Goal: Book appointment/travel/reservation

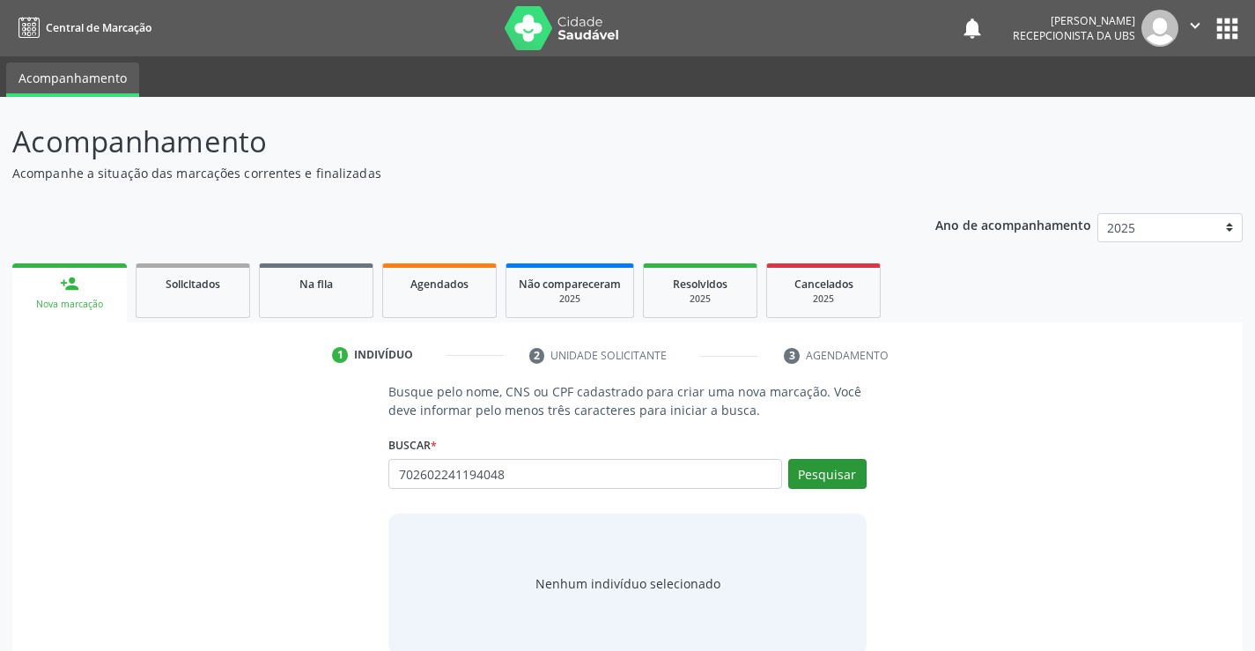
type input "702602241194048"
click at [821, 483] on button "Pesquisar" at bounding box center [827, 474] width 78 height 30
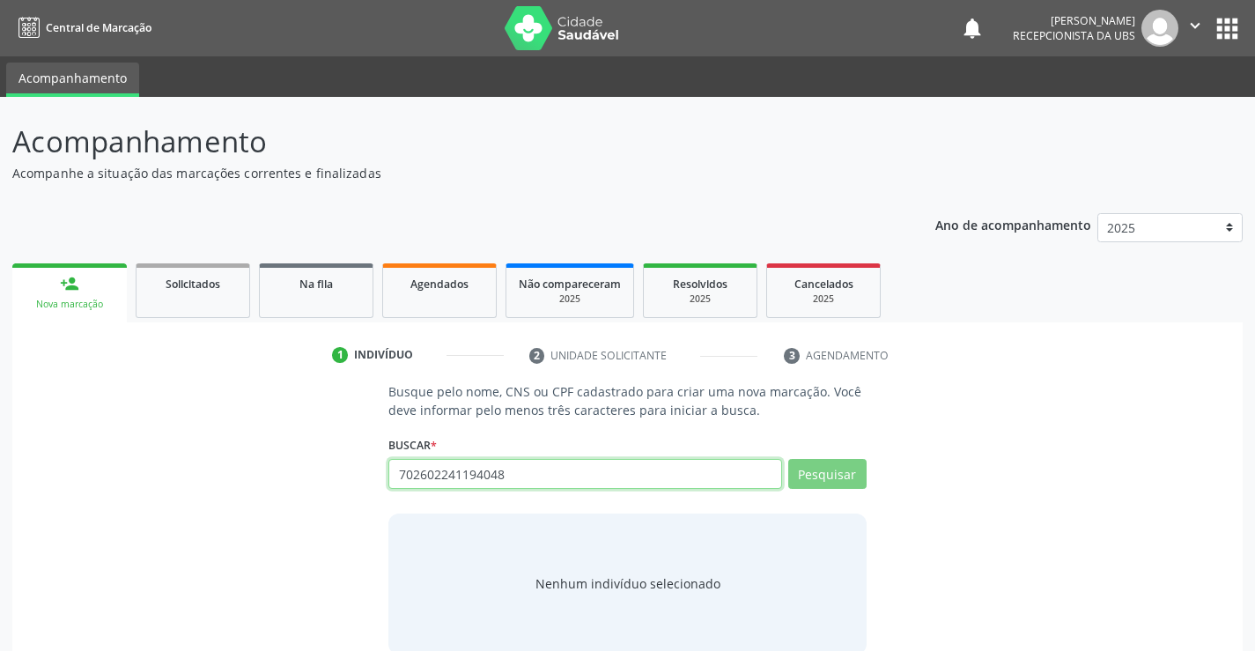
click at [519, 476] on input "702602241194048" at bounding box center [584, 474] width 393 height 30
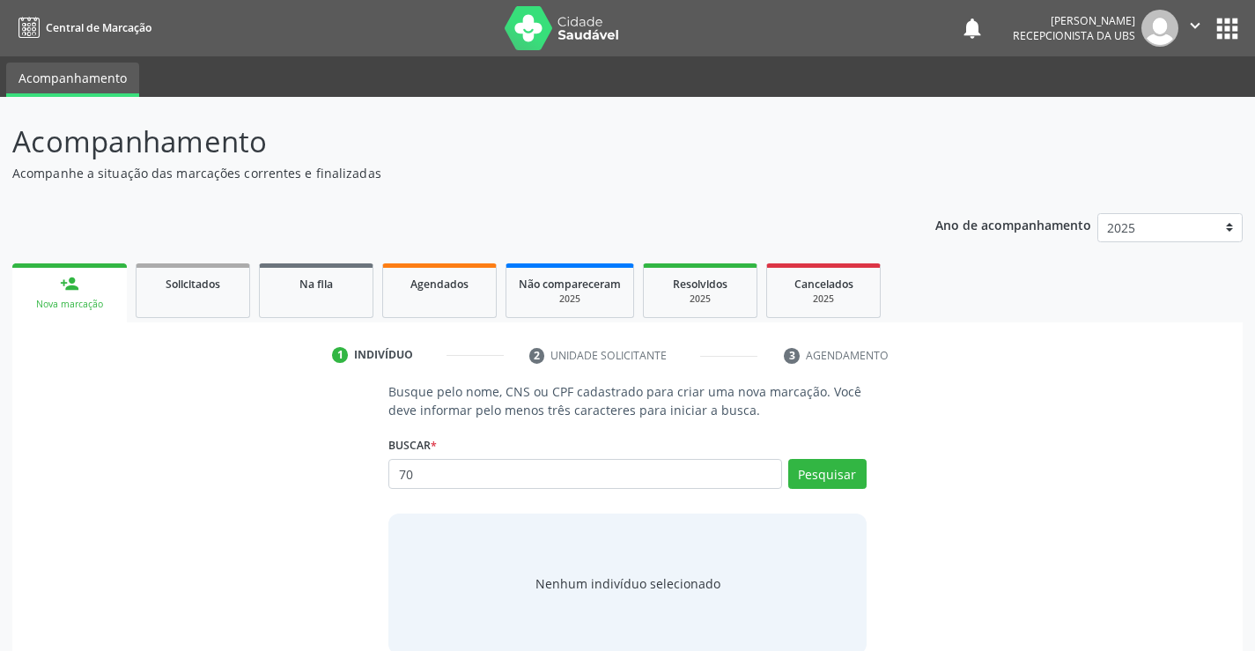
type input "7"
click at [446, 292] on link "Agendados" at bounding box center [439, 290] width 114 height 55
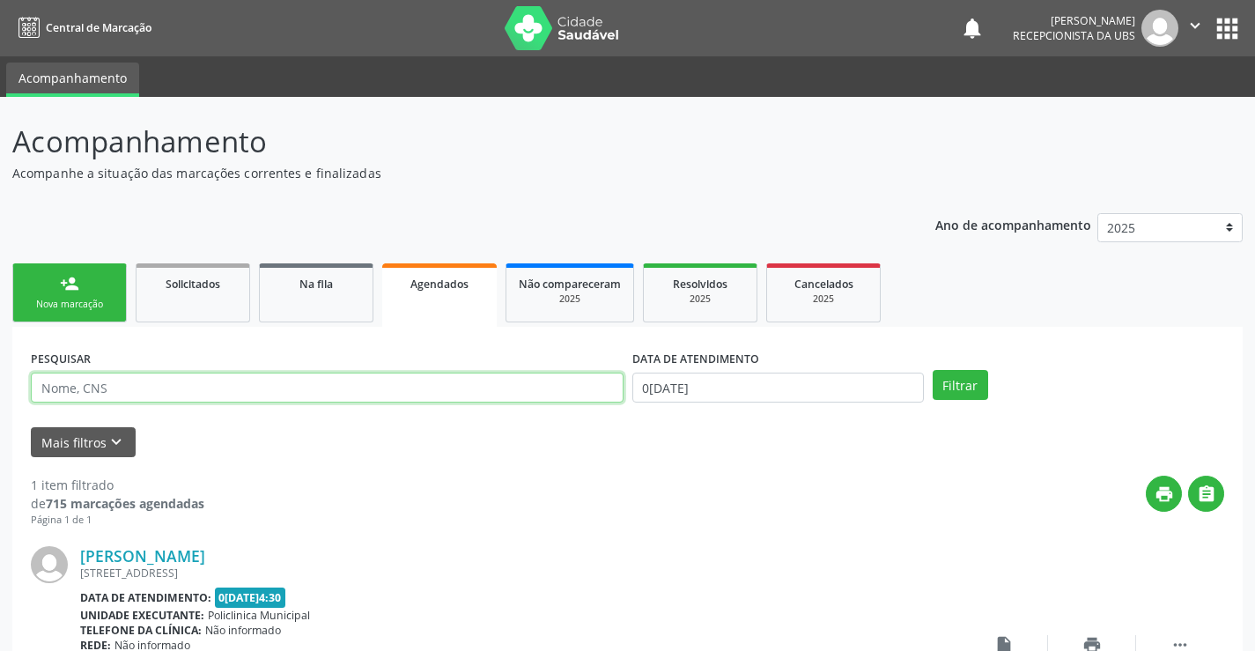
click at [168, 382] on input "text" at bounding box center [327, 387] width 593 height 30
type input "702602241194048"
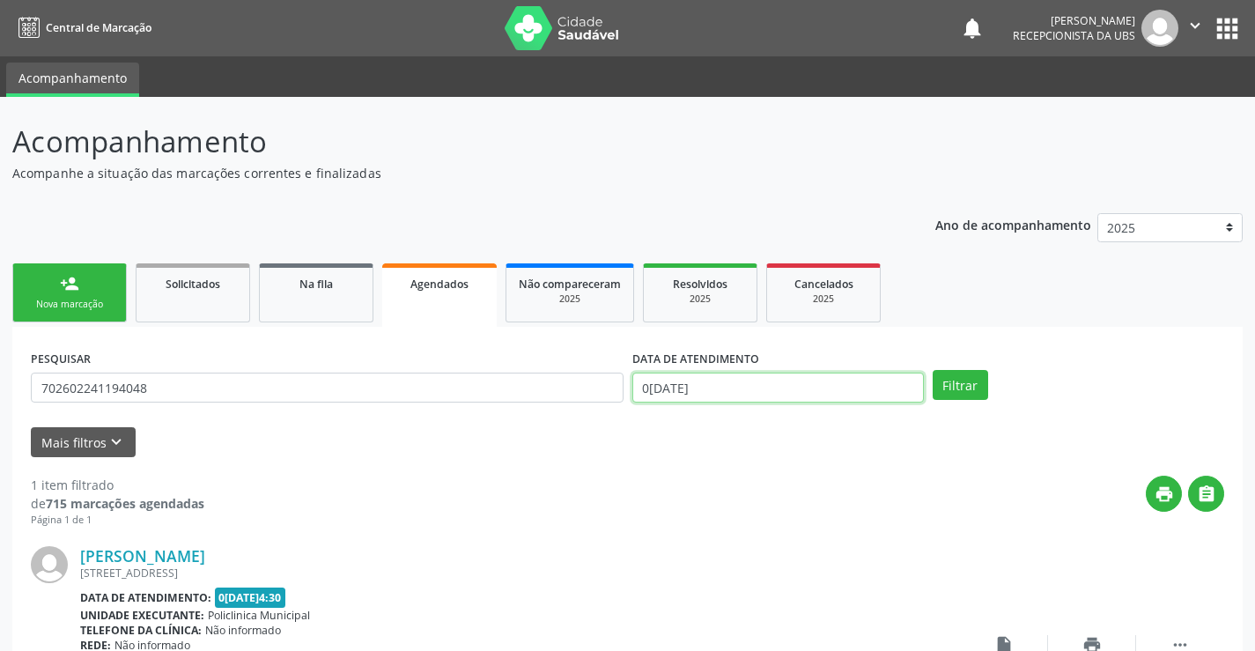
click at [717, 388] on input "0[DATE]" at bounding box center [777, 387] width 291 height 30
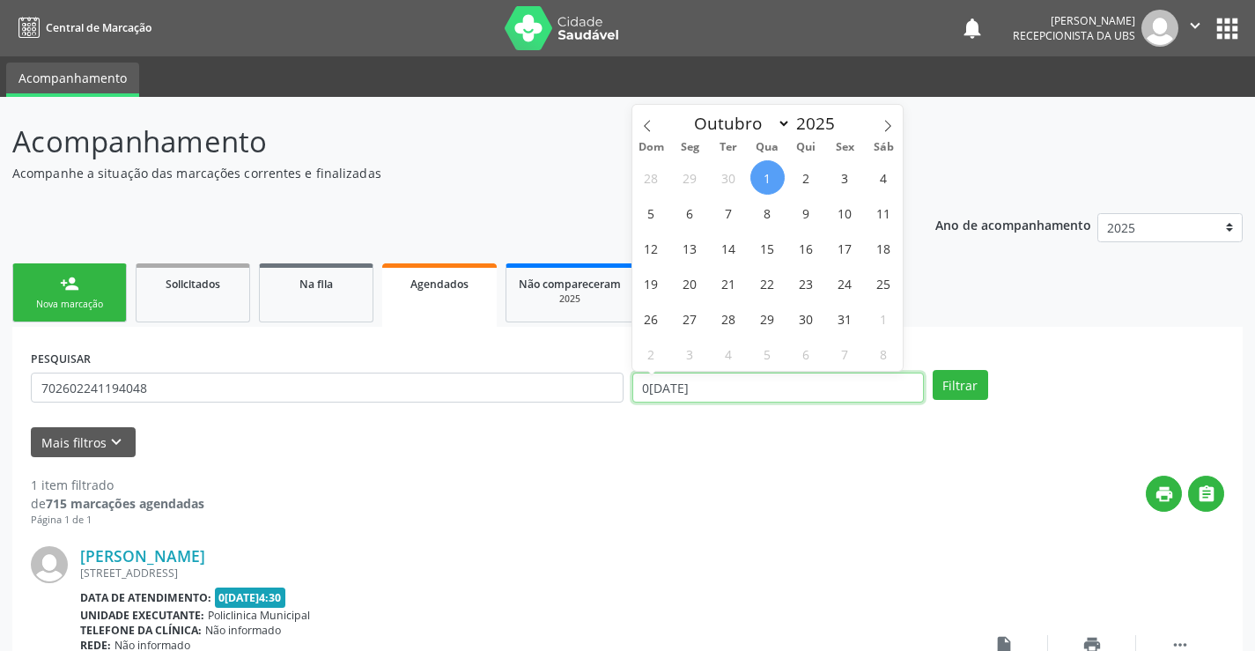
click at [717, 387] on input "0[DATE]" at bounding box center [777, 387] width 291 height 30
click at [952, 379] on button "Filtrar" at bounding box center [959, 385] width 55 height 30
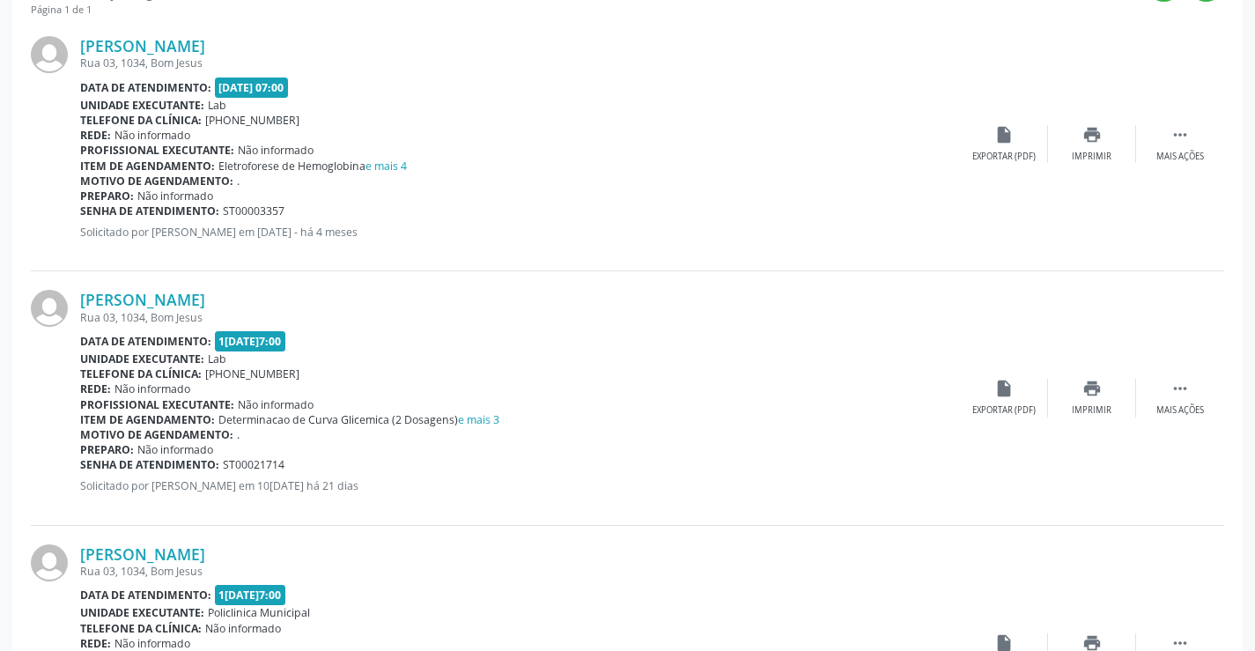
scroll to position [517, 0]
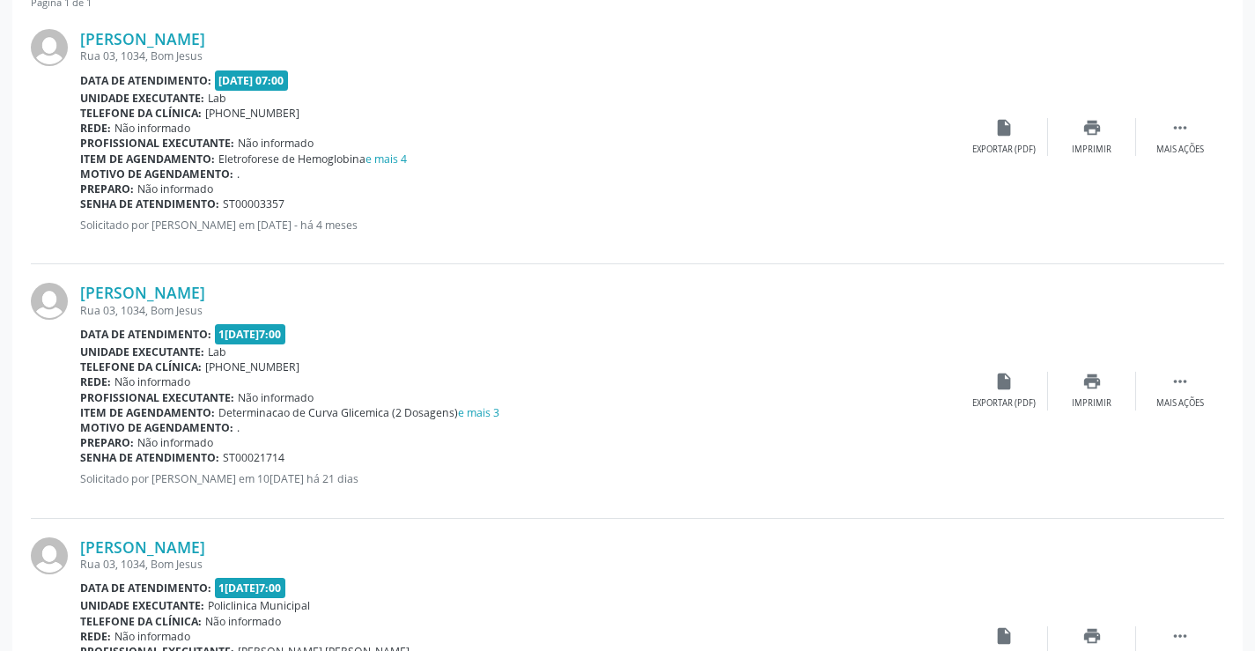
click at [1236, 394] on div "PESQUISAR 702602241194048 DATA DE ATENDIMENTO Filtrar UNIDADE EXECUTANTE Seleci…" at bounding box center [627, 427] width 1230 height 1234
drag, startPoint x: 1236, startPoint y: 394, endPoint x: 1236, endPoint y: 441, distance: 46.7
click at [1236, 441] on div "PESQUISAR 702602241194048 DATA DE ATENDIMENTO Filtrar UNIDADE EXECUTANTE Seleci…" at bounding box center [627, 427] width 1230 height 1234
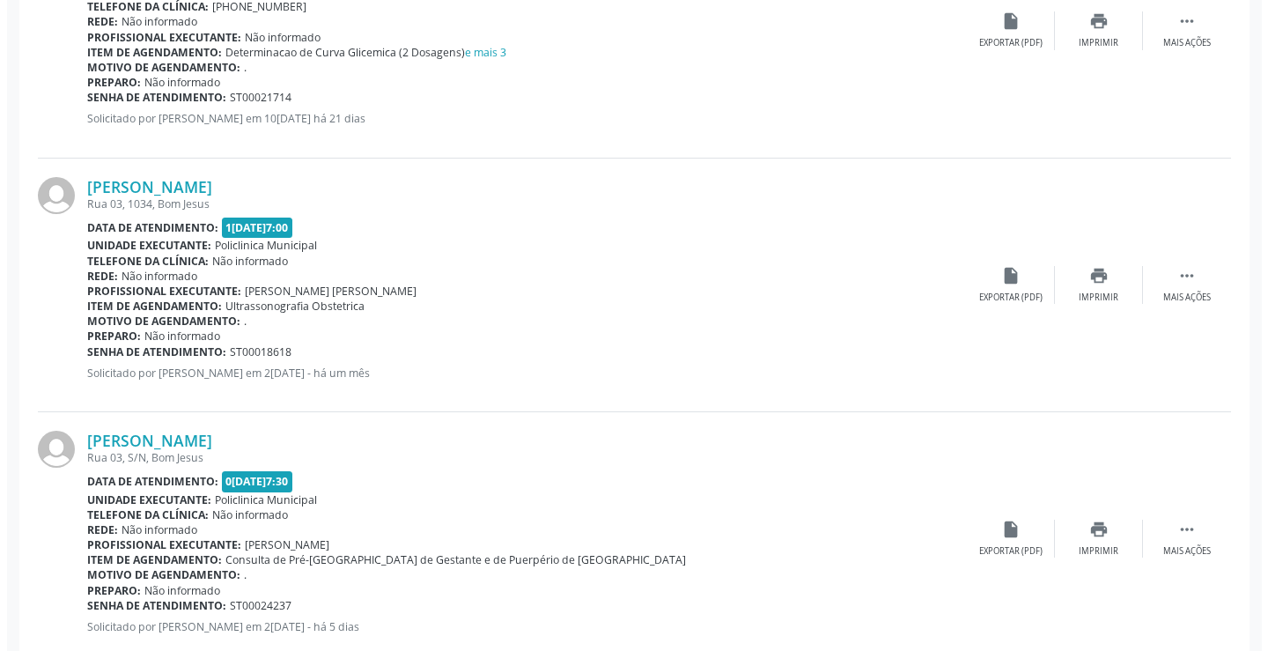
scroll to position [922, 0]
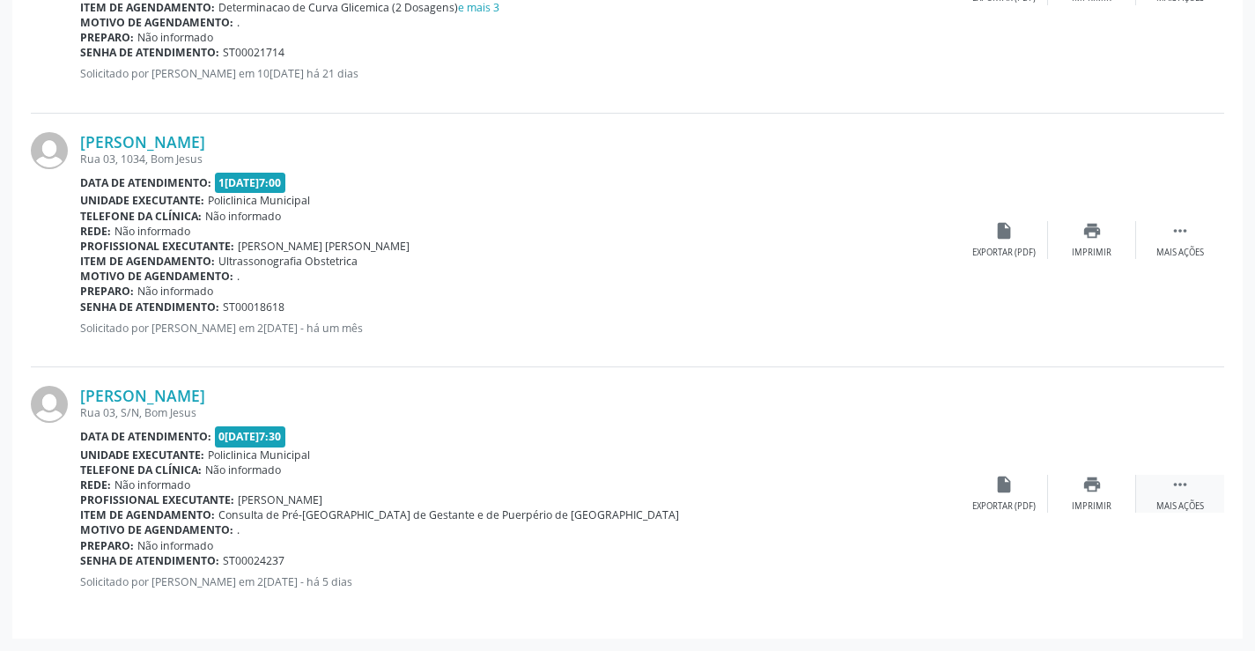
click at [1170, 490] on icon "" at bounding box center [1179, 484] width 19 height 19
click at [998, 492] on icon "cancel" at bounding box center [1003, 484] width 19 height 19
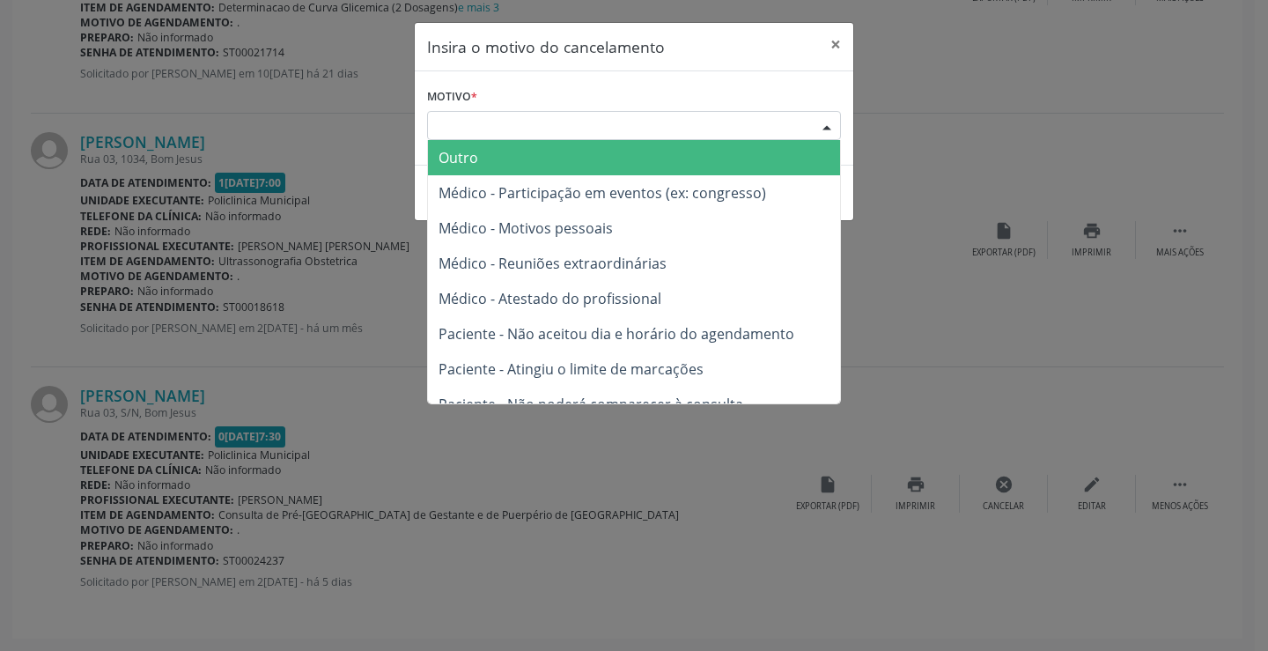
click at [690, 135] on div "Escolha o motivo" at bounding box center [634, 126] width 414 height 30
click at [604, 131] on div "Escolha o motivo" at bounding box center [634, 126] width 414 height 30
click at [462, 120] on div "Escolha o motivo" at bounding box center [634, 126] width 414 height 30
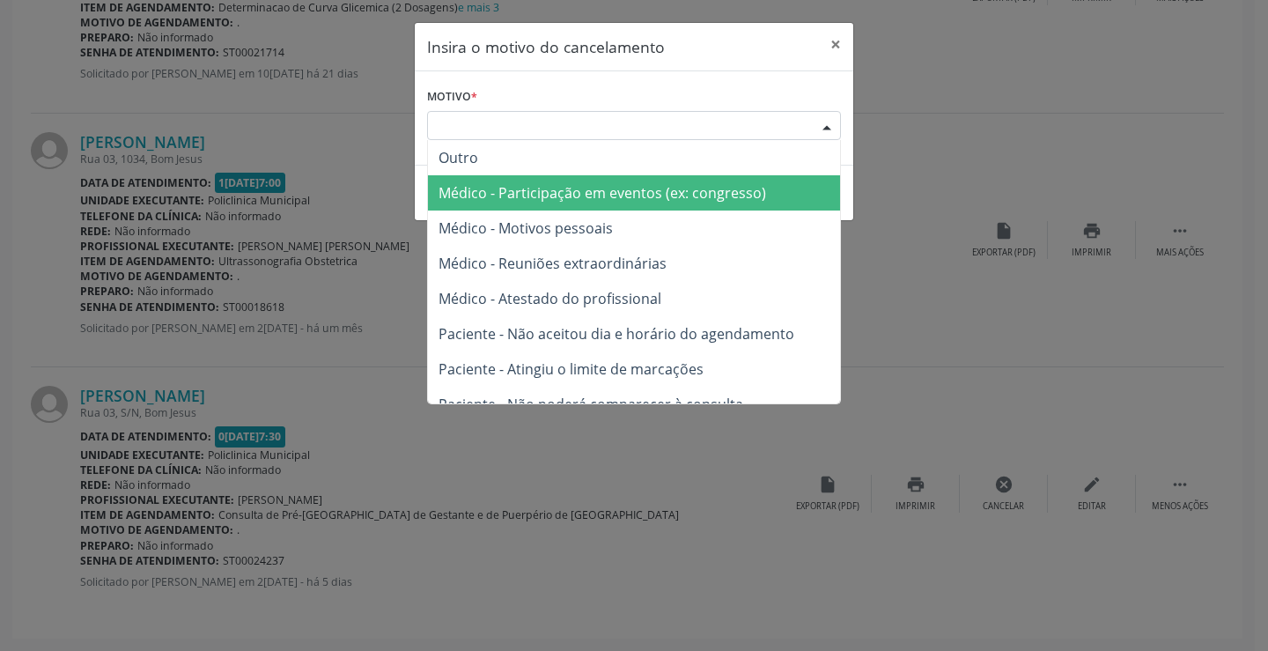
click at [911, 190] on div "Insira o motivo do cancelamento × Motivo * Escolha o motivo Outro Médico - Part…" at bounding box center [634, 325] width 1268 height 651
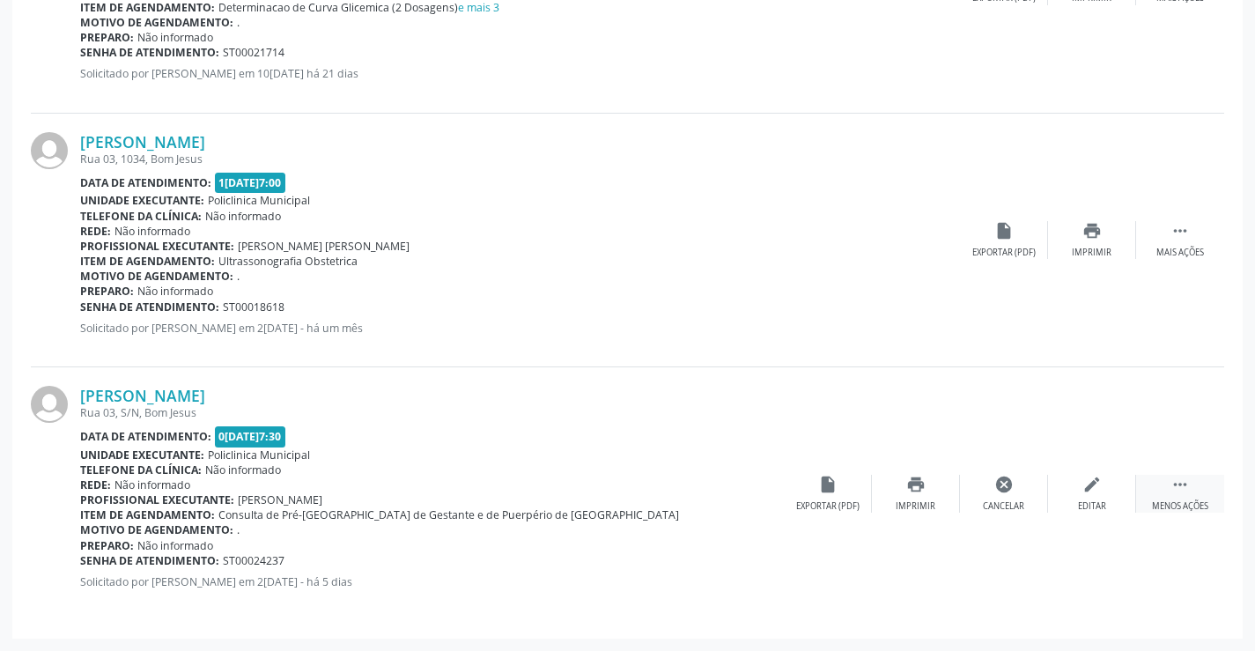
click at [1190, 492] on div " Menos ações" at bounding box center [1180, 494] width 88 height 38
click at [1178, 497] on div " Mais ações" at bounding box center [1180, 494] width 88 height 38
click at [1182, 485] on icon "" at bounding box center [1179, 484] width 19 height 19
click at [1182, 487] on icon "" at bounding box center [1179, 484] width 19 height 19
click at [1000, 479] on icon "cancel" at bounding box center [1003, 484] width 19 height 19
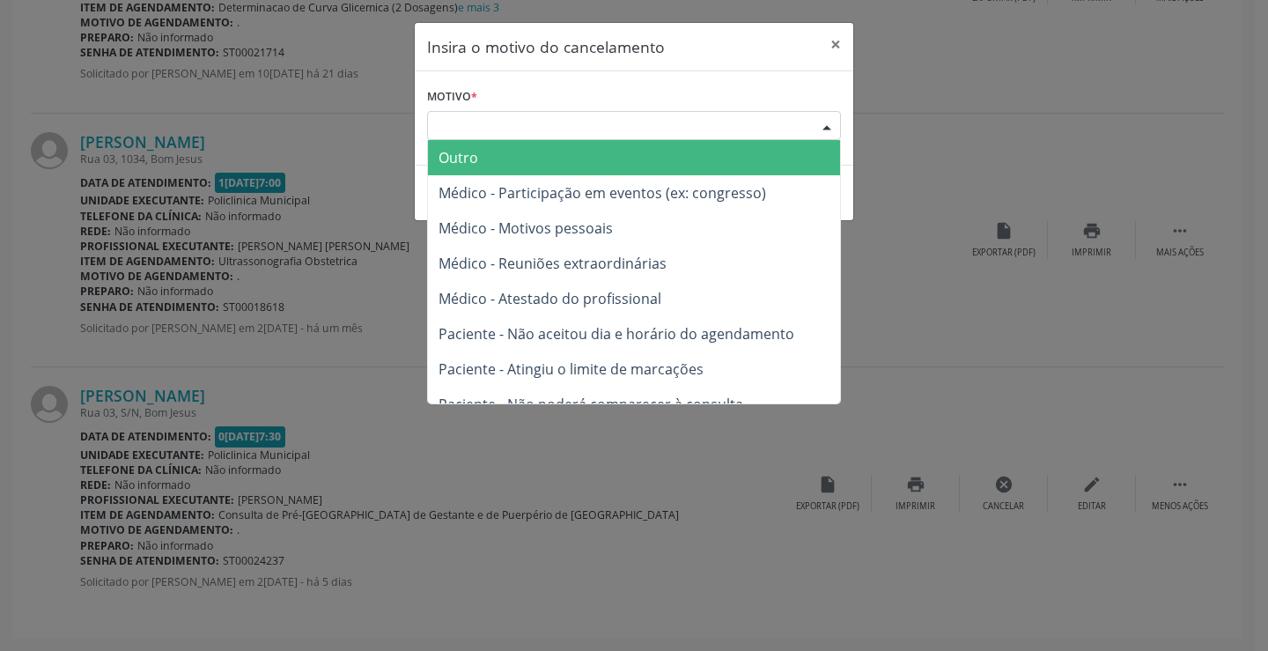
click at [689, 131] on div "Escolha o motivo" at bounding box center [634, 126] width 414 height 30
click at [565, 132] on div "Escolha o motivo" at bounding box center [634, 126] width 414 height 30
click at [534, 155] on span "Outro" at bounding box center [634, 157] width 412 height 35
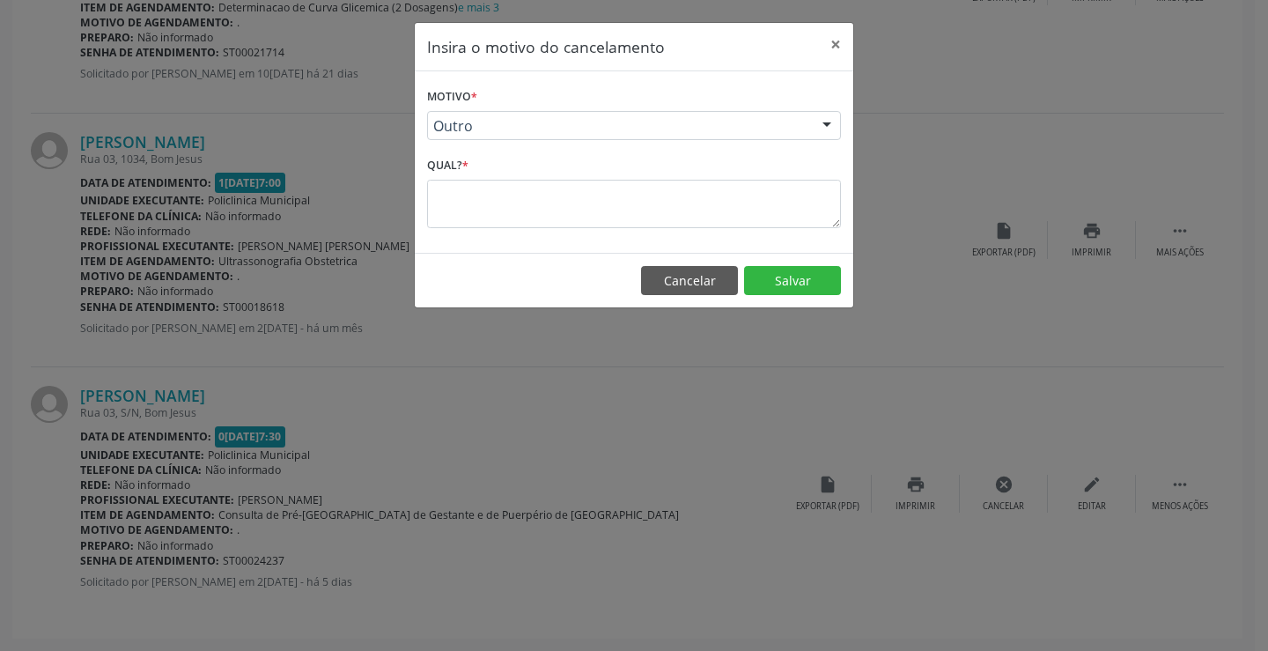
click at [832, 127] on div at bounding box center [827, 127] width 26 height 30
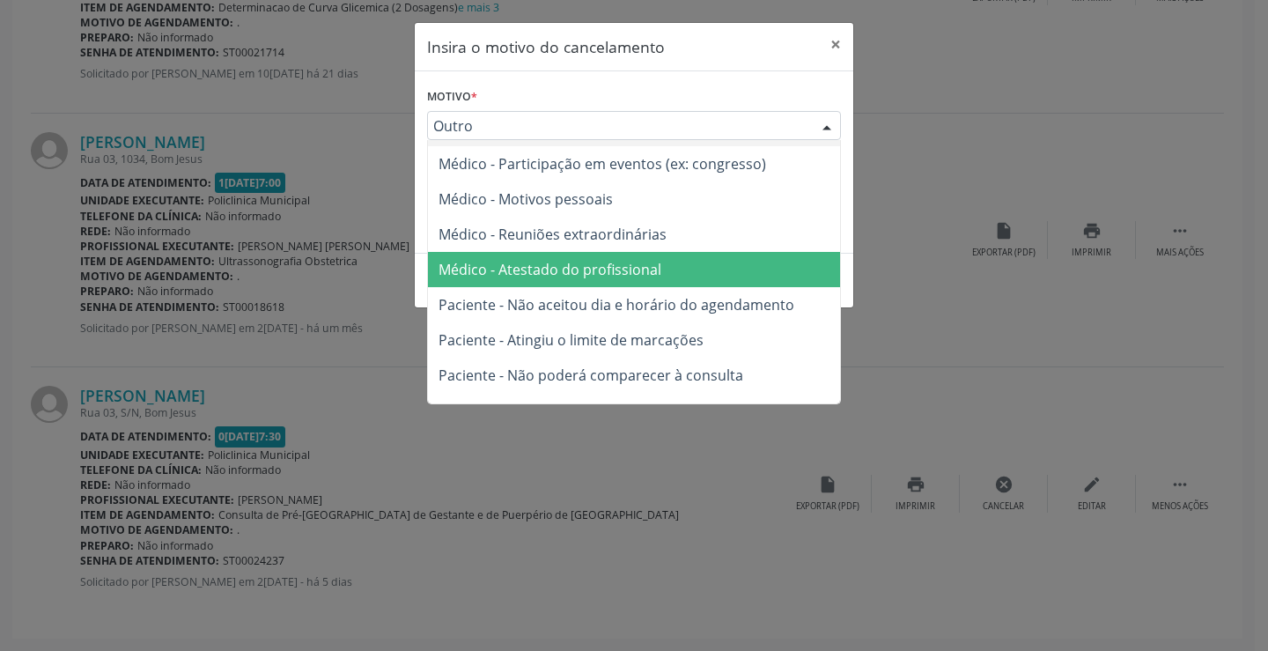
scroll to position [1, 0]
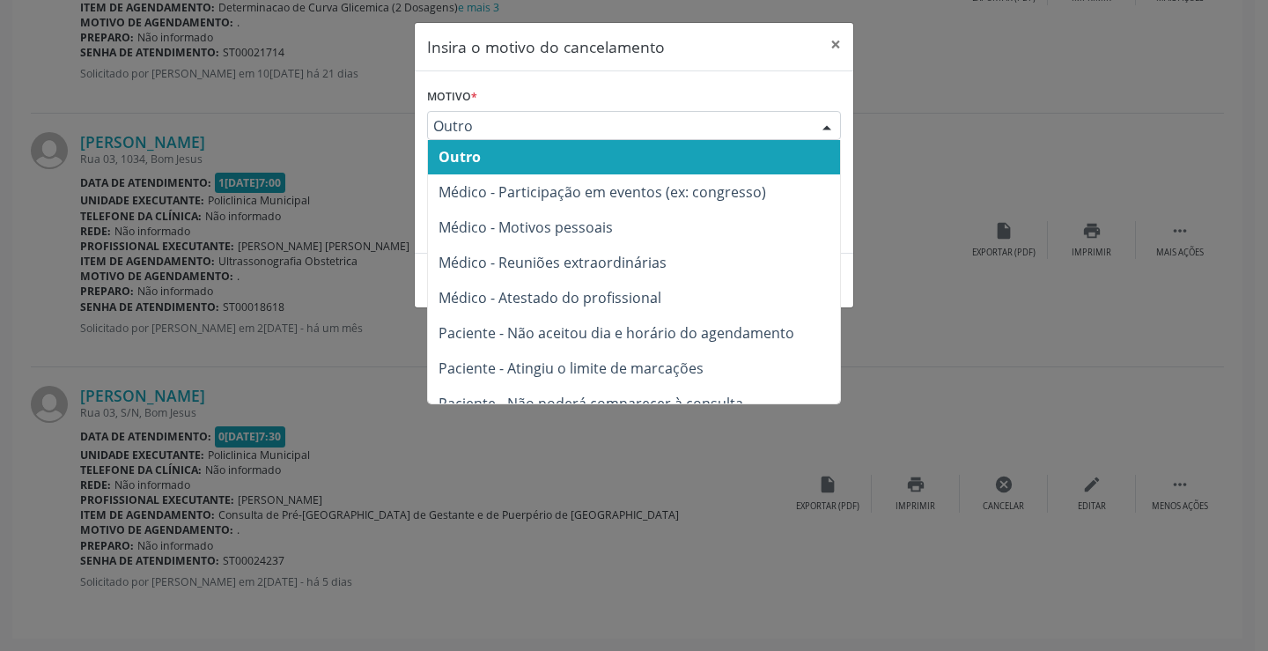
click at [387, 166] on div "Insira o motivo do cancelamento × Motivo * Outro Outro Médico - Participação em…" at bounding box center [634, 325] width 1268 height 651
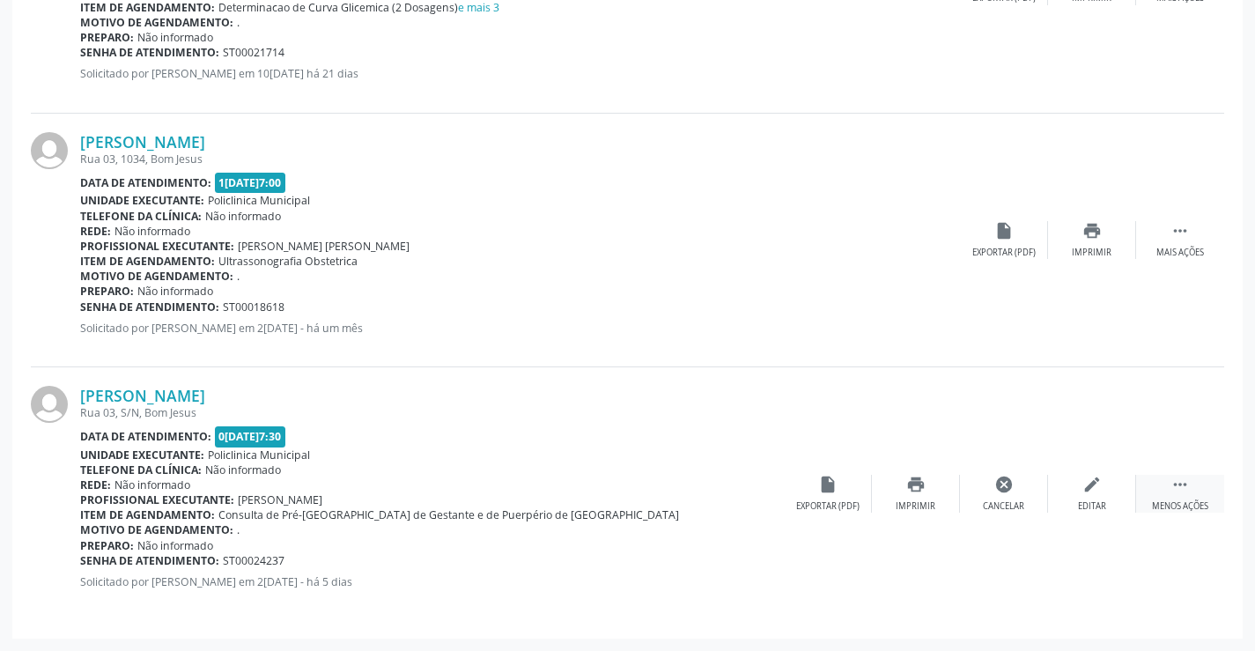
click at [1178, 491] on icon "" at bounding box center [1179, 484] width 19 height 19
click at [1187, 494] on div " Mais ações" at bounding box center [1180, 494] width 88 height 38
click at [1000, 490] on icon "cancel" at bounding box center [1003, 484] width 19 height 19
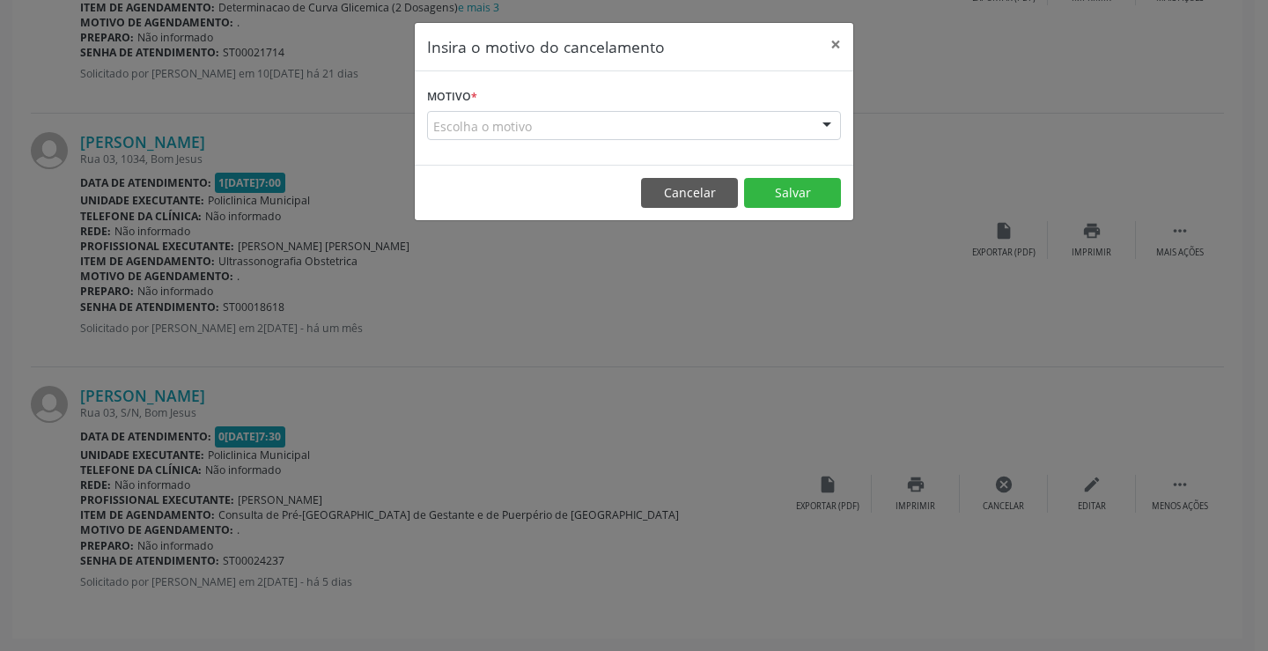
click at [606, 141] on div "Motivo * Escolha o motivo Outro Médico - Participação em eventos (ex: congresso…" at bounding box center [634, 117] width 438 height 93
click at [621, 135] on div "Escolha o motivo" at bounding box center [634, 126] width 414 height 30
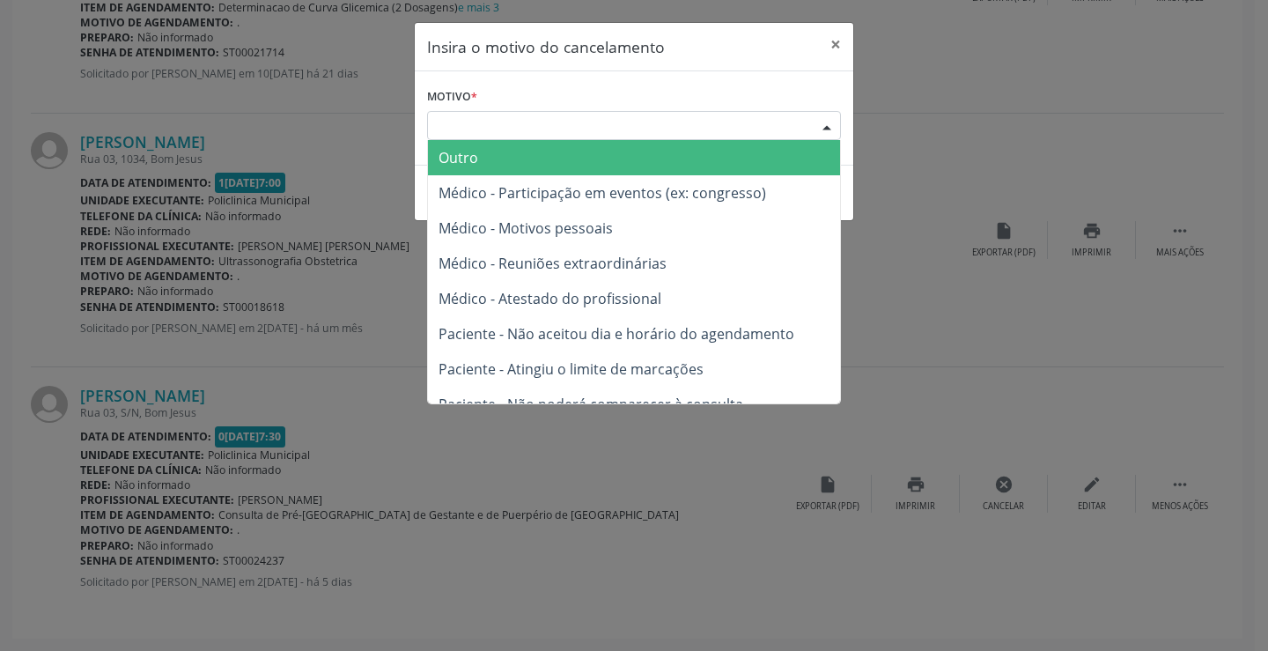
click at [599, 159] on span "Outro" at bounding box center [634, 157] width 412 height 35
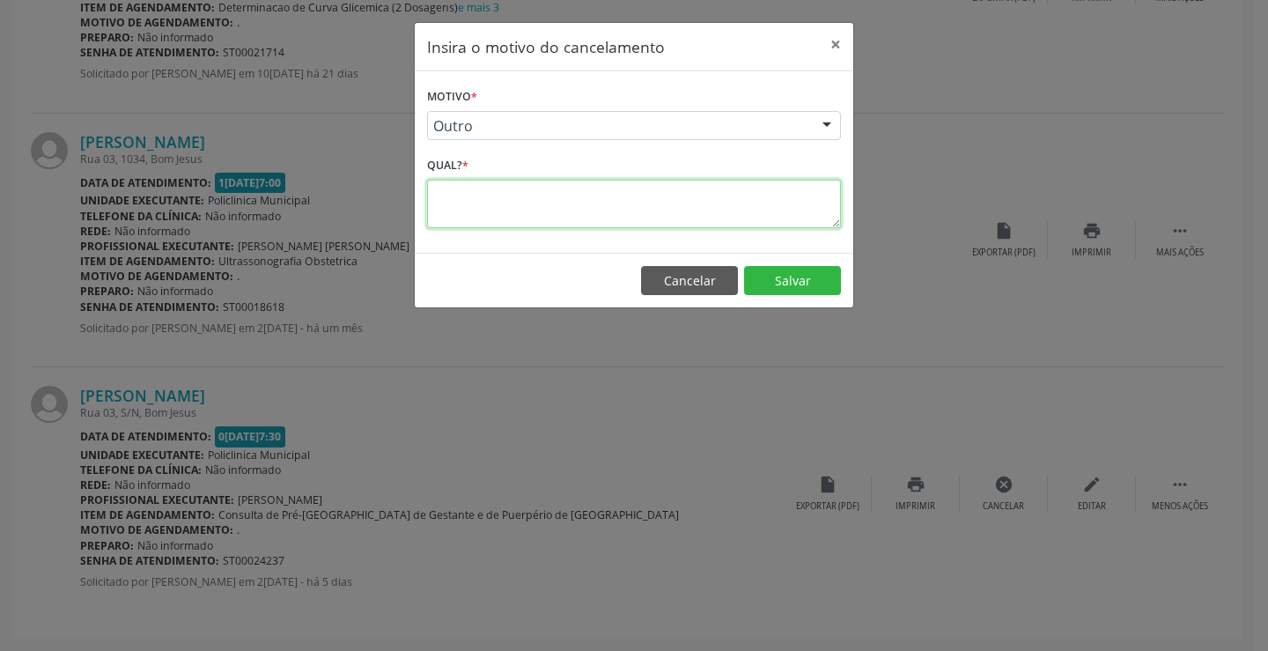
click at [566, 208] on textarea at bounding box center [634, 204] width 414 height 48
type textarea "antecipou consulta"
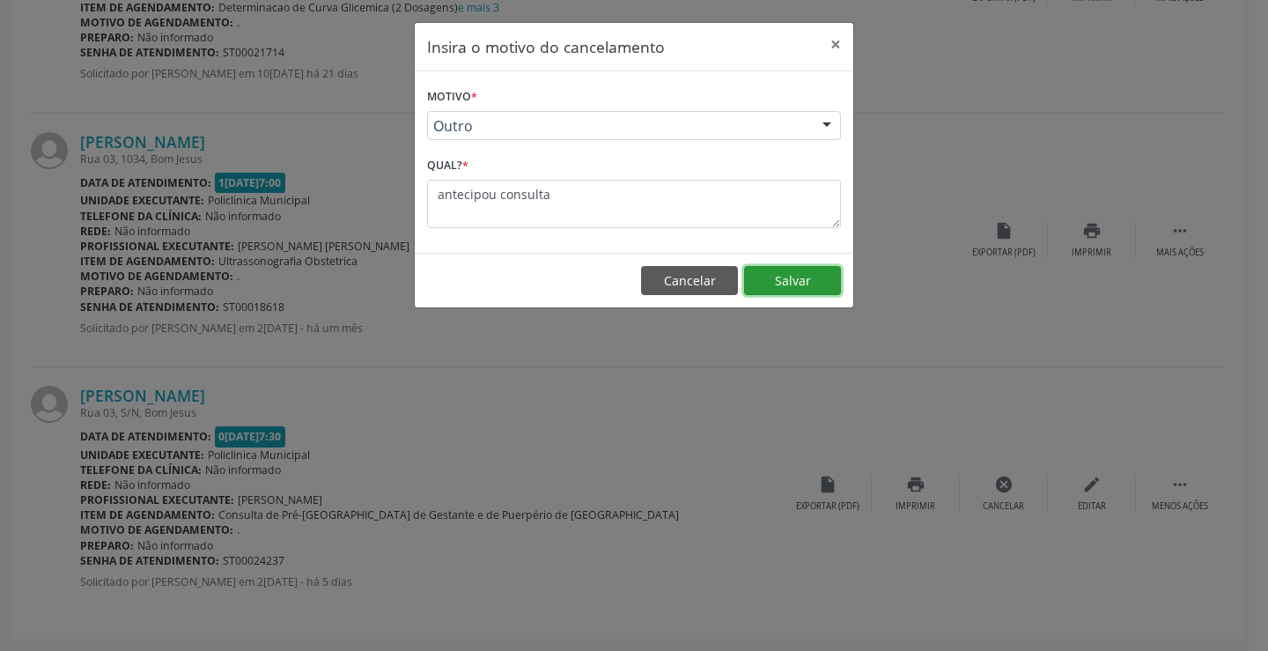
click at [781, 279] on button "Salvar" at bounding box center [792, 281] width 97 height 30
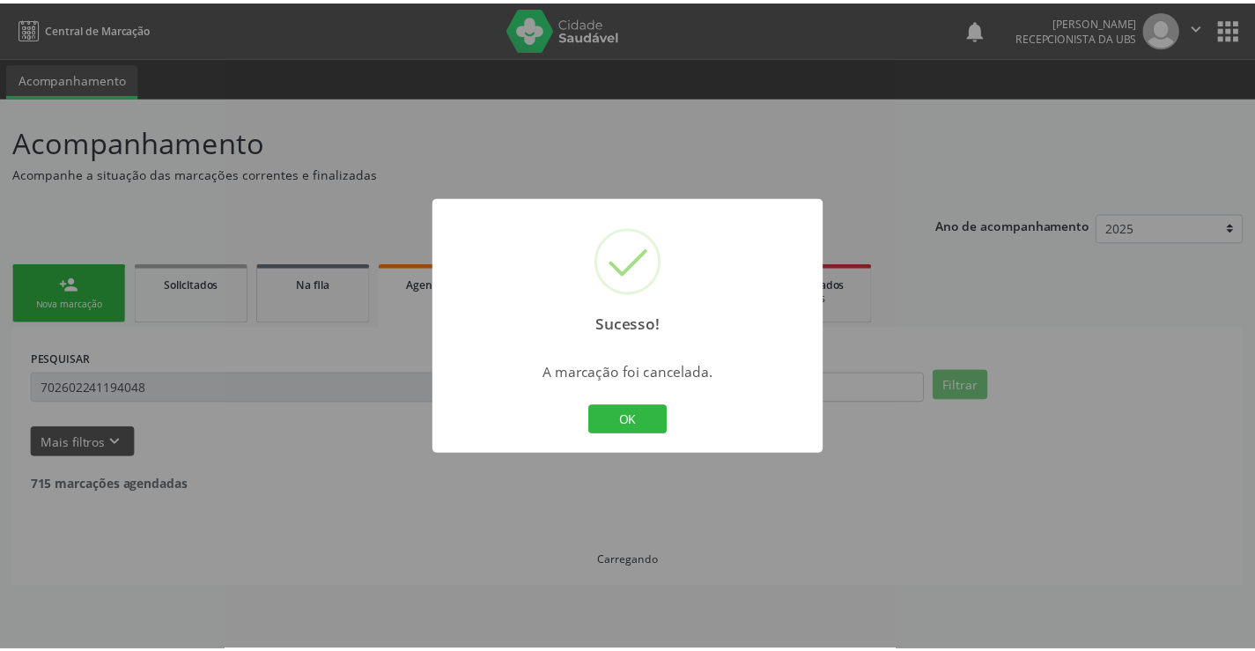
scroll to position [0, 0]
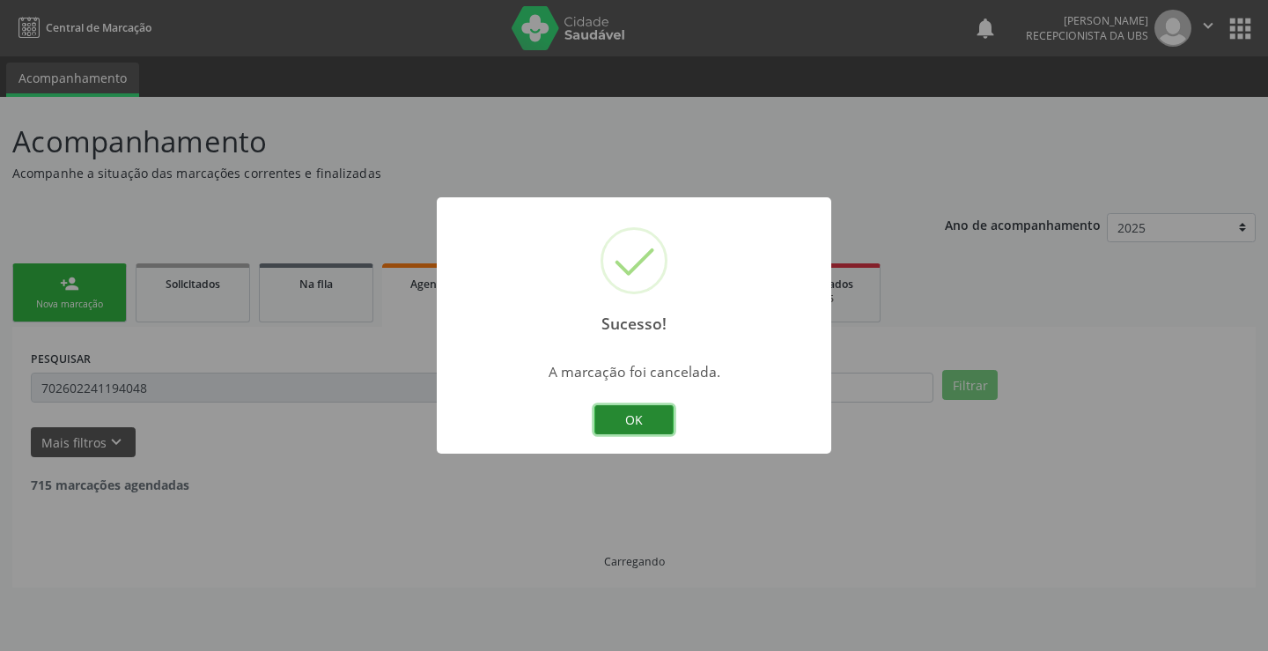
click at [653, 416] on button "OK" at bounding box center [633, 420] width 79 height 30
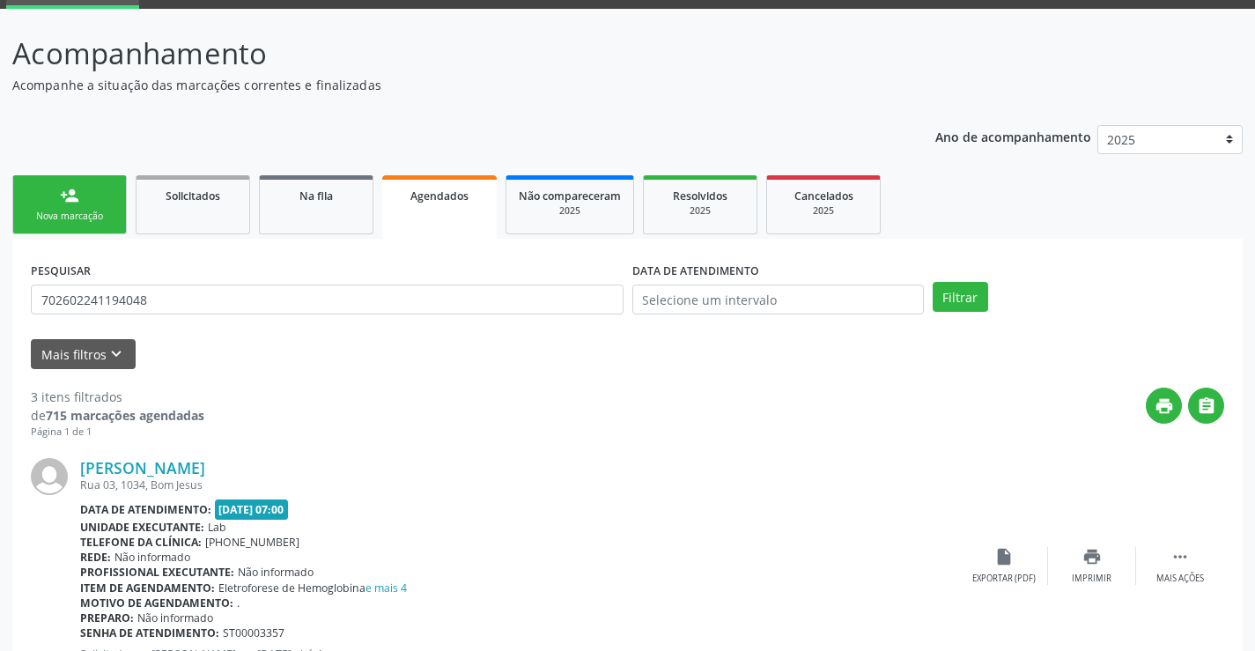
scroll to position [86, 0]
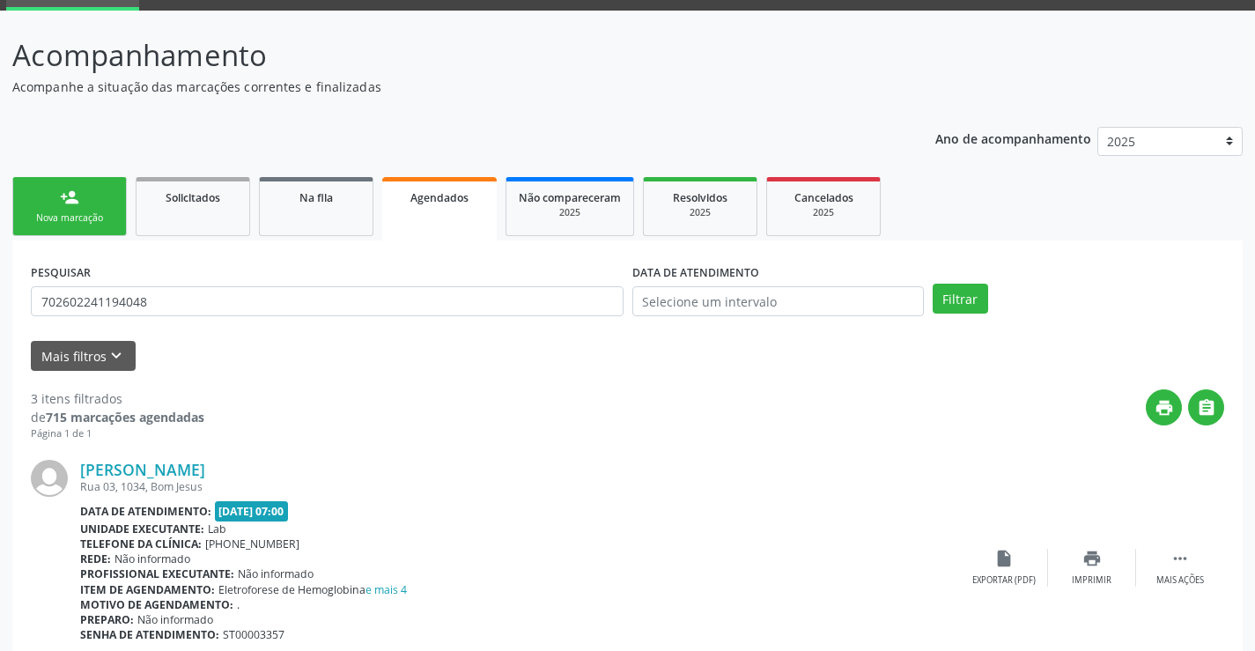
click at [73, 215] on div "Nova marcação" at bounding box center [70, 217] width 88 height 13
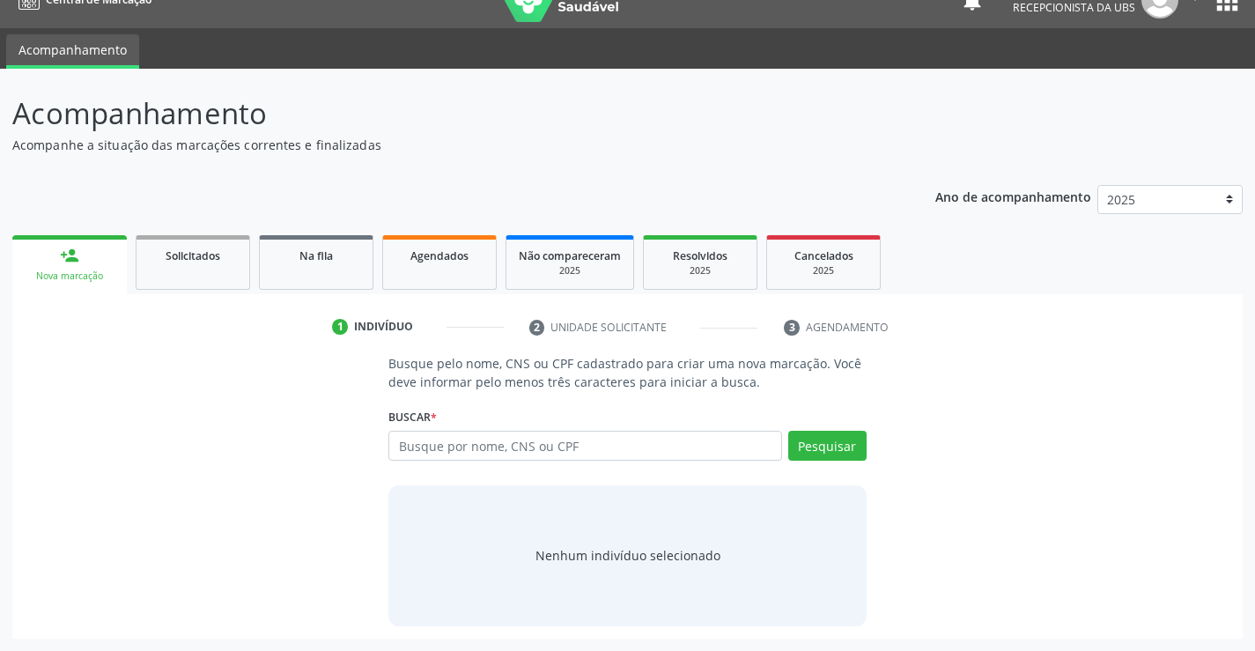
scroll to position [28, 0]
click at [677, 449] on input "text" at bounding box center [584, 446] width 393 height 30
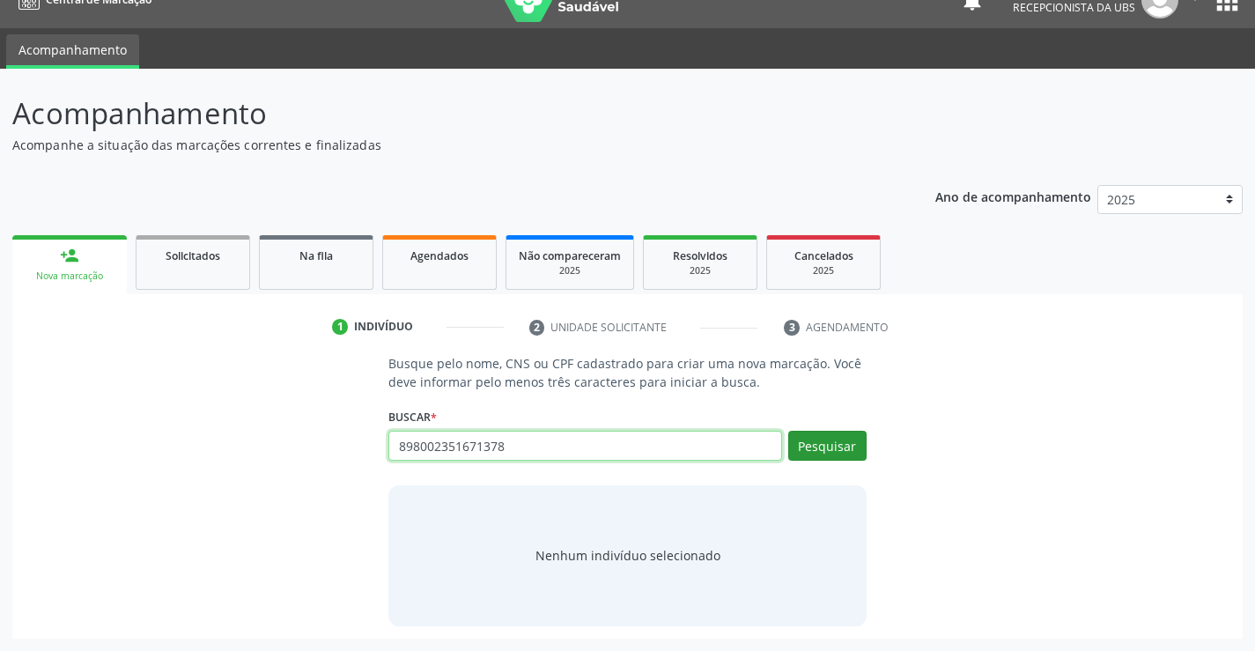
type input "898002351671378"
click at [844, 438] on button "Pesquisar" at bounding box center [827, 446] width 78 height 30
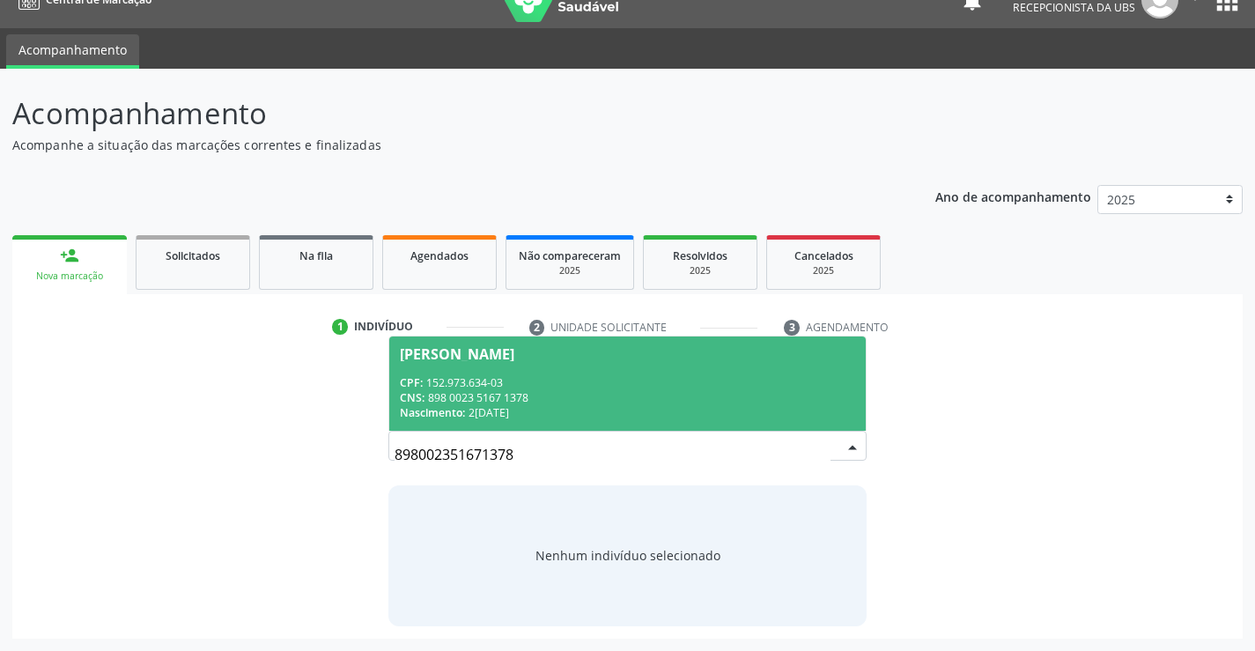
click at [426, 388] on div "CPF: 152.973.634-03" at bounding box center [627, 382] width 454 height 15
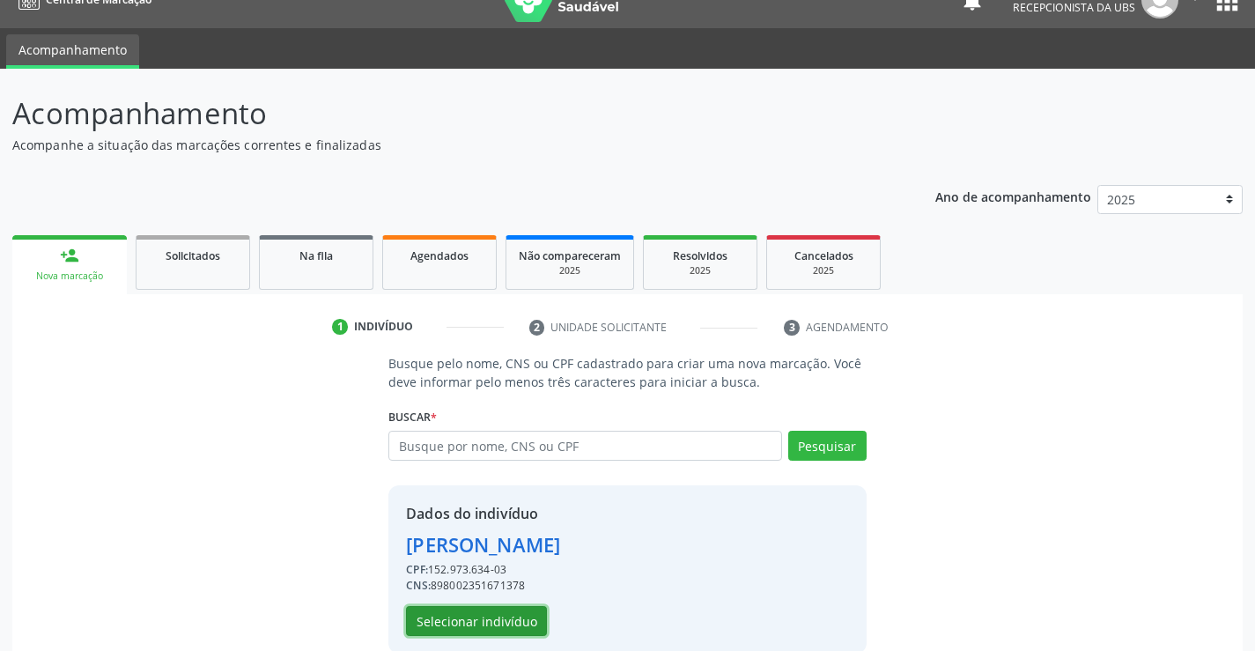
click at [460, 608] on button "Selecionar indivíduo" at bounding box center [476, 621] width 141 height 30
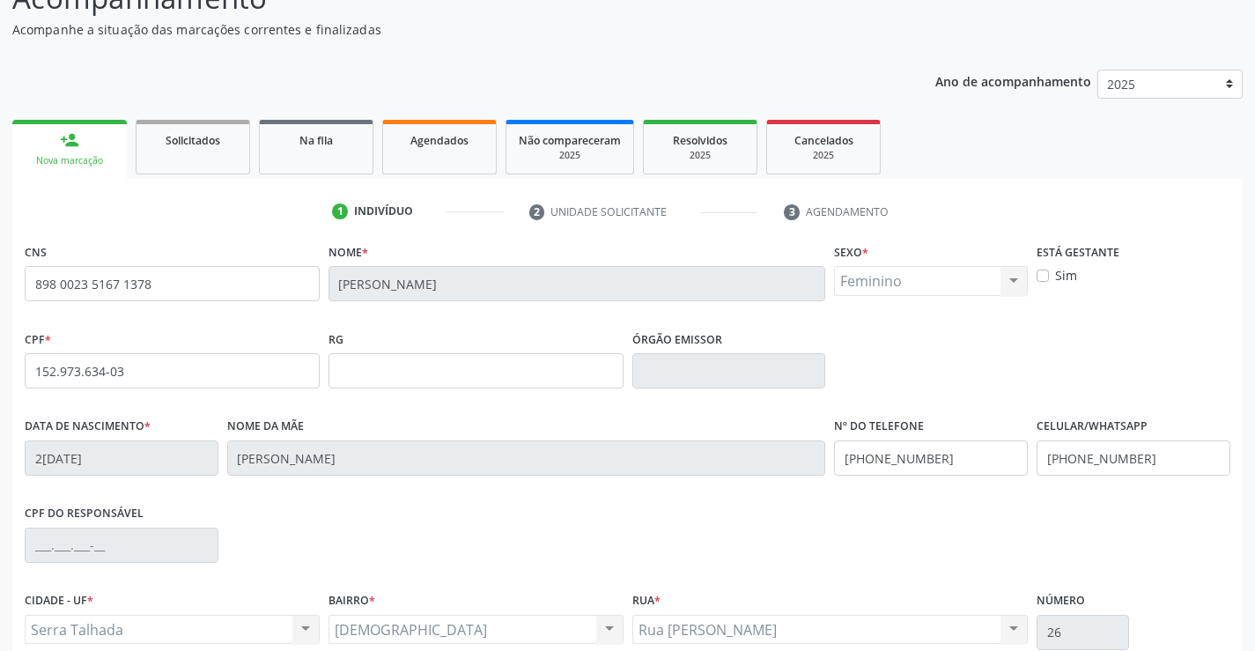
scroll to position [304, 0]
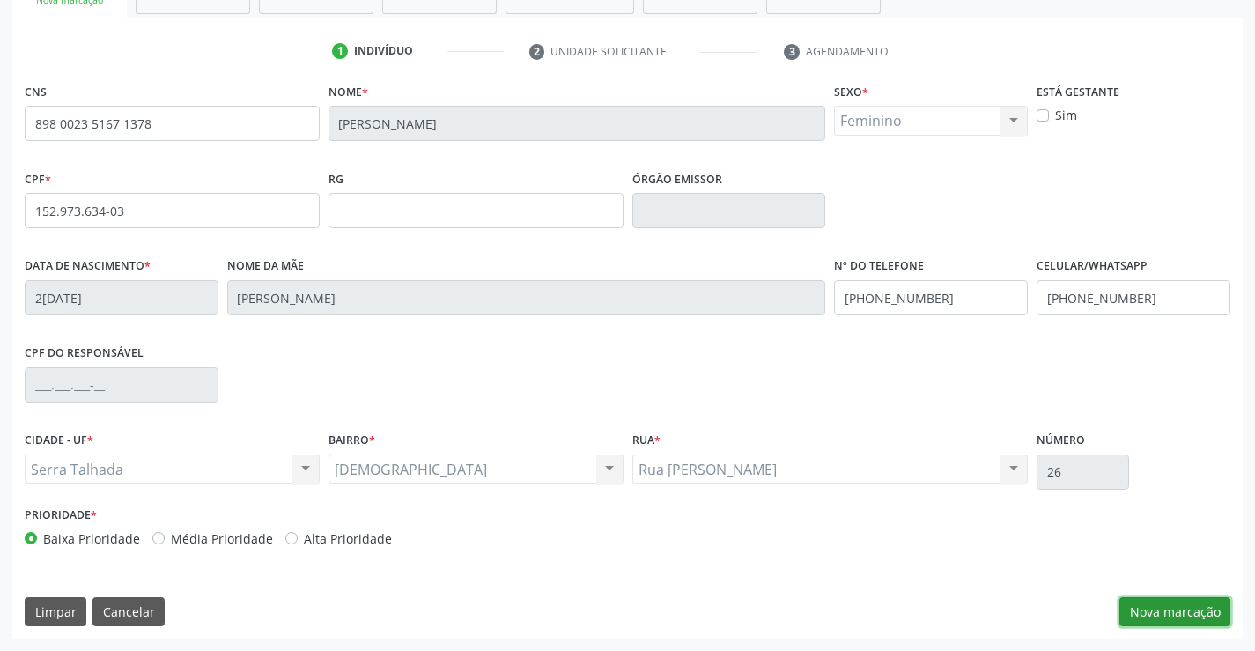
click at [1159, 602] on button "Nova marcação" at bounding box center [1174, 612] width 111 height 30
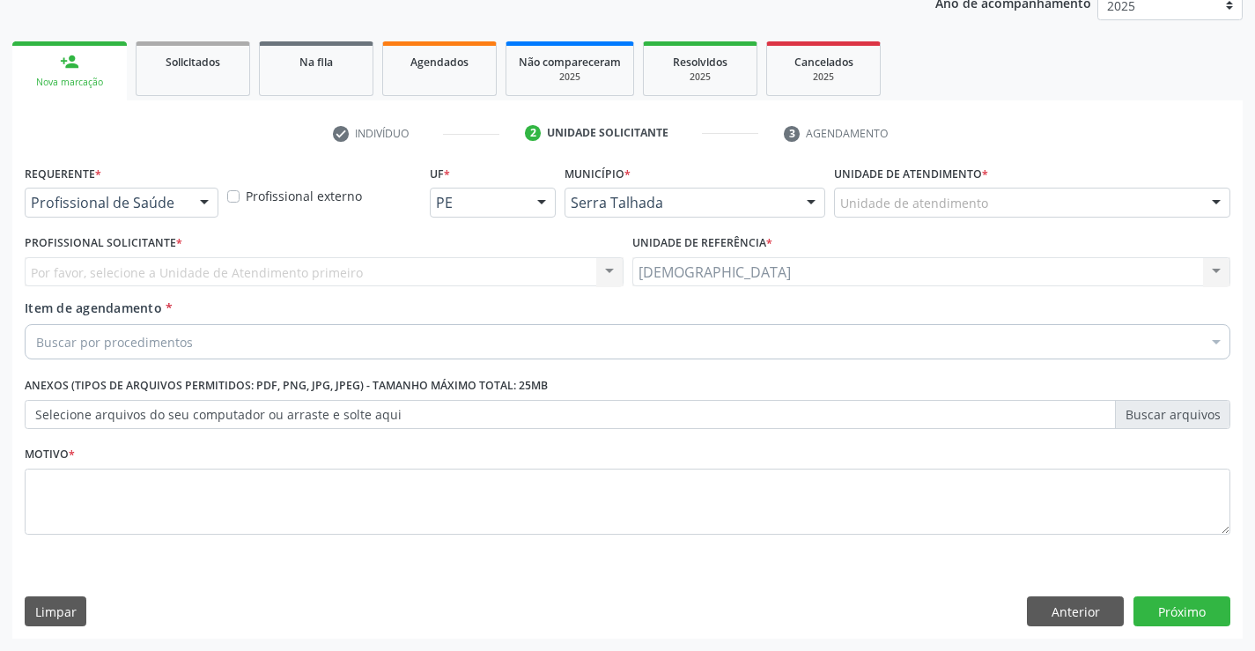
scroll to position [222, 0]
click at [204, 199] on div at bounding box center [204, 203] width 26 height 30
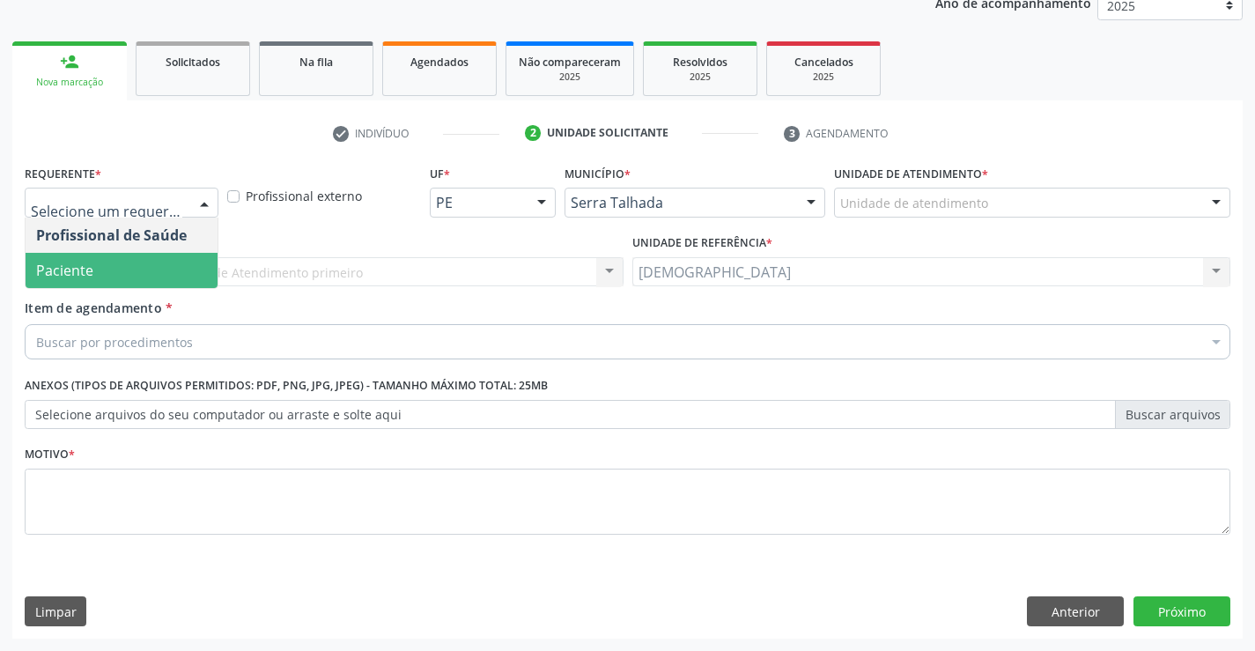
click at [173, 262] on span "Paciente" at bounding box center [122, 270] width 192 height 35
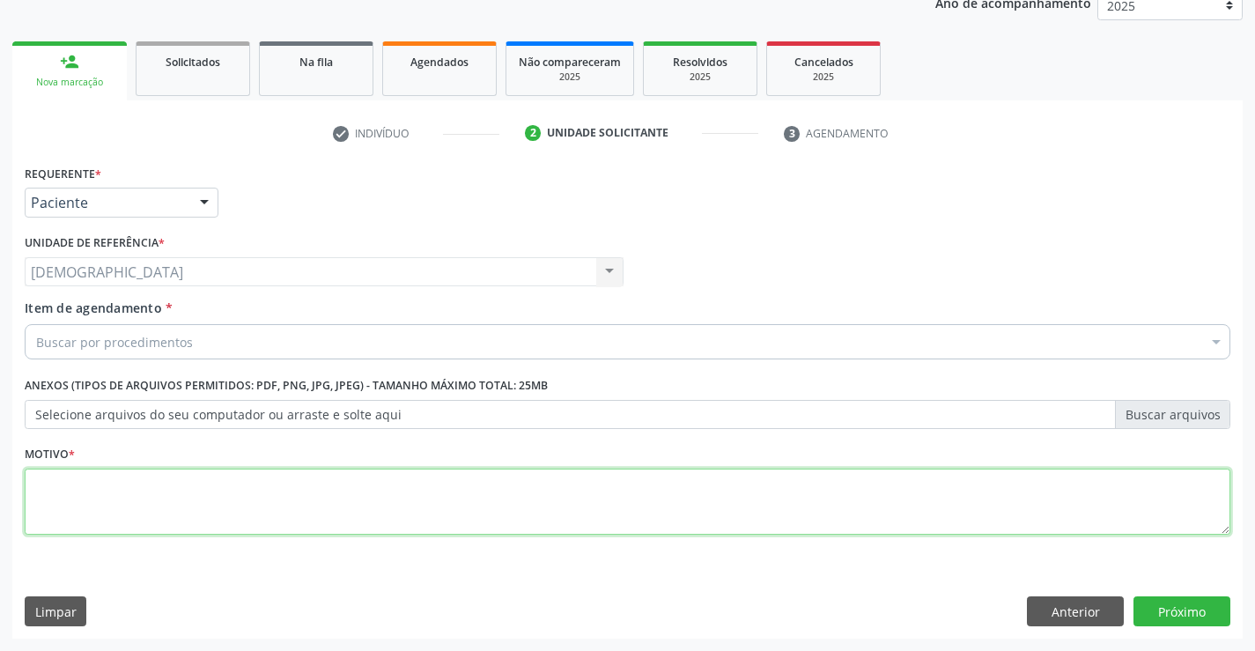
click at [186, 477] on textarea at bounding box center [627, 501] width 1205 height 67
type textarea "."
click at [232, 330] on div "Buscar por procedimentos" at bounding box center [627, 341] width 1205 height 35
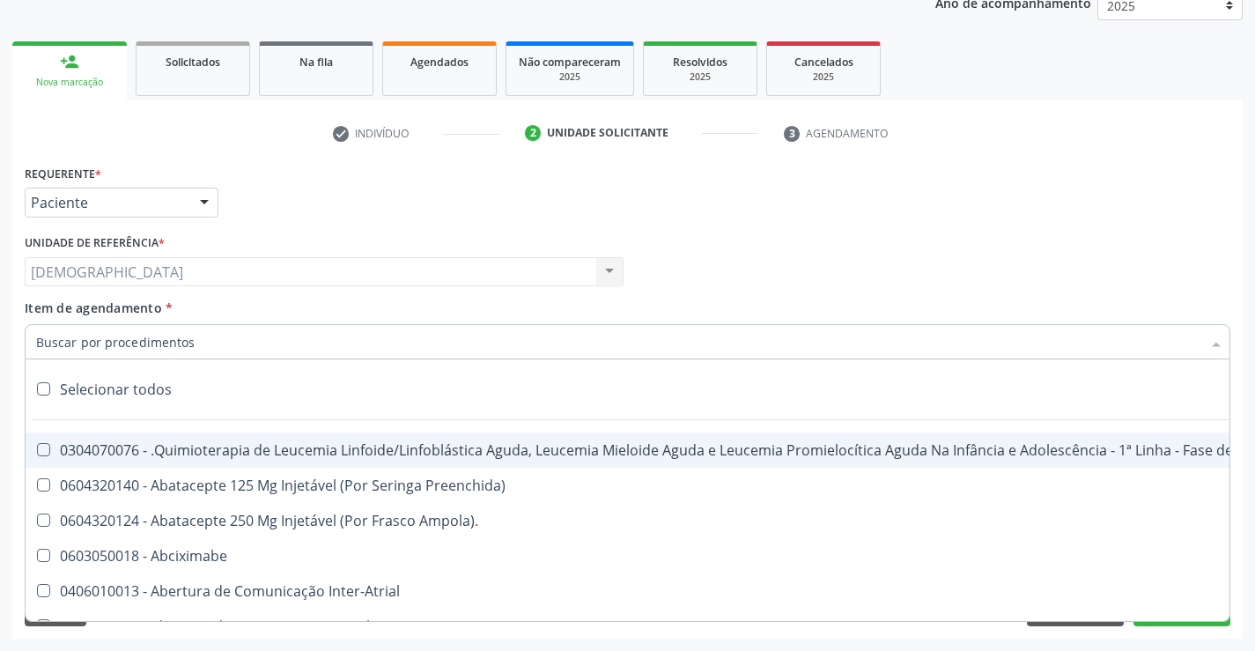
click at [207, 349] on input "Item de agendamento *" at bounding box center [618, 341] width 1165 height 35
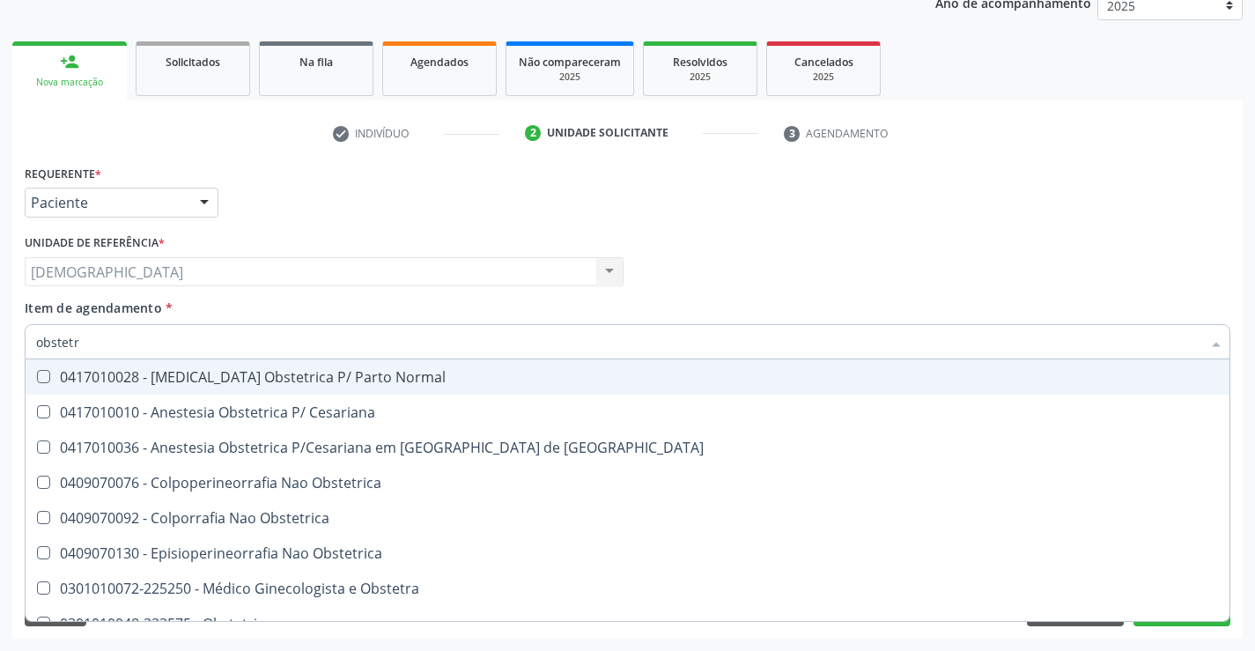
type input "obstetra"
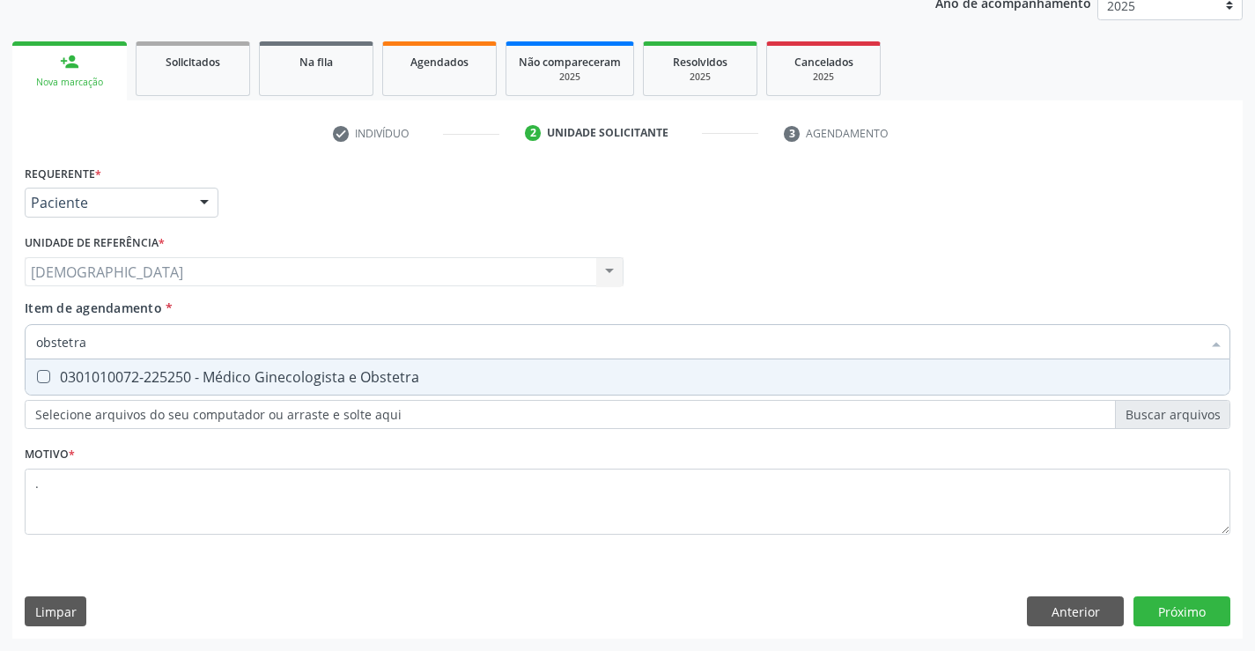
click at [239, 376] on div "0301010072-225250 - Médico Ginecologista e Obstetra" at bounding box center [627, 377] width 1183 height 14
checkbox Obstetra "true"
click at [1142, 600] on div "Requerente * Paciente Profissional de Saúde Paciente Nenhum resultado encontrad…" at bounding box center [627, 399] width 1230 height 478
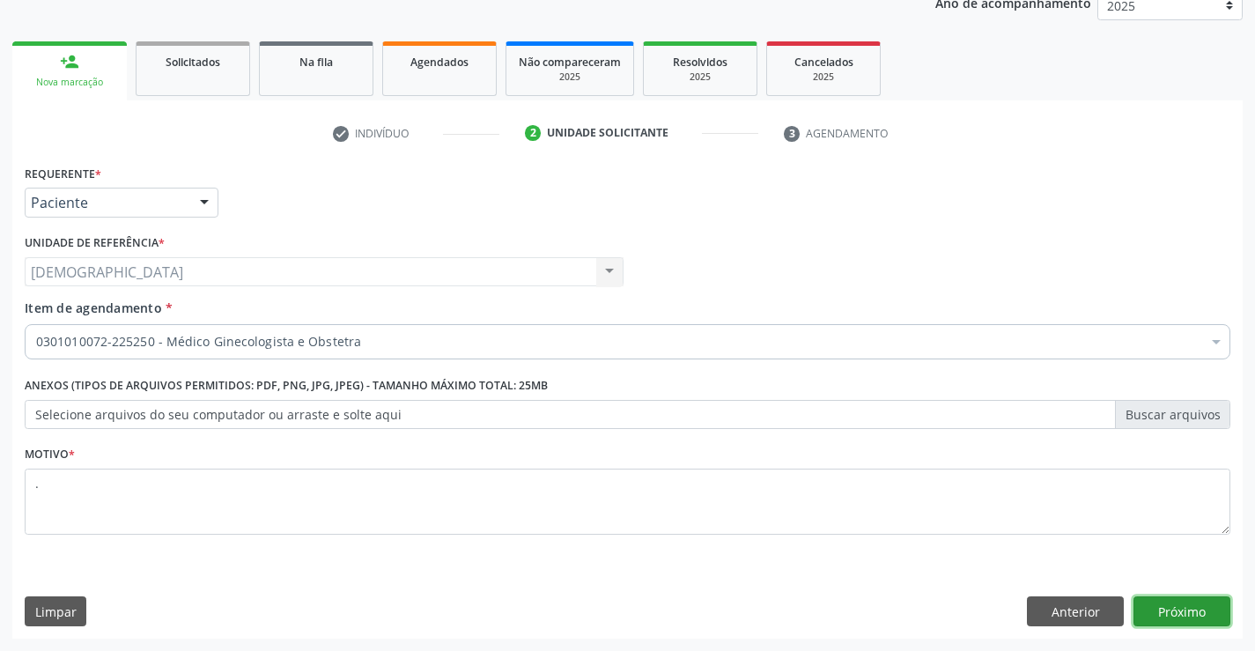
click at [1188, 609] on button "Próximo" at bounding box center [1181, 611] width 97 height 30
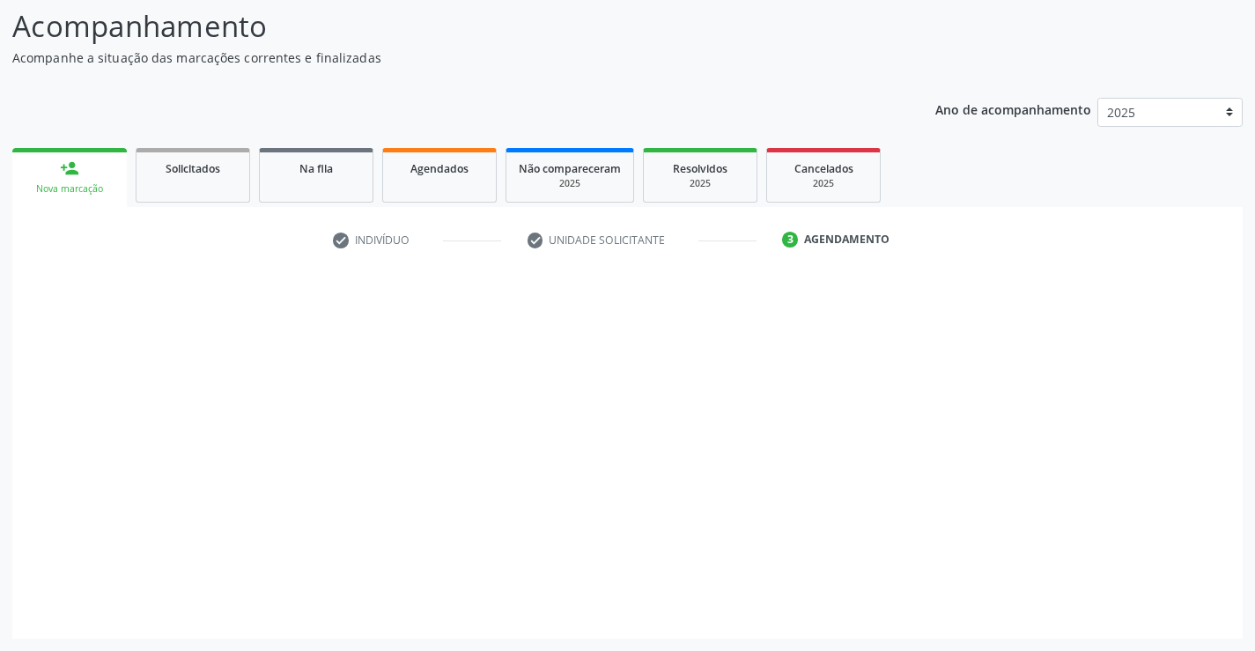
scroll to position [115, 0]
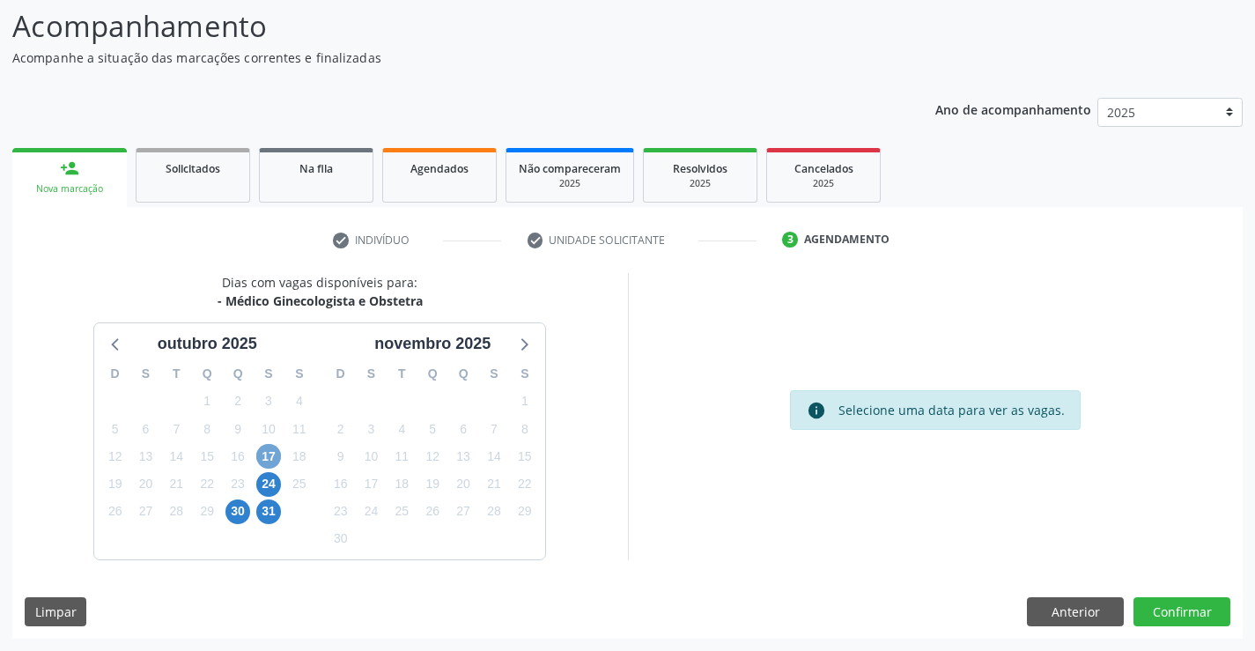
click at [264, 458] on span "17" at bounding box center [268, 456] width 25 height 25
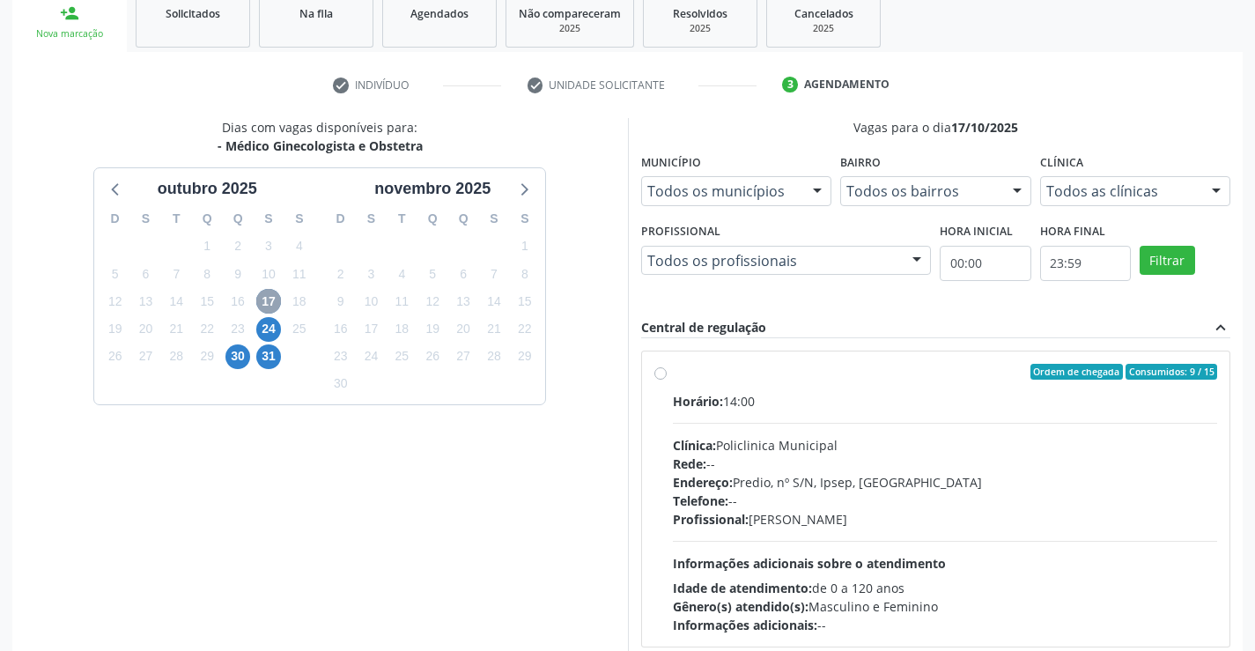
scroll to position [291, 0]
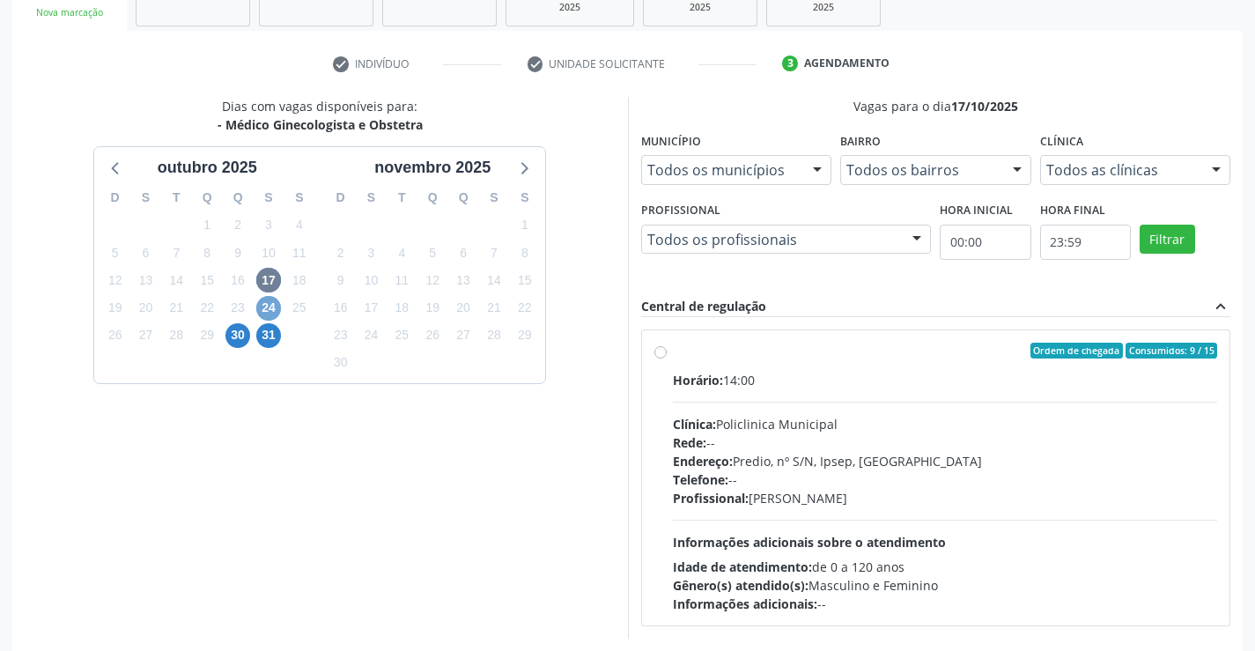
click at [265, 306] on span "24" at bounding box center [268, 308] width 25 height 25
click at [240, 340] on span "30" at bounding box center [237, 335] width 25 height 25
click at [266, 336] on span "31" at bounding box center [268, 335] width 25 height 25
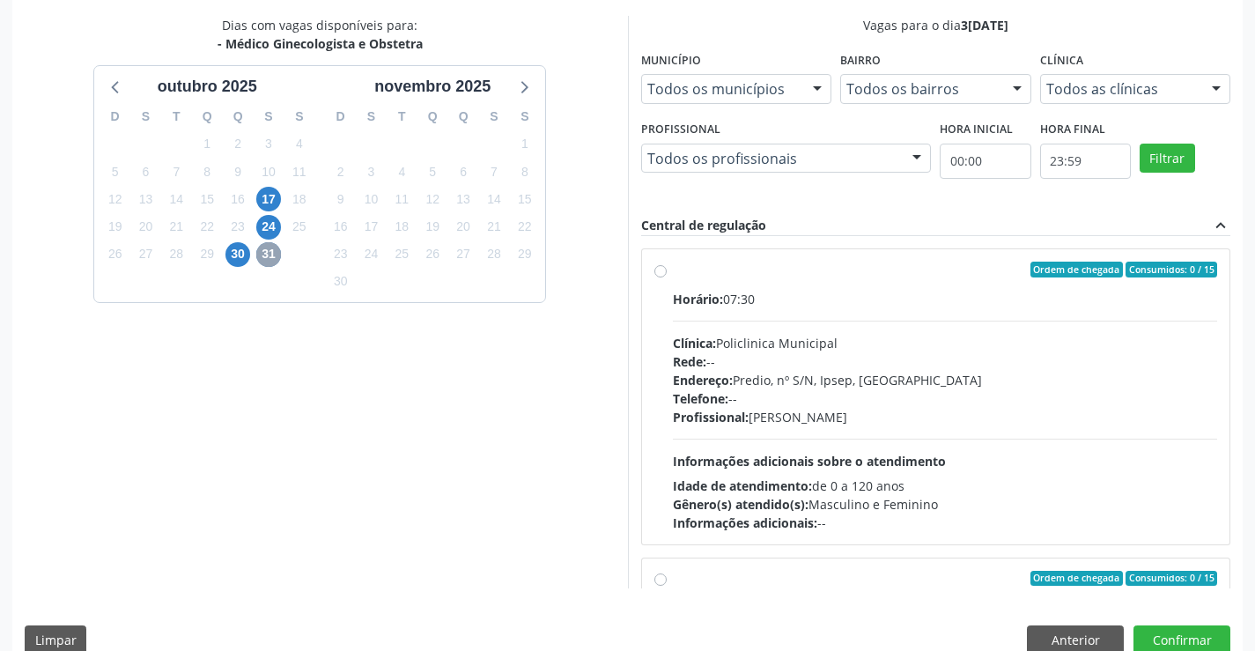
scroll to position [402, 0]
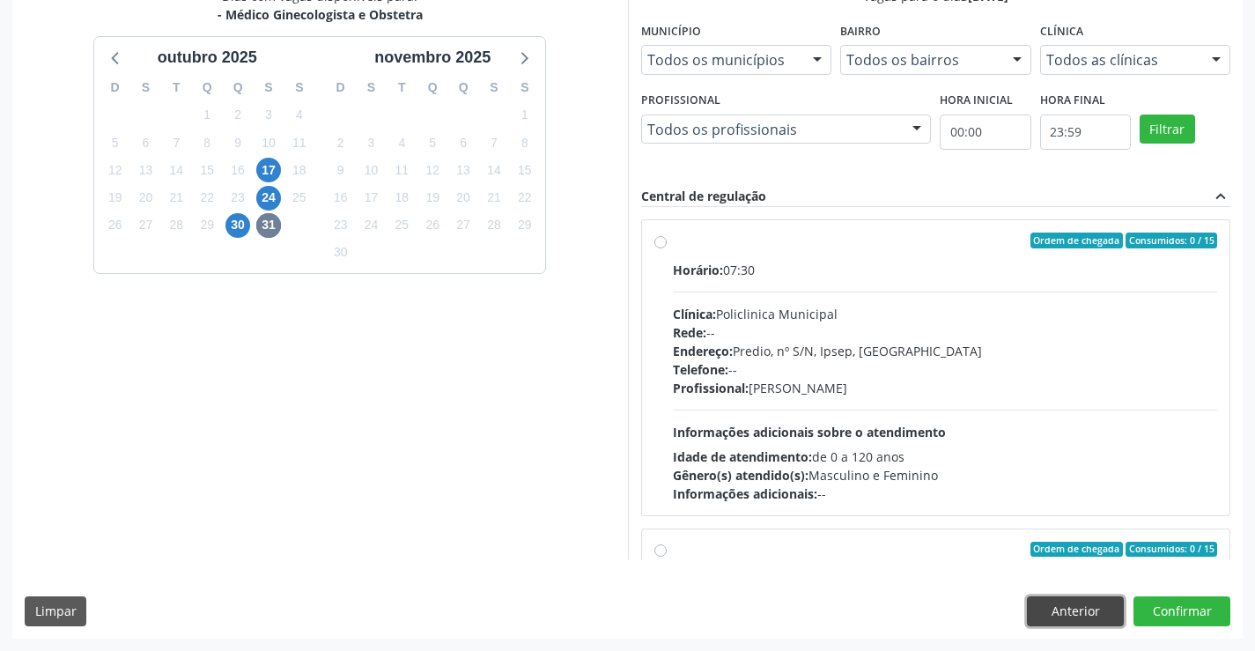
click at [1065, 609] on button "Anterior" at bounding box center [1075, 611] width 97 height 30
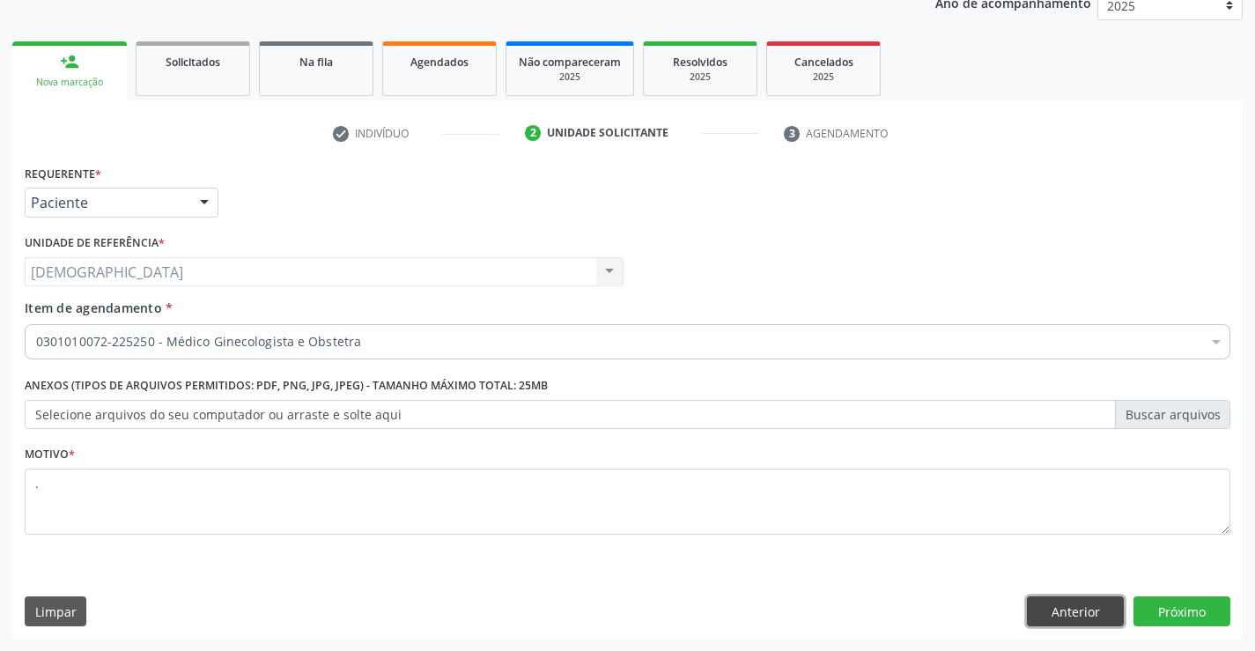
click at [1058, 613] on button "Anterior" at bounding box center [1075, 611] width 97 height 30
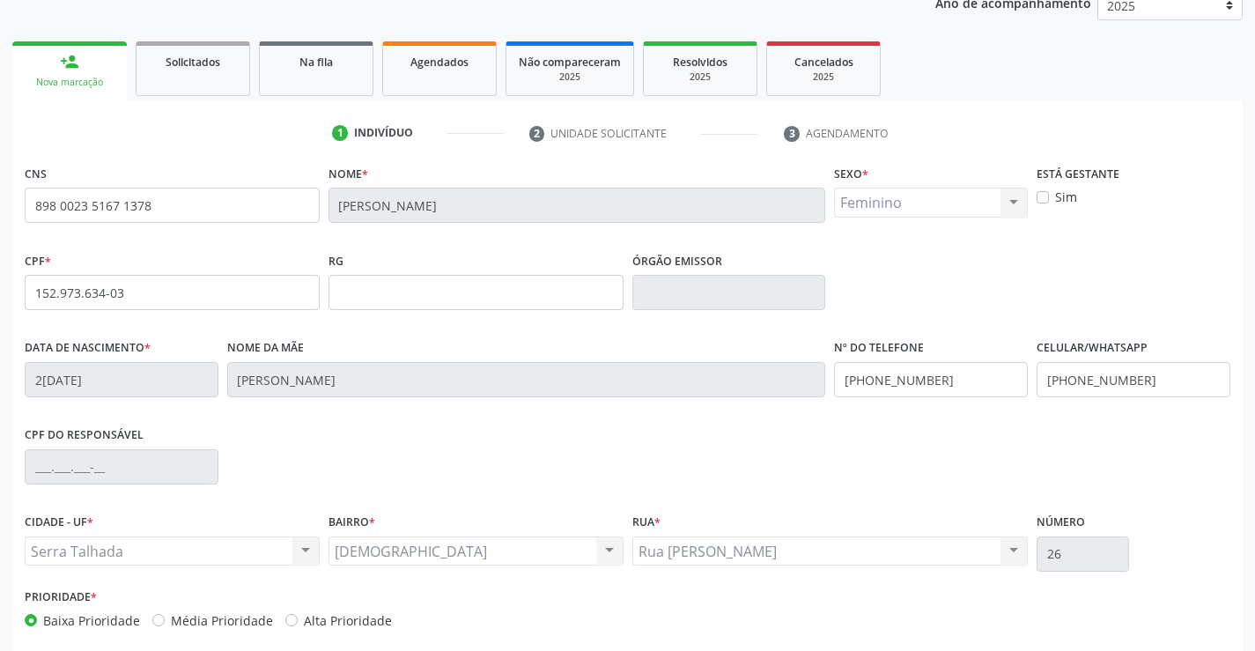
scroll to position [304, 0]
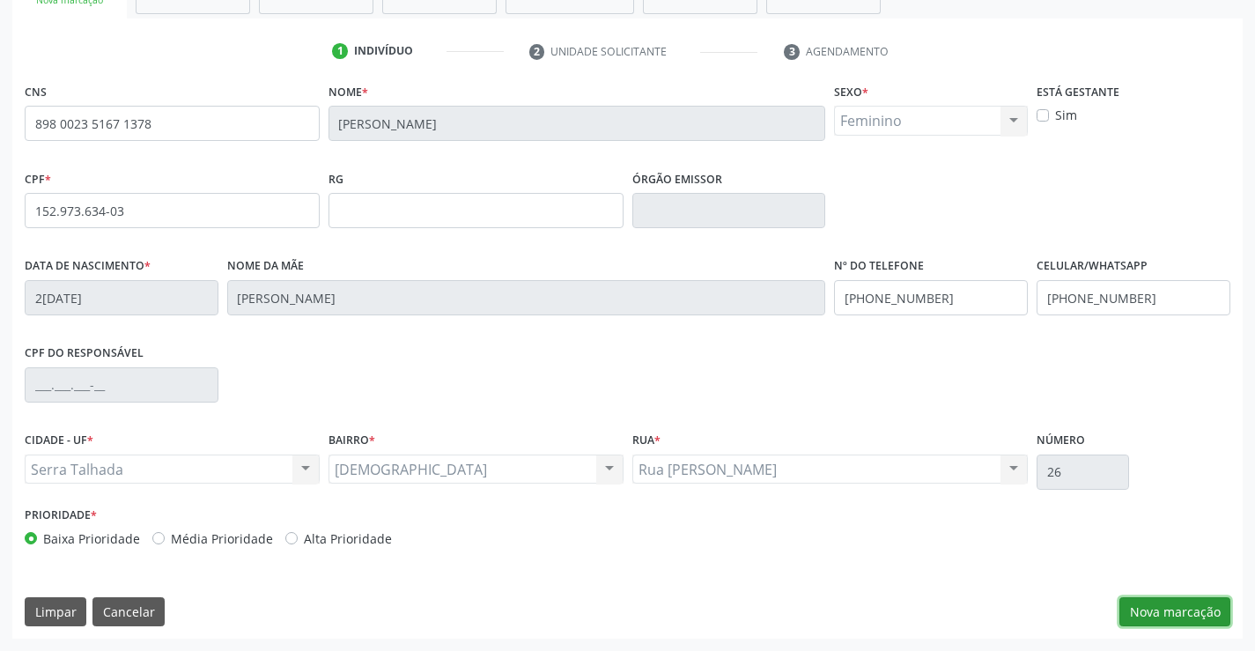
click at [1150, 611] on button "Nova marcação" at bounding box center [1174, 612] width 111 height 30
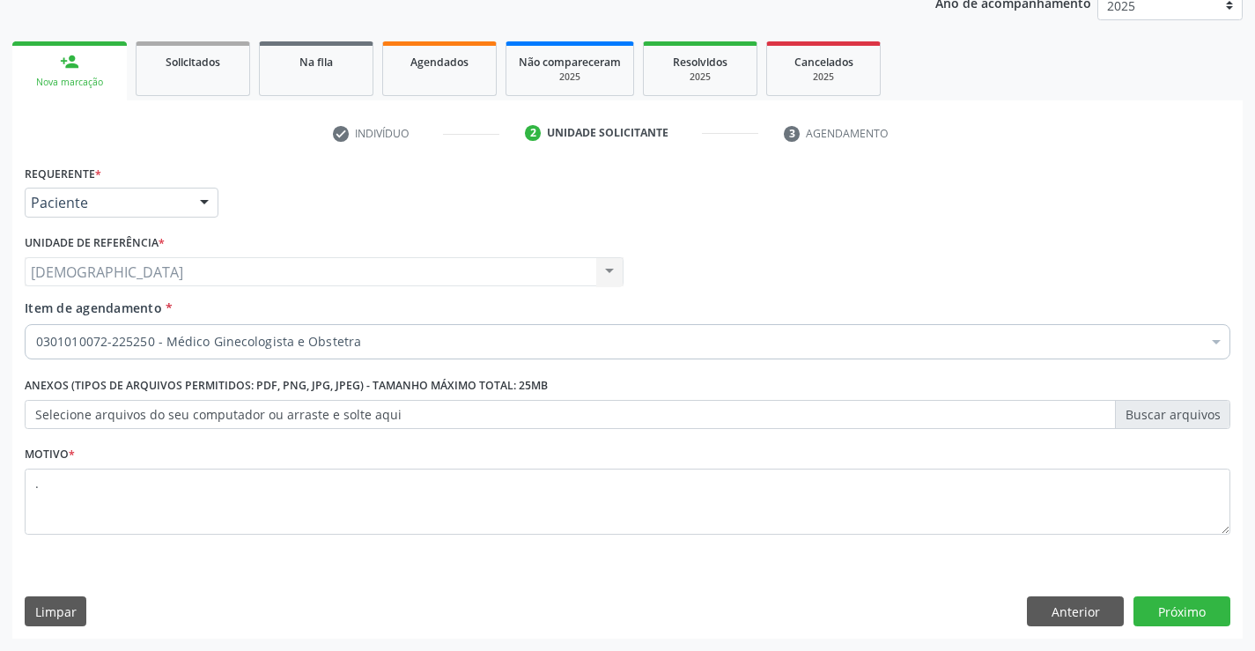
scroll to position [222, 0]
click at [204, 189] on div at bounding box center [204, 203] width 26 height 30
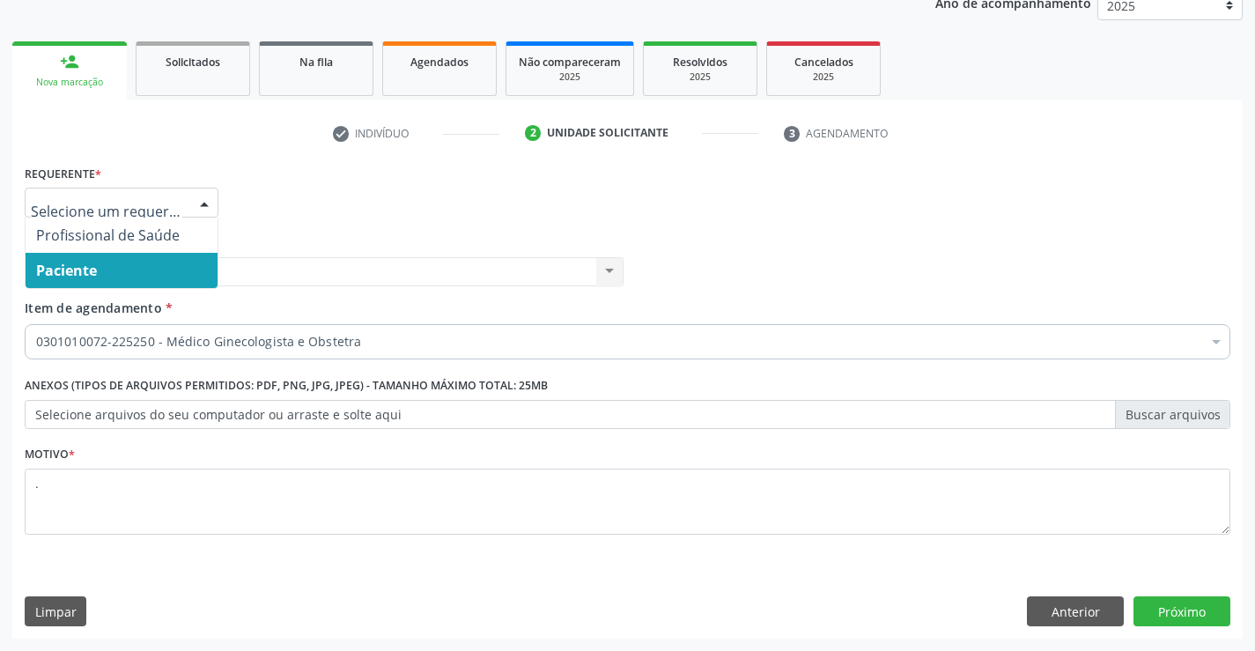
click at [132, 282] on span "Paciente" at bounding box center [122, 270] width 192 height 35
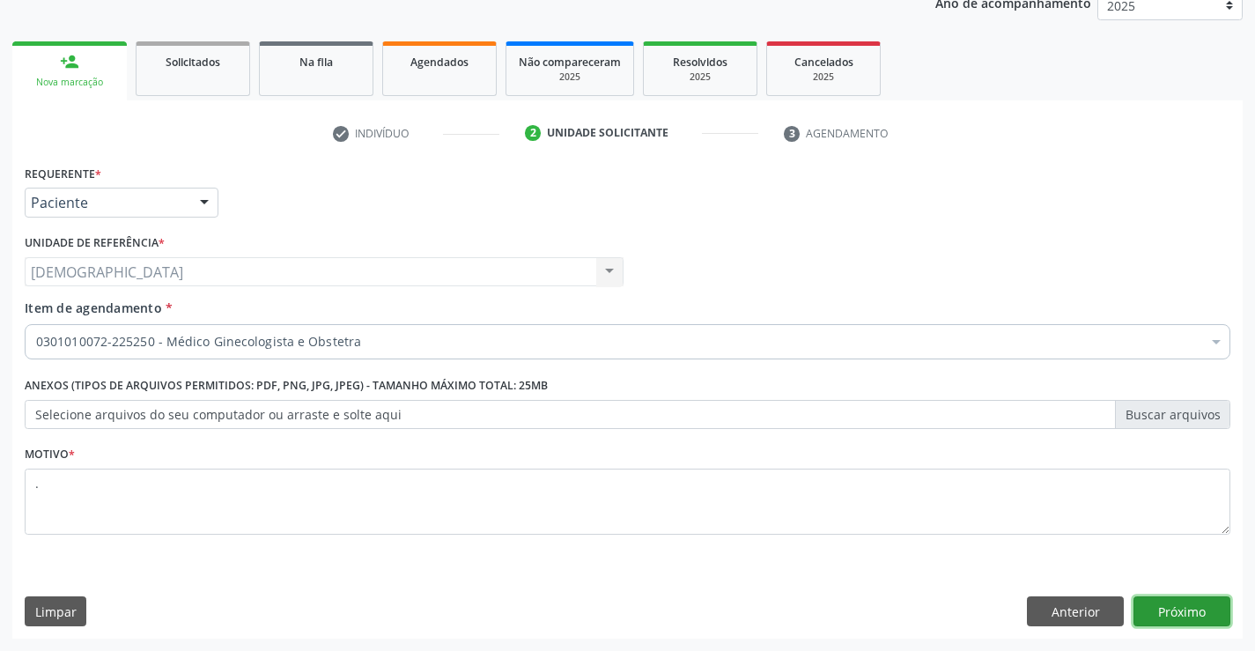
click at [1180, 615] on button "Próximo" at bounding box center [1181, 611] width 97 height 30
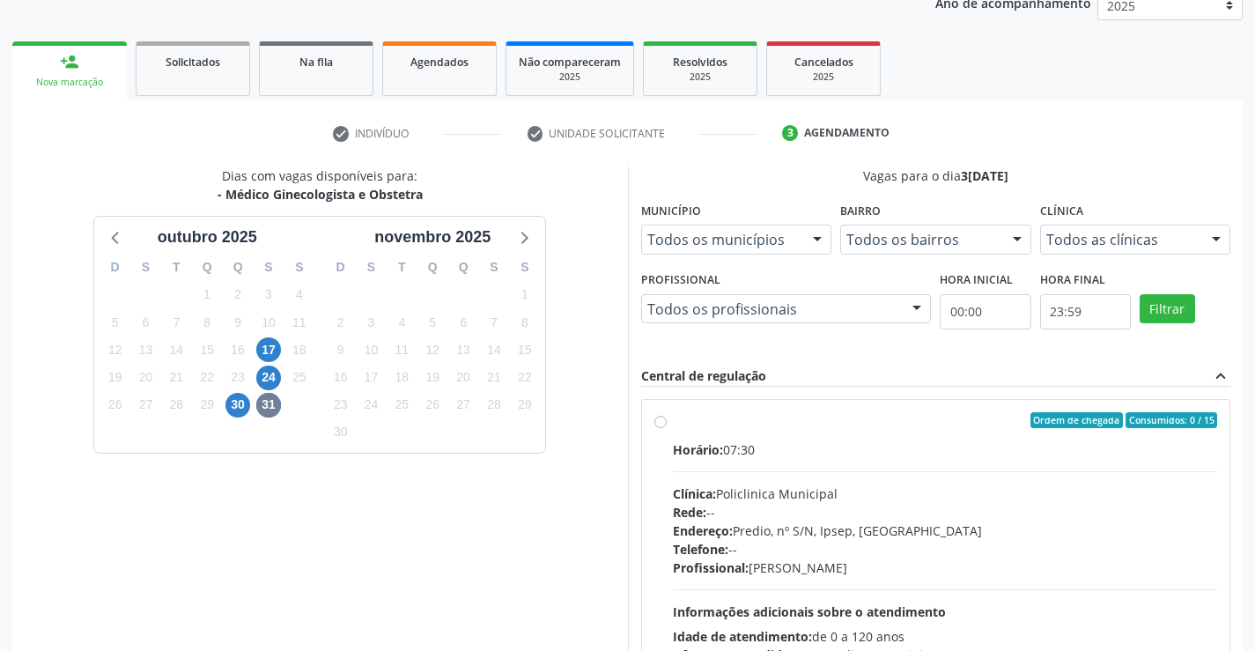
click at [54, 58] on link "person_add Nova marcação" at bounding box center [69, 70] width 114 height 59
click at [472, 69] on div "Agendados" at bounding box center [439, 61] width 88 height 18
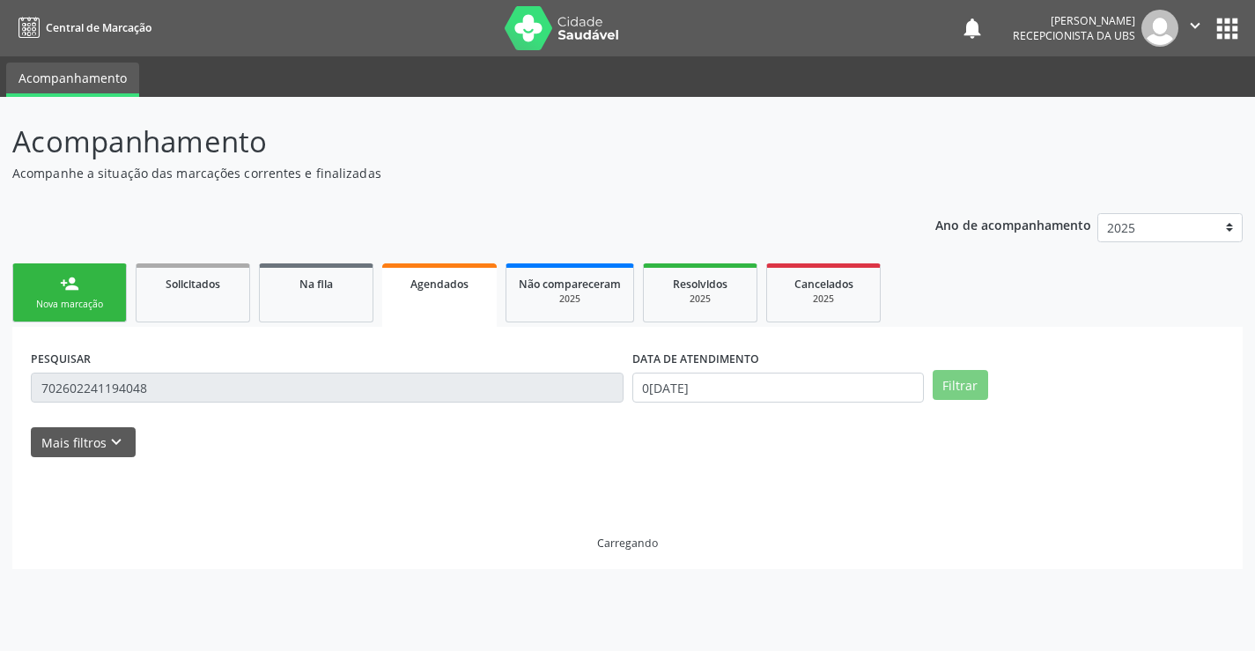
scroll to position [0, 0]
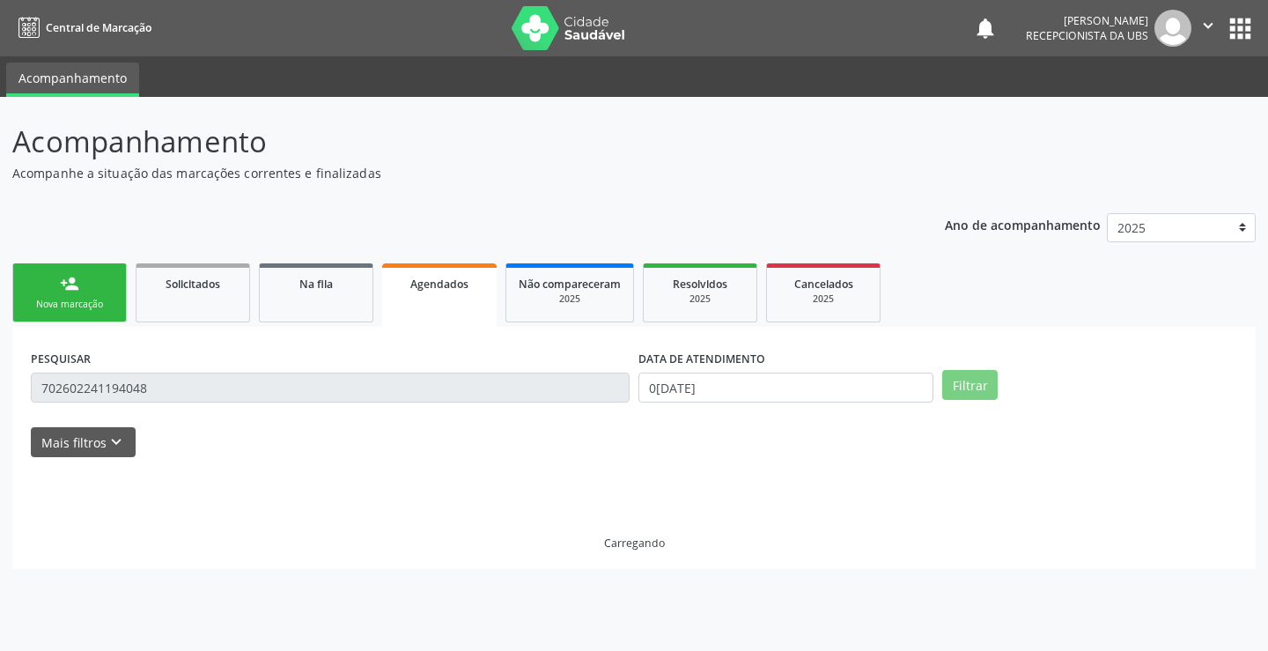
click at [96, 293] on link "person_add Nova marcação" at bounding box center [69, 292] width 114 height 59
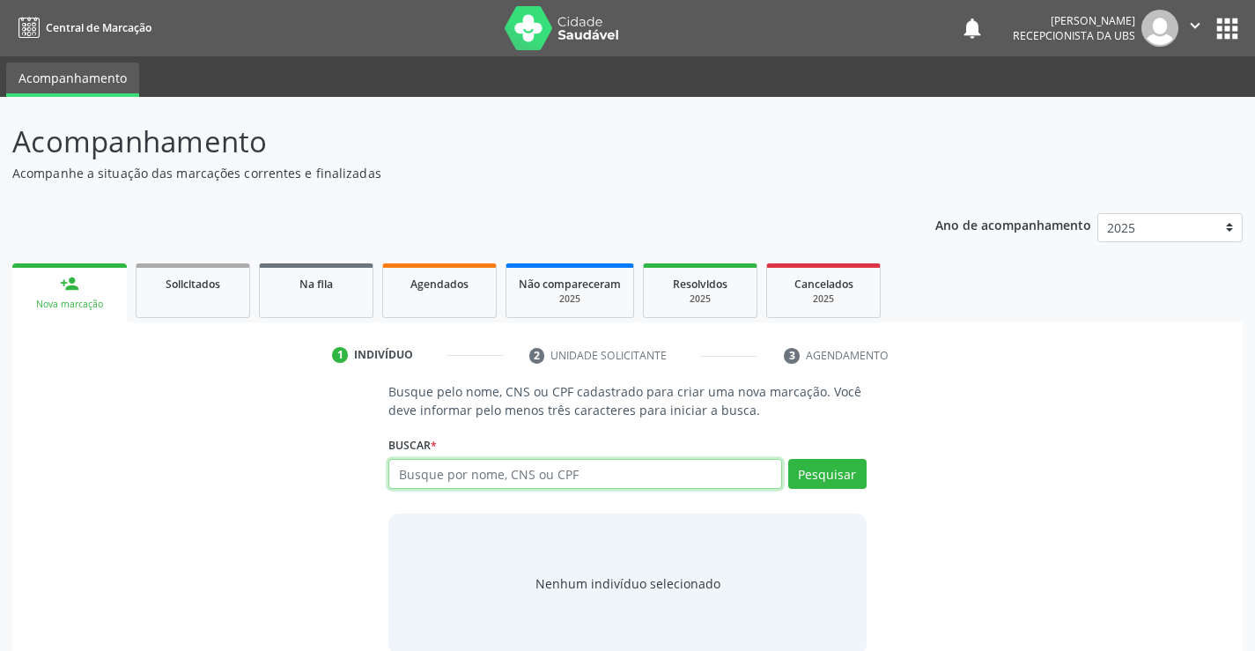
click at [431, 483] on input "text" at bounding box center [584, 474] width 393 height 30
type input "704006347708563"
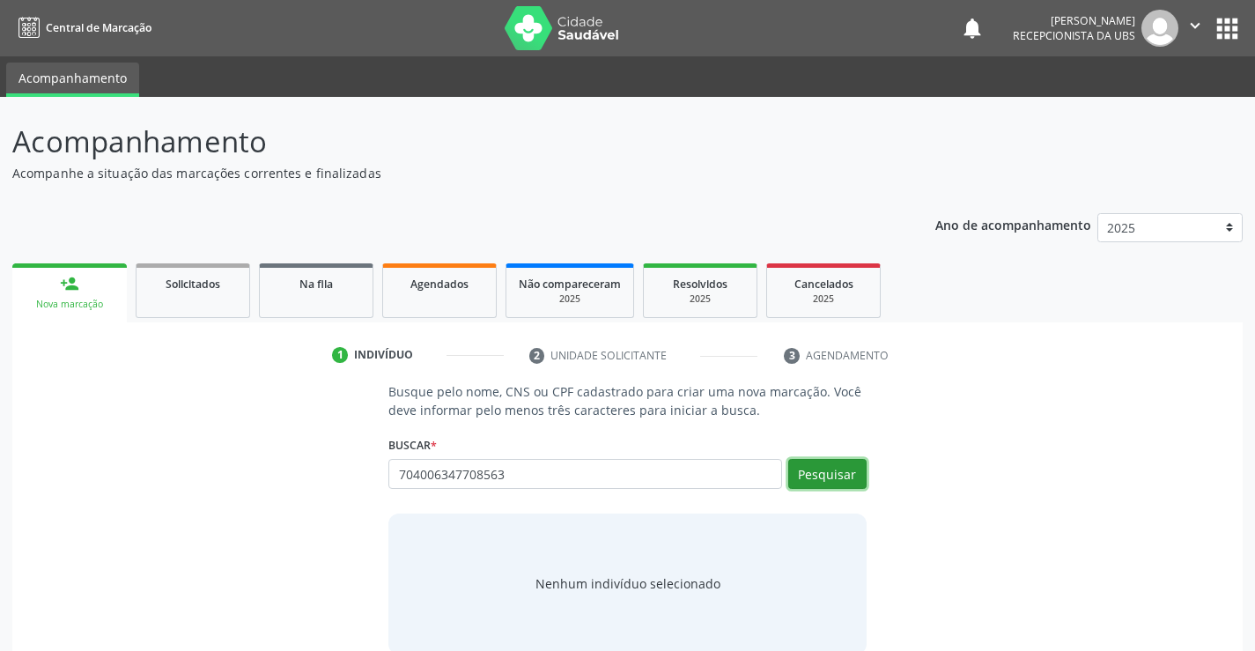
click at [814, 475] on button "Pesquisar" at bounding box center [827, 474] width 78 height 30
type input "704006347708563"
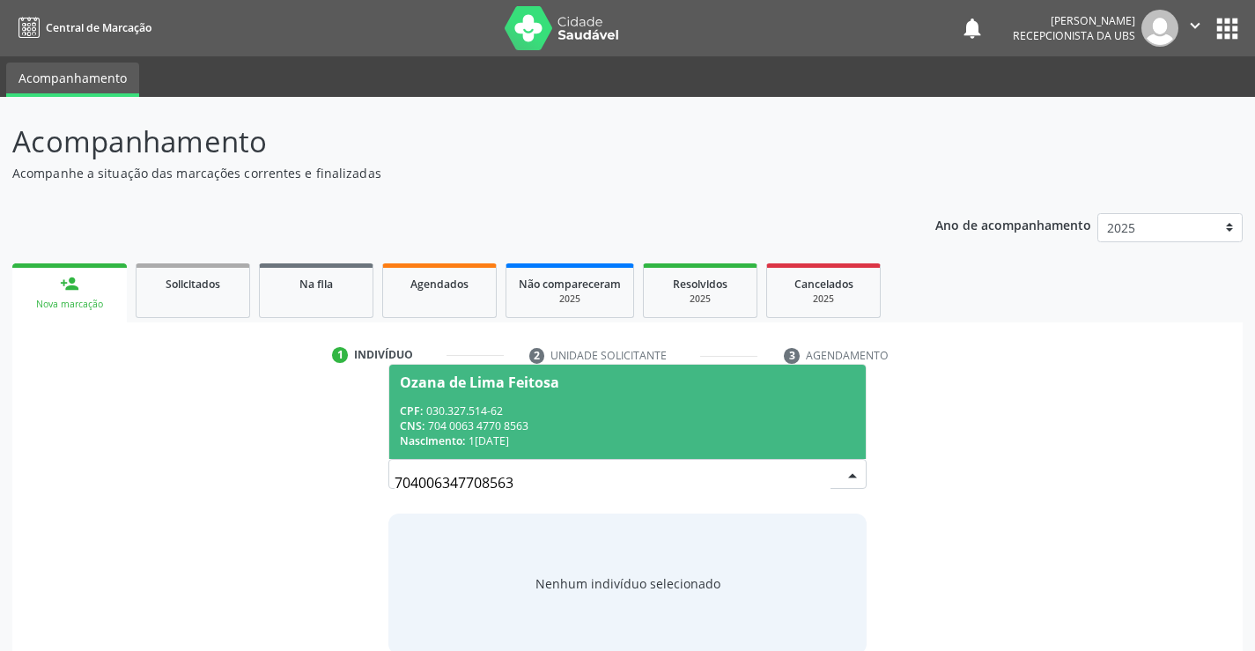
click at [580, 439] on div "Nascimento: [DATE]" at bounding box center [627, 440] width 454 height 15
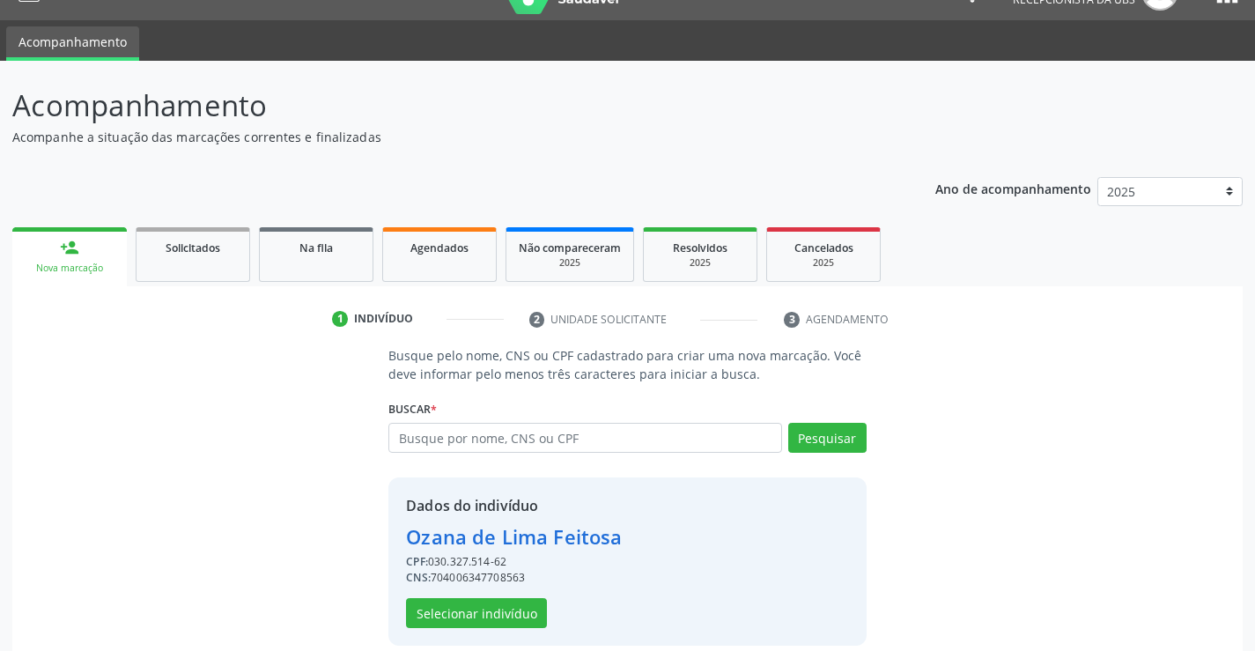
scroll to position [55, 0]
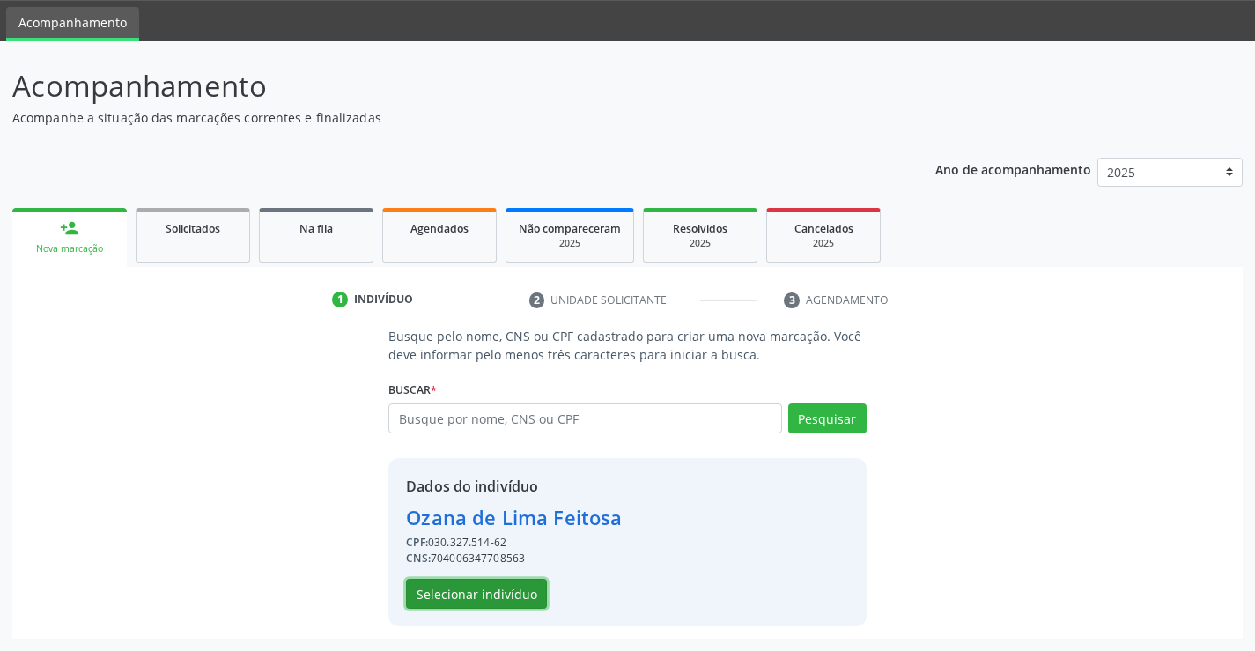
click at [459, 594] on button "Selecionar indivíduo" at bounding box center [476, 593] width 141 height 30
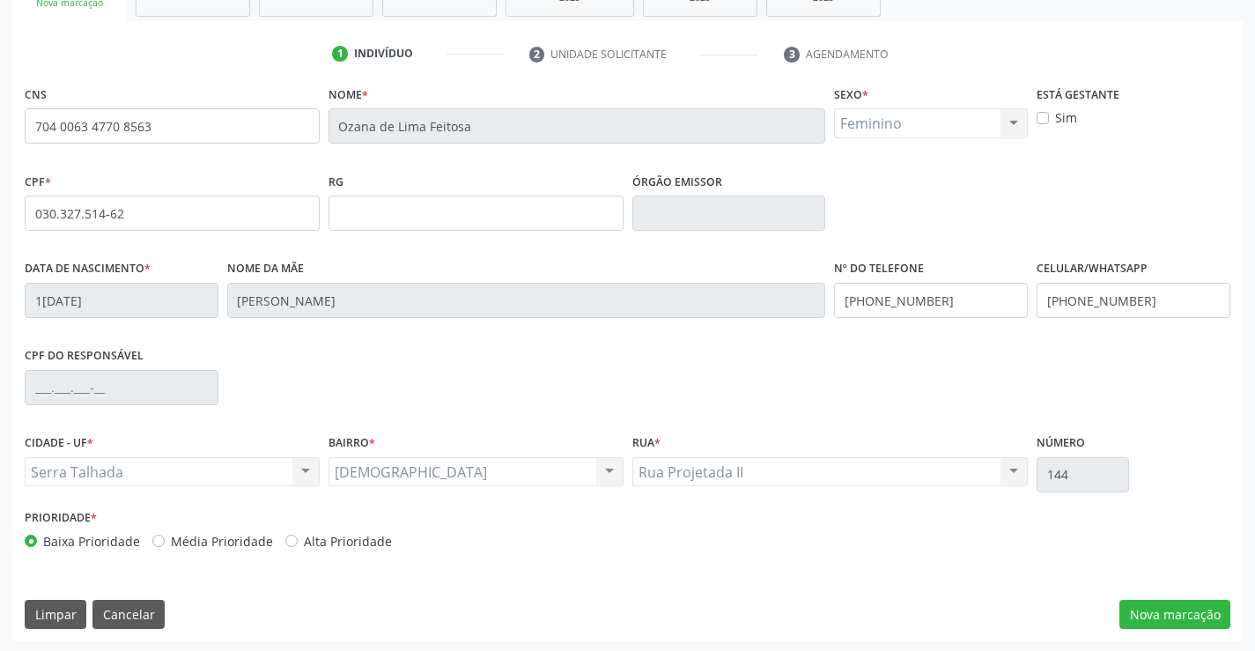
scroll to position [304, 0]
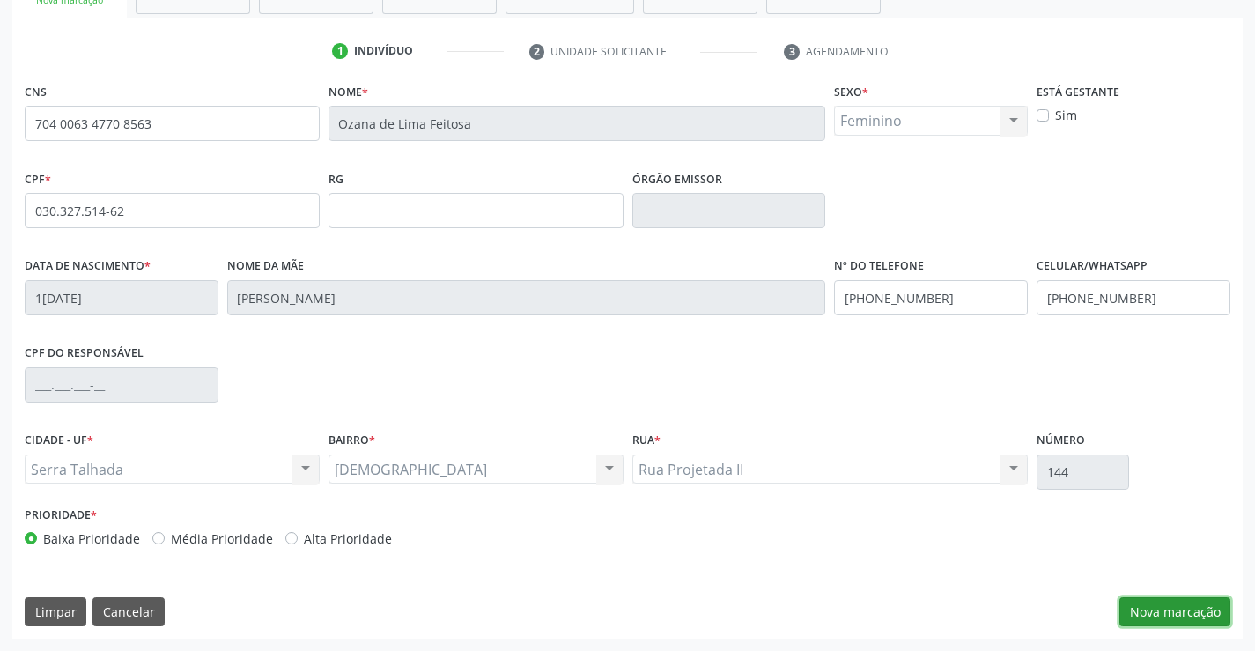
click at [1192, 602] on button "Nova marcação" at bounding box center [1174, 612] width 111 height 30
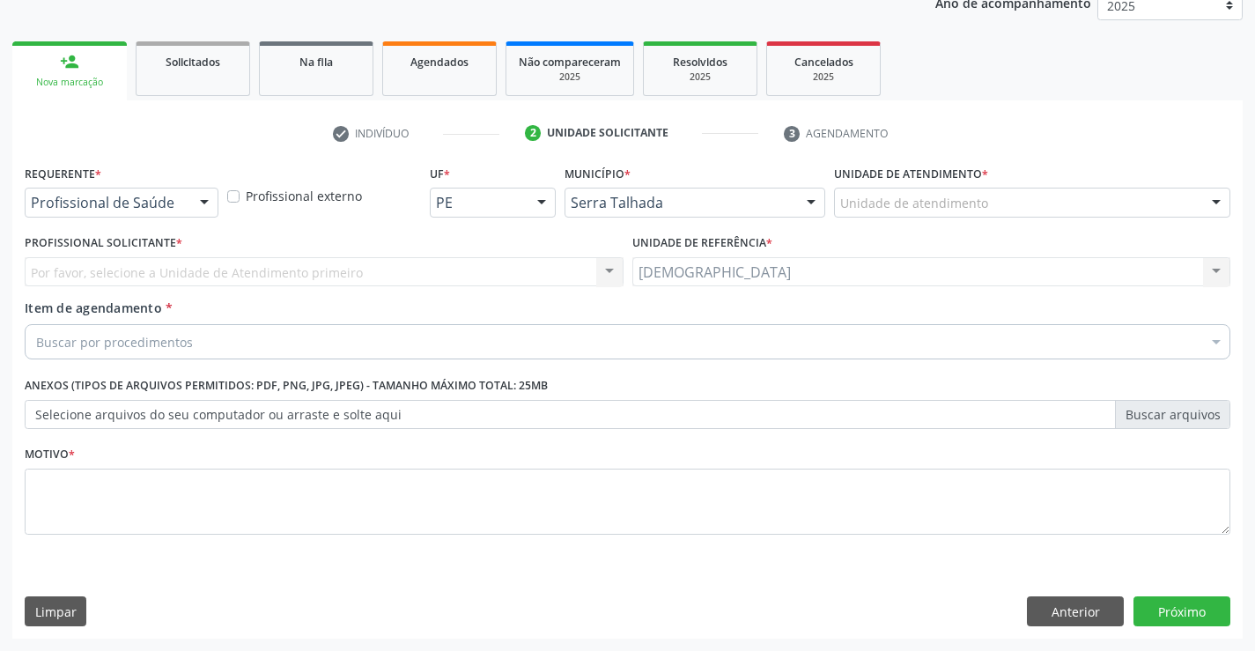
scroll to position [222, 0]
click at [199, 197] on div at bounding box center [204, 203] width 26 height 30
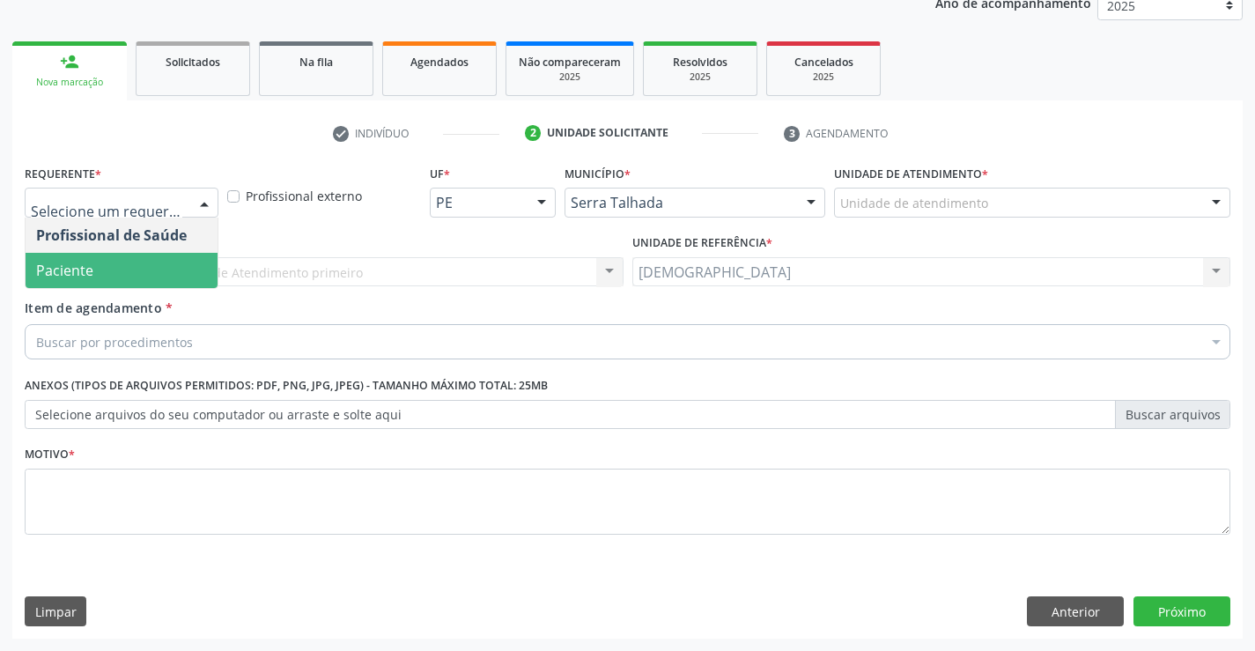
click at [154, 283] on span "Paciente" at bounding box center [122, 270] width 192 height 35
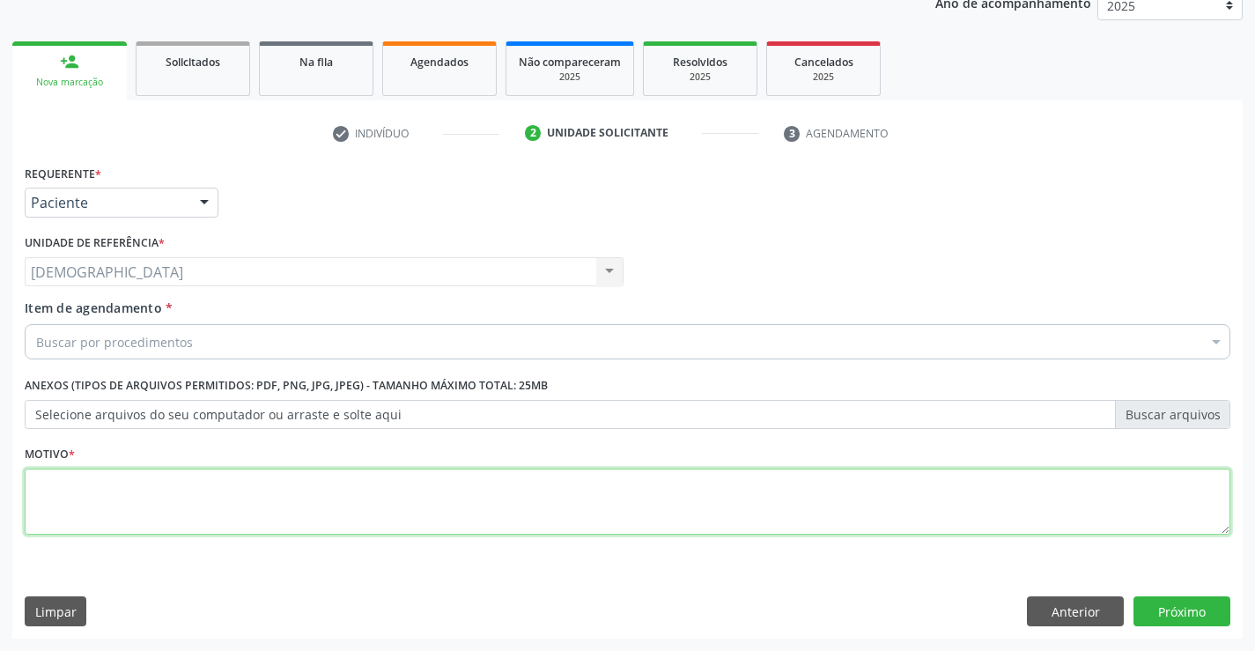
click at [136, 518] on textarea at bounding box center [627, 501] width 1205 height 67
type textarea "."
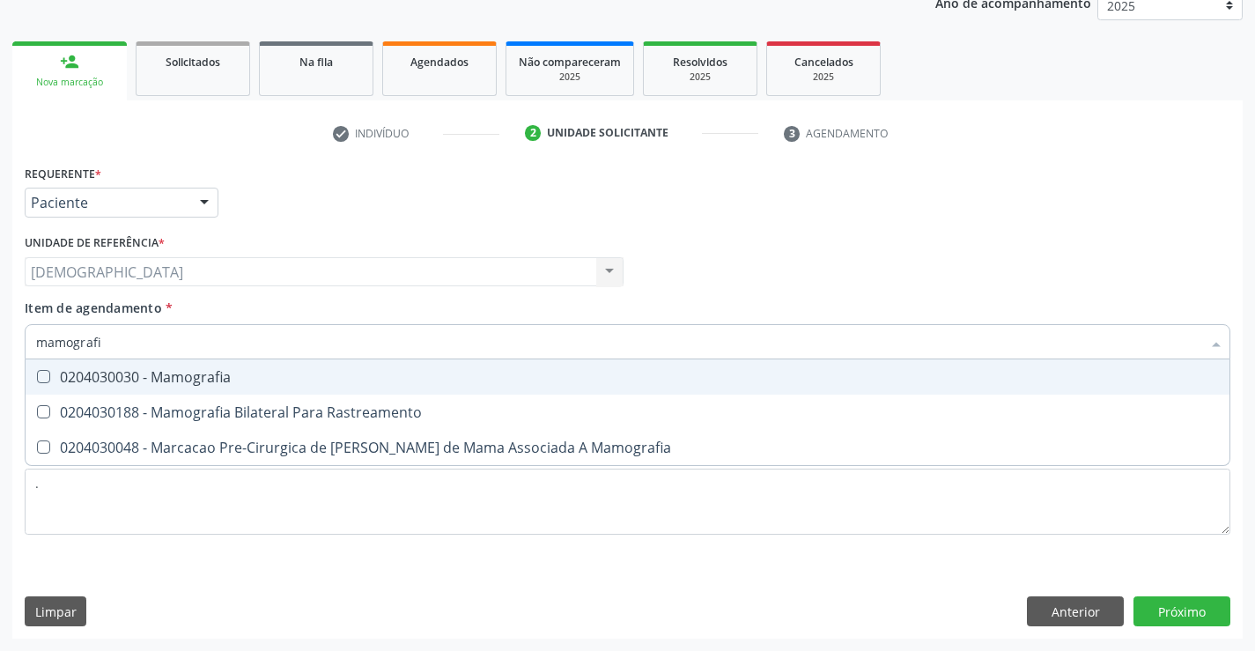
type input "mamografia"
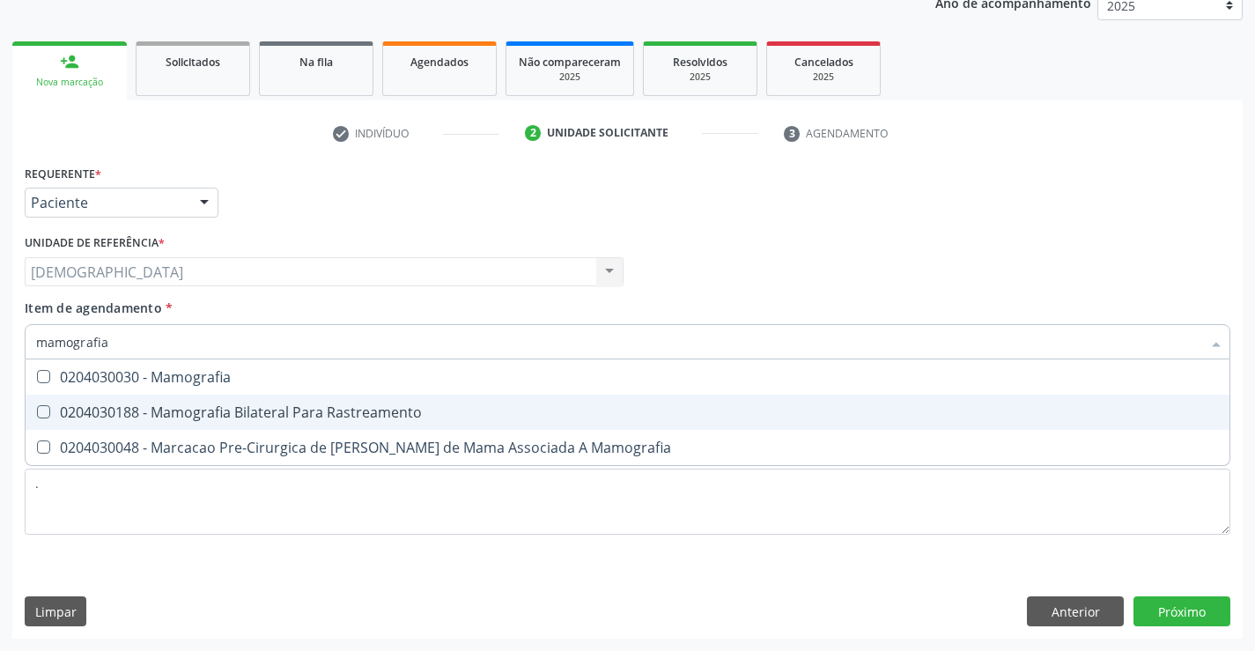
click at [189, 414] on div "0204030188 - Mamografia Bilateral Para Rastreamento" at bounding box center [627, 412] width 1183 height 14
checkbox Rastreamento "true"
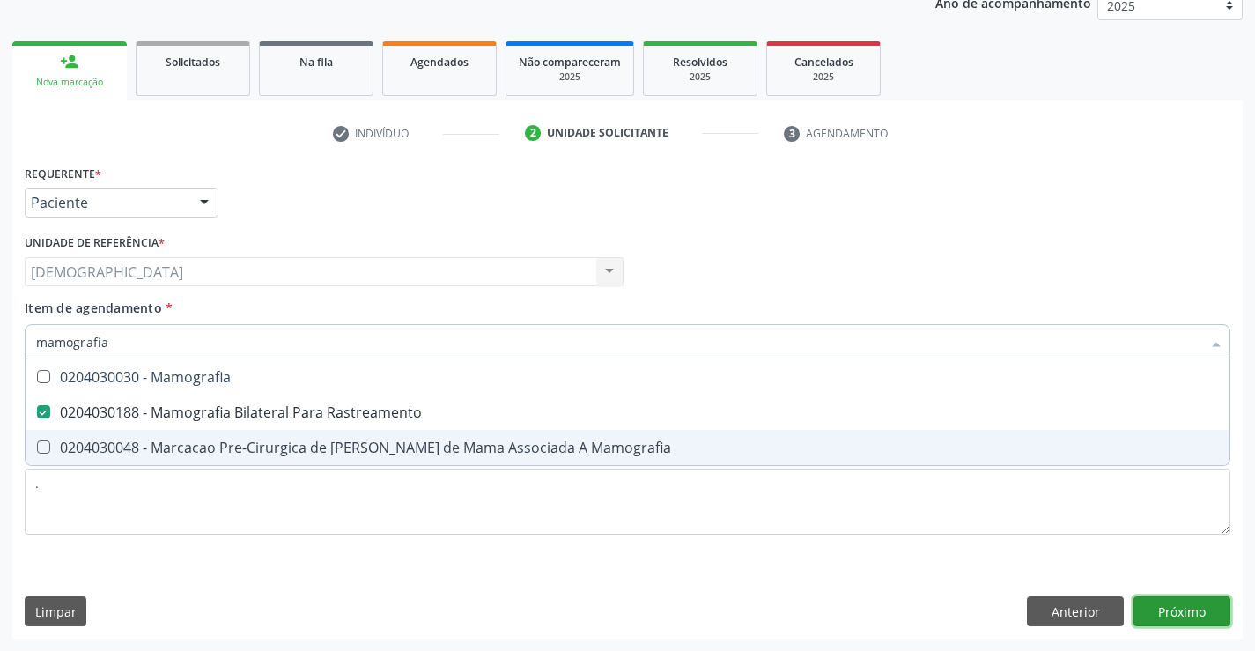
click at [1199, 615] on div "Requerente * Paciente Profissional de Saúde Paciente Nenhum resultado encontrad…" at bounding box center [627, 399] width 1230 height 478
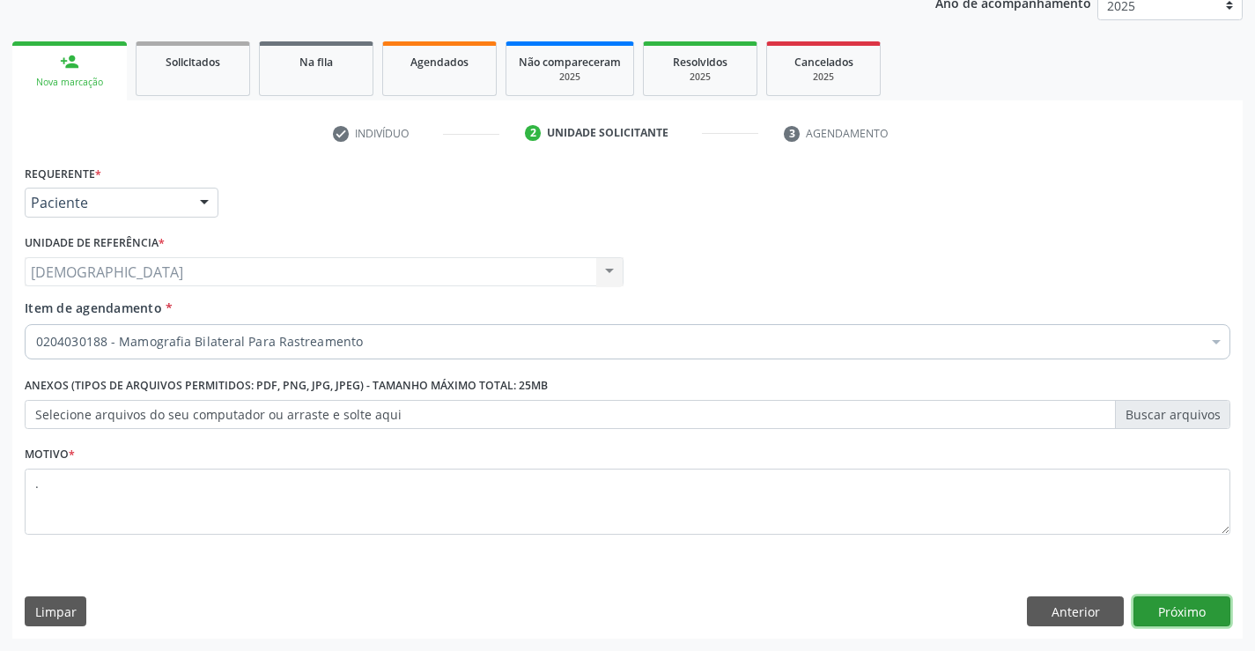
click at [1190, 616] on button "Próximo" at bounding box center [1181, 611] width 97 height 30
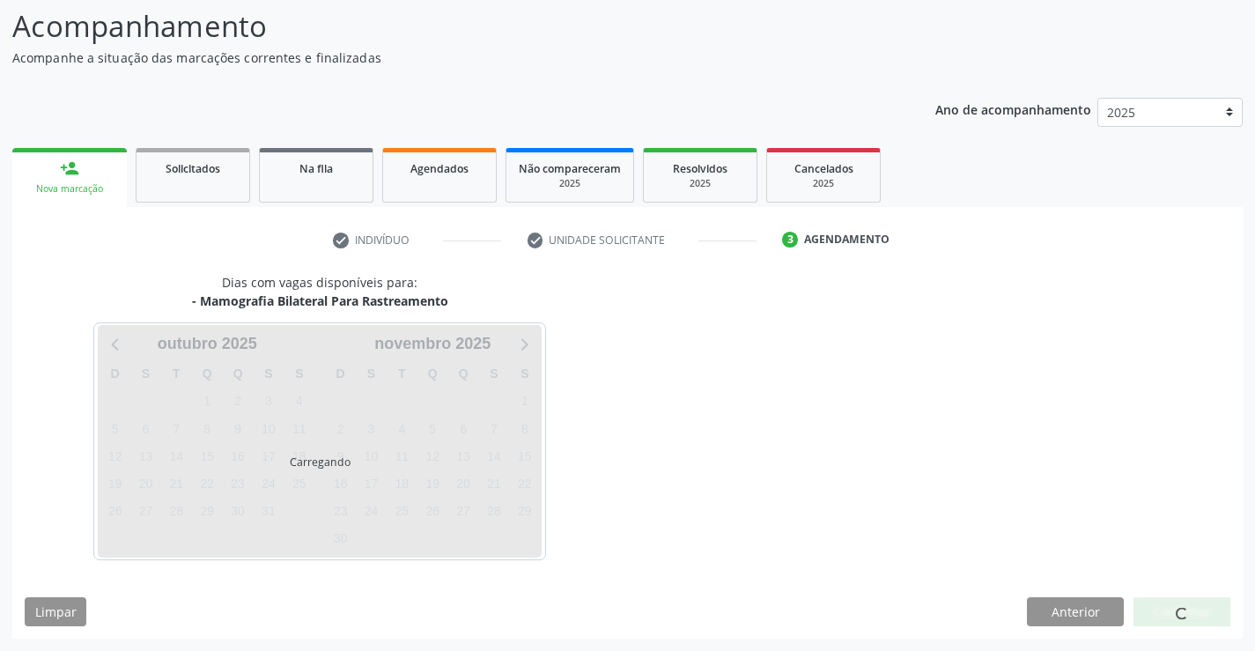
scroll to position [115, 0]
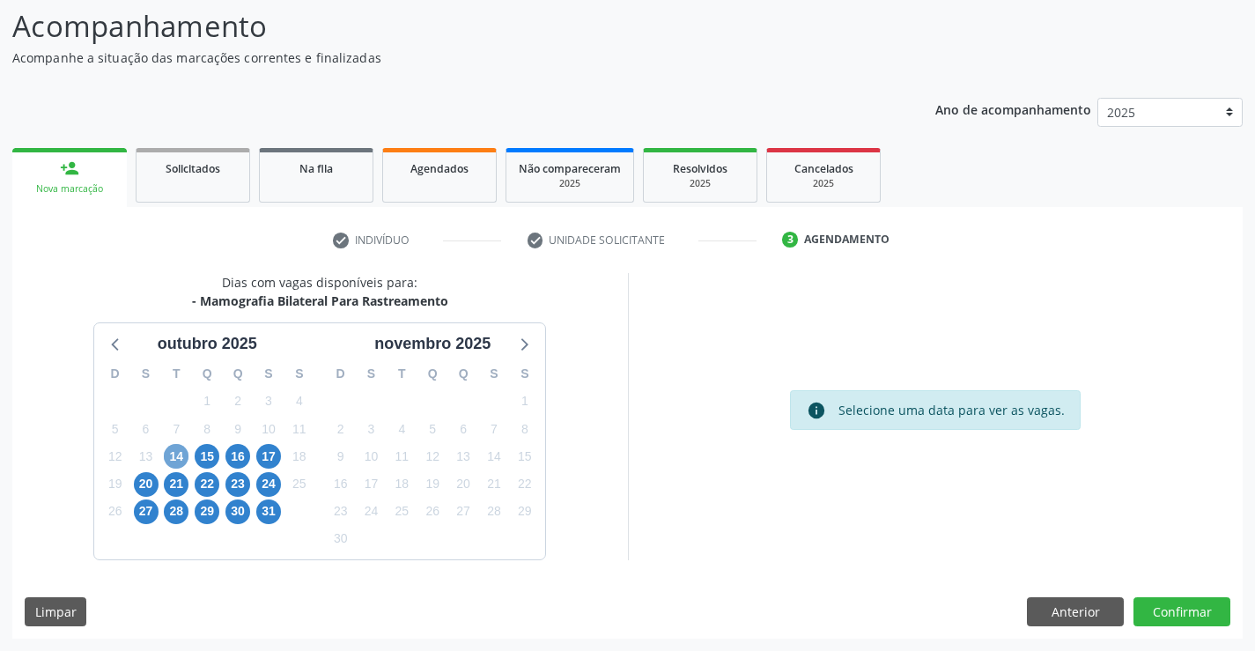
click at [178, 451] on span "14" at bounding box center [176, 456] width 25 height 25
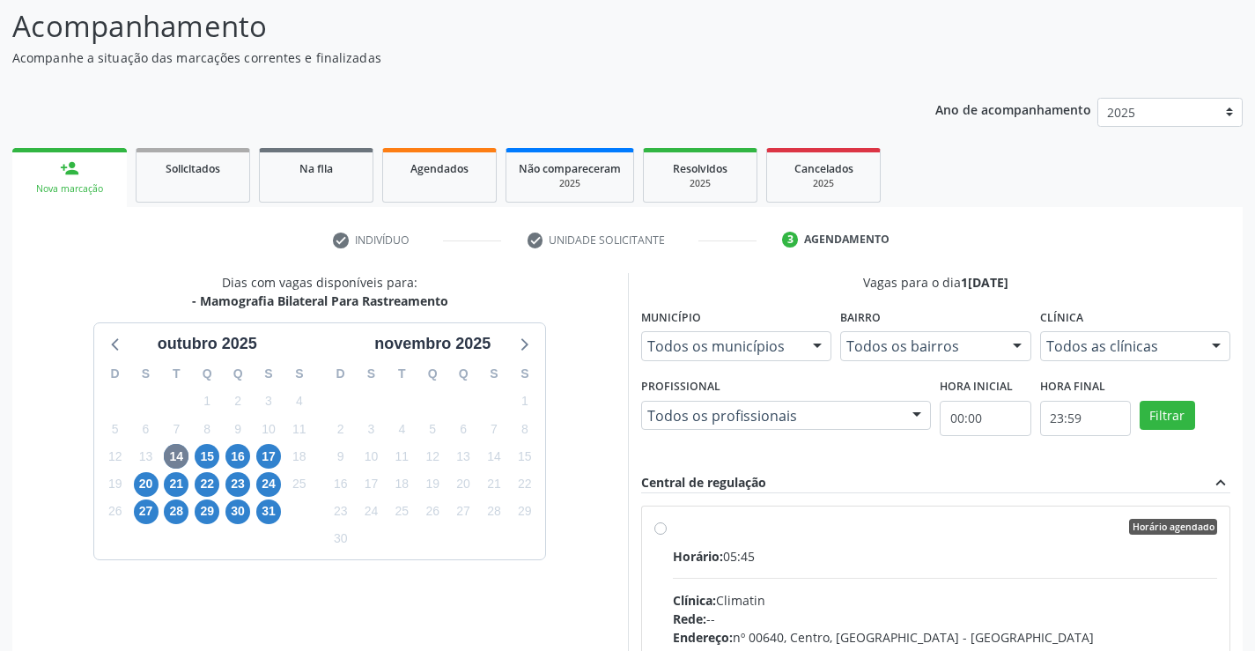
click at [756, 518] on div "Horário agendado Horário: 05:45 Clínica: Climatin Rede: -- Endereço: nº 00640, …" at bounding box center [936, 653] width 588 height 295
radio input "true"
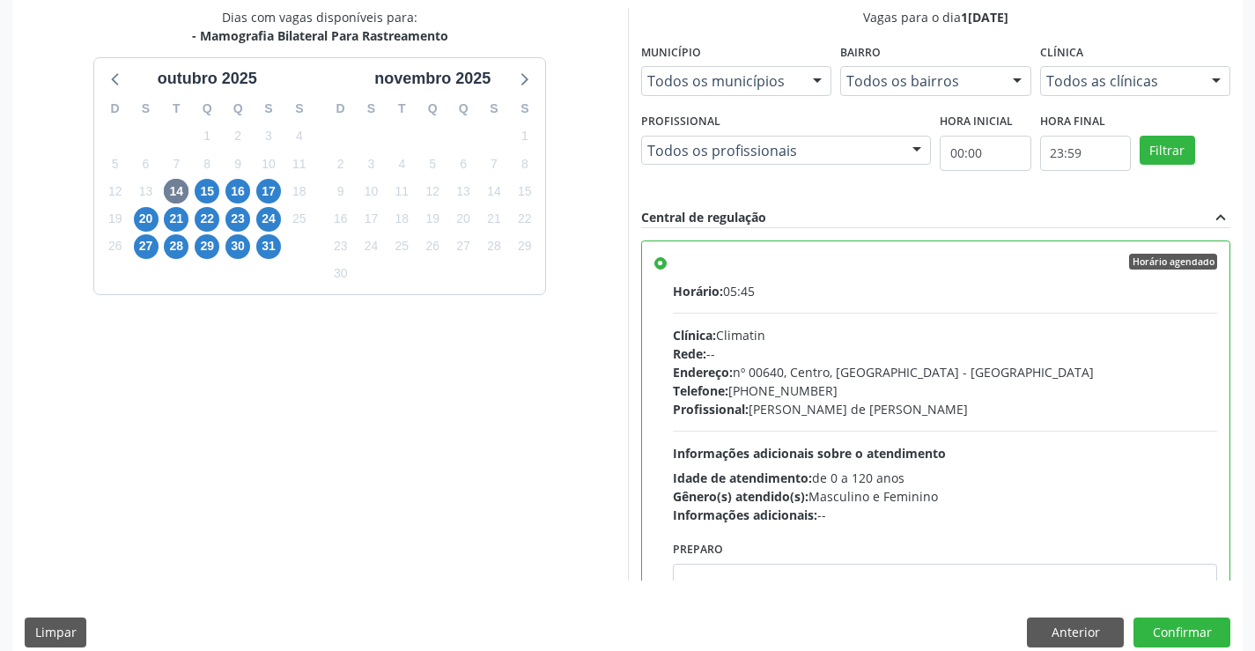
scroll to position [402, 0]
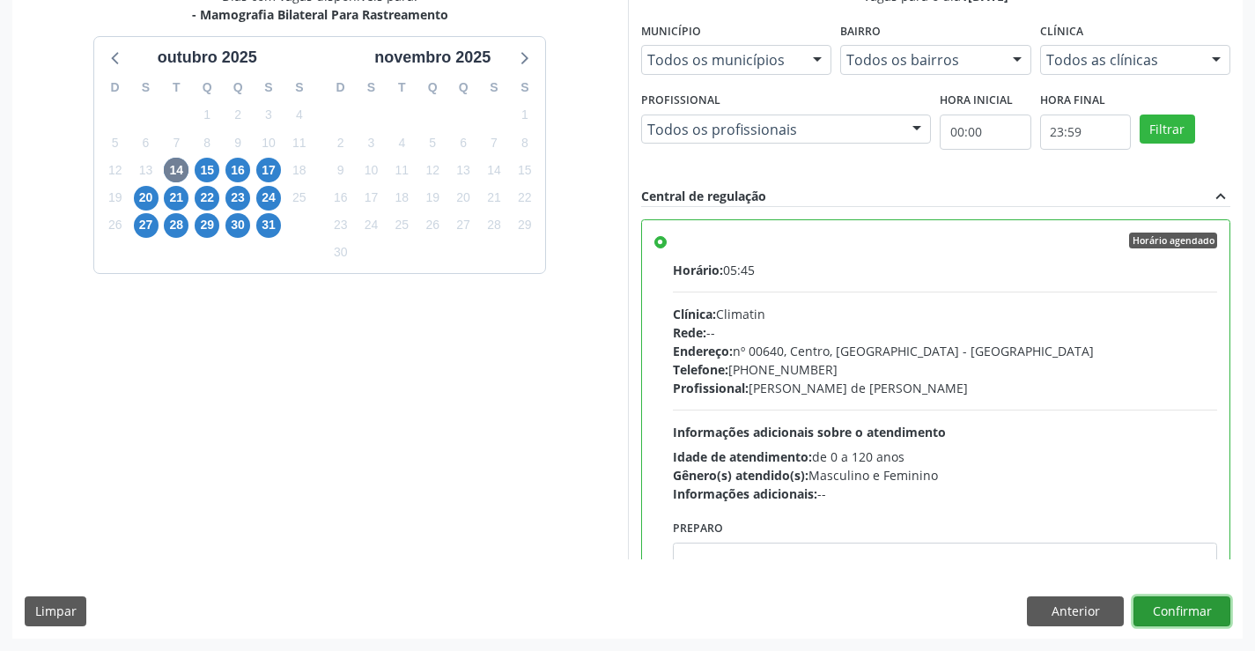
click at [1181, 602] on button "Confirmar" at bounding box center [1181, 611] width 97 height 30
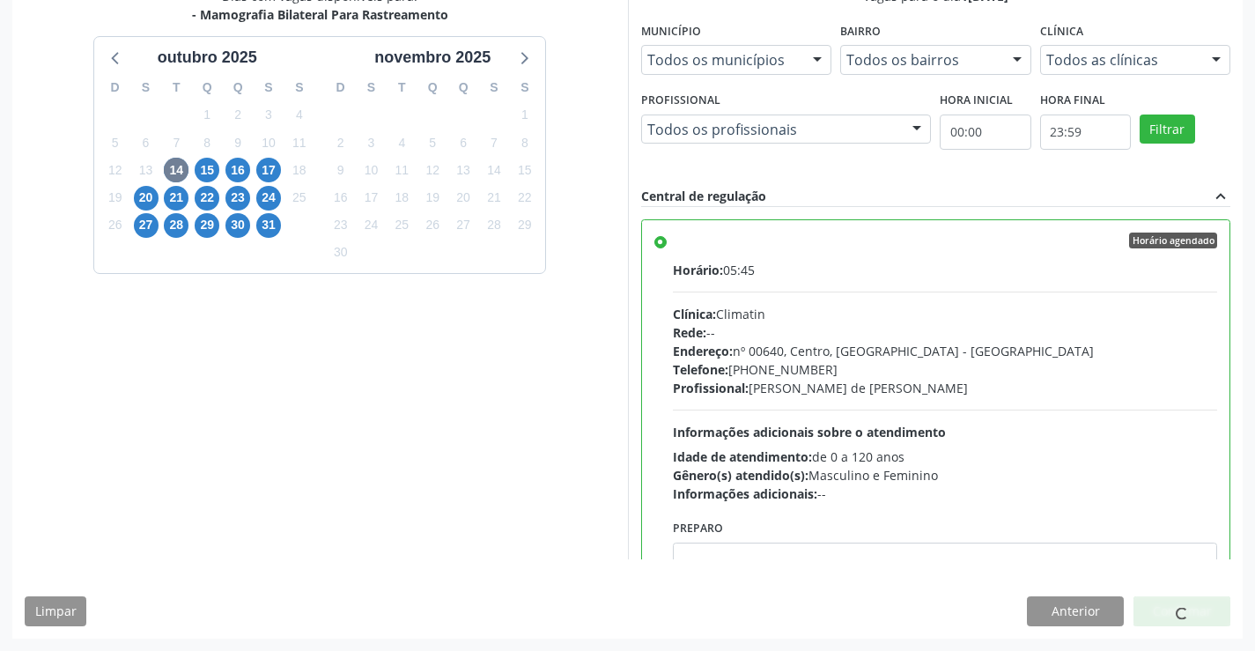
scroll to position [0, 0]
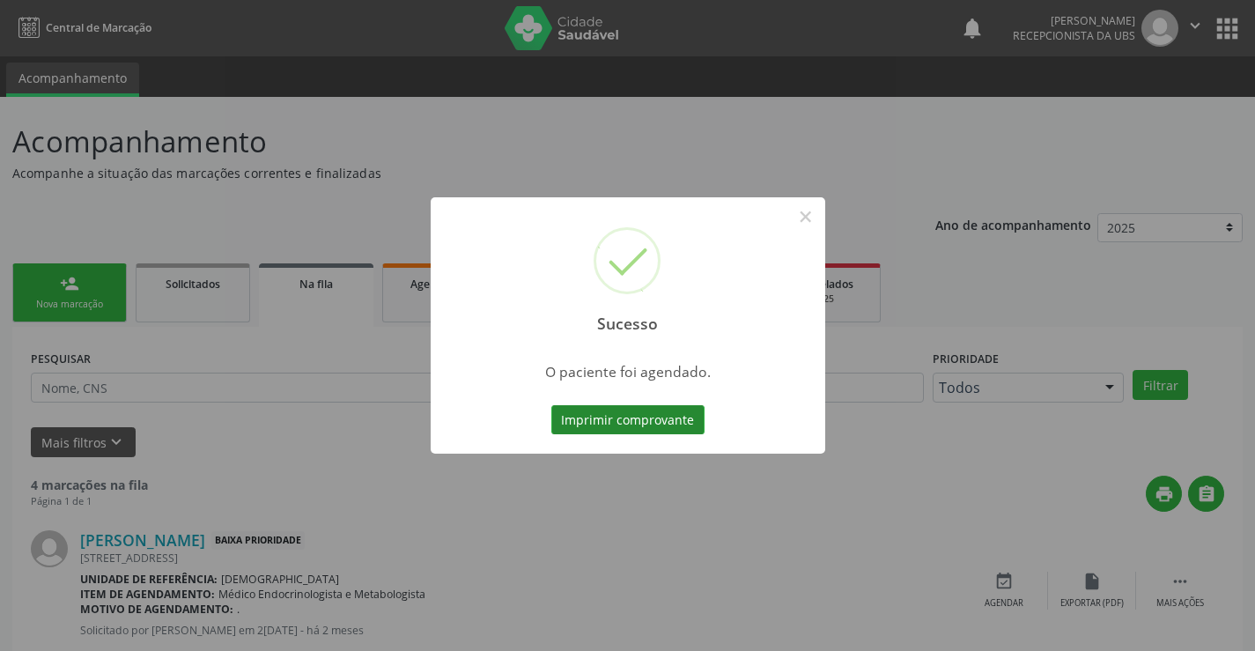
click at [601, 433] on button "Imprimir comprovante" at bounding box center [627, 420] width 153 height 30
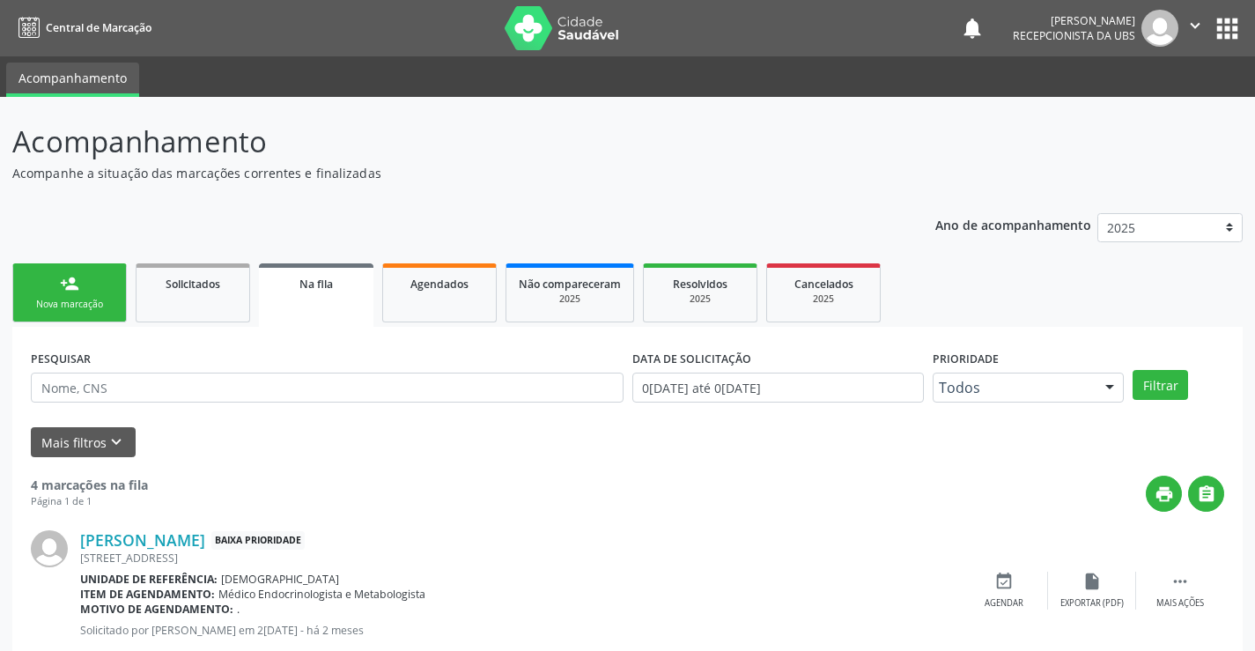
click at [63, 279] on div "person_add" at bounding box center [69, 283] width 19 height 19
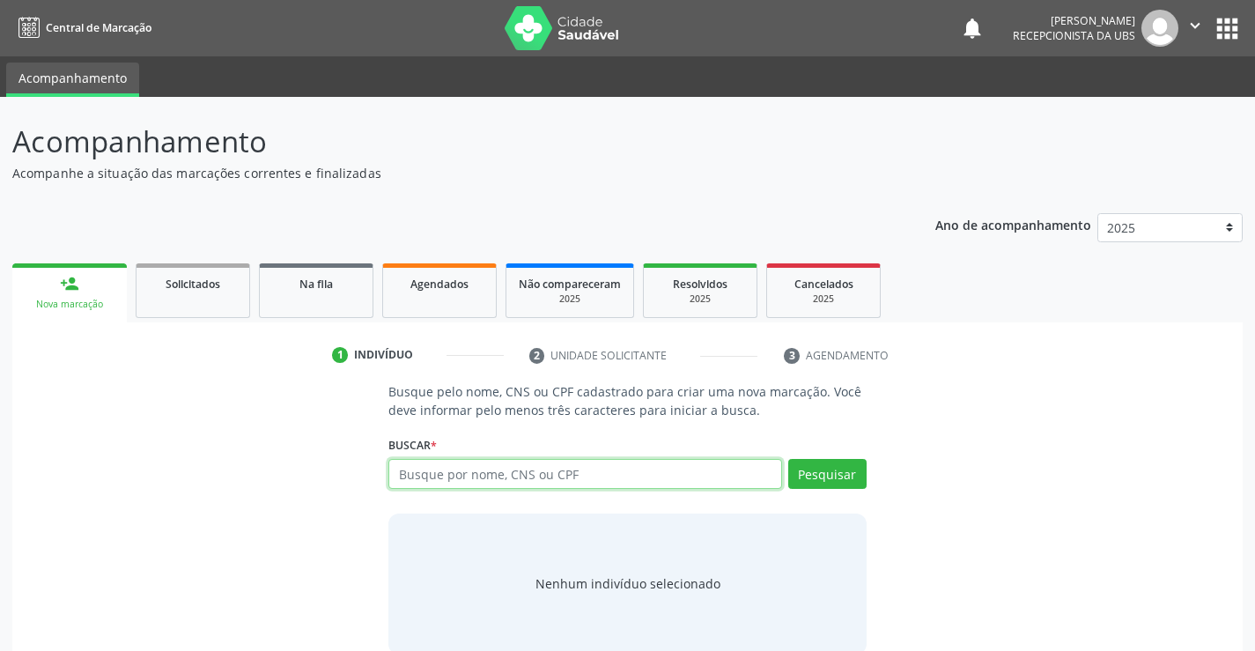
click at [556, 484] on input "text" at bounding box center [584, 474] width 393 height 30
type input "12385307456"
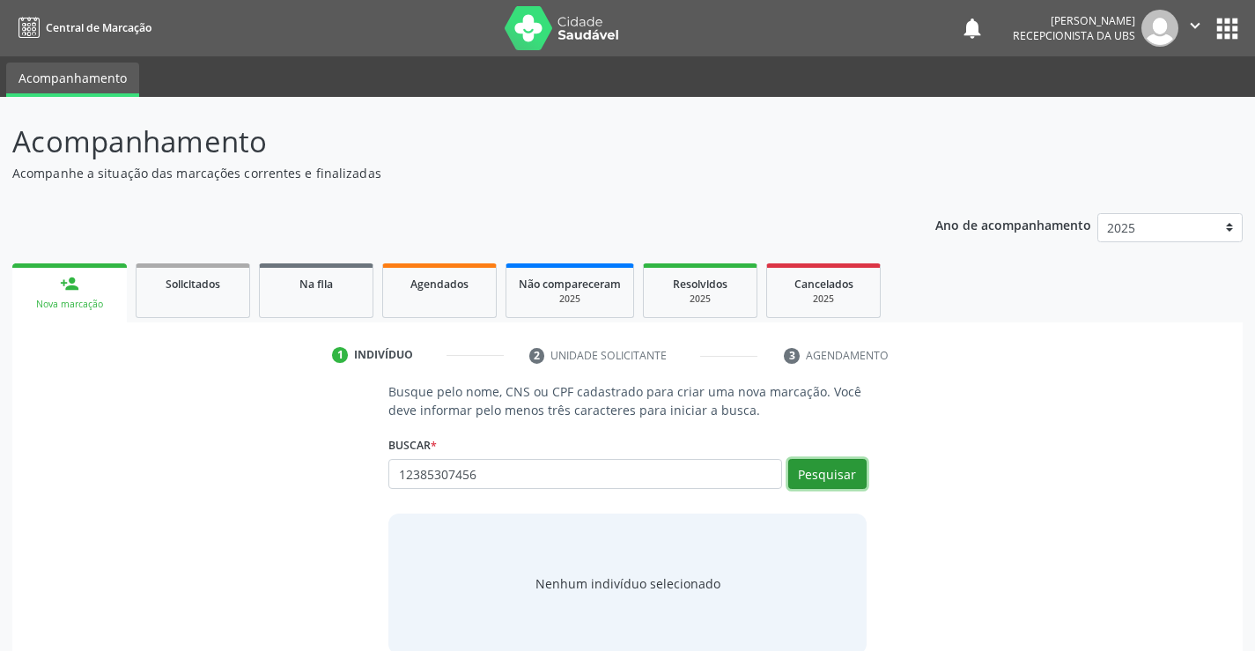
click at [797, 476] on button "Pesquisar" at bounding box center [827, 474] width 78 height 30
type input "12385307456"
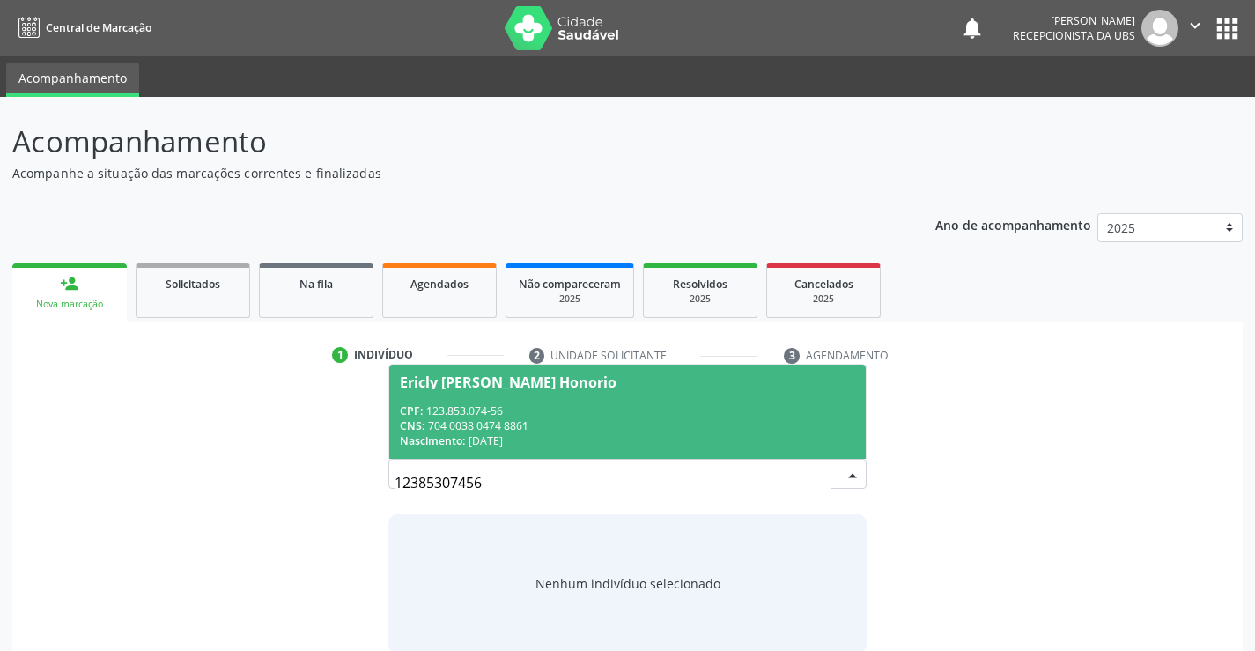
click at [548, 385] on div "Ericly [PERSON_NAME] Honorio" at bounding box center [508, 382] width 217 height 14
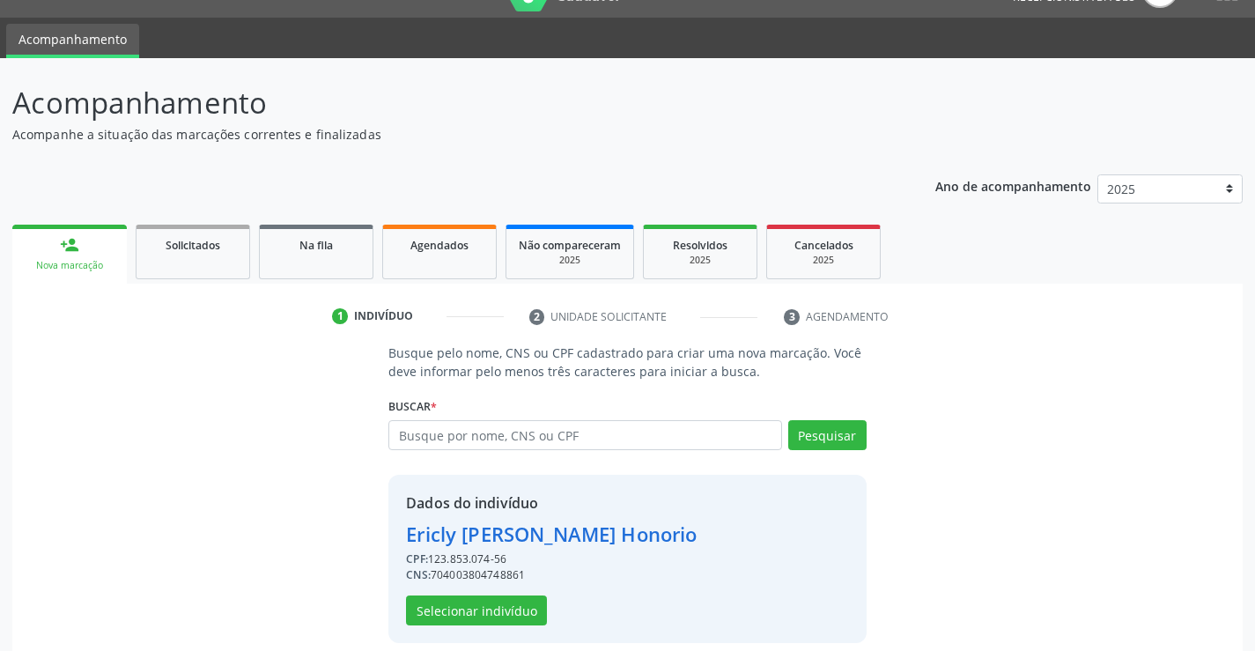
scroll to position [55, 0]
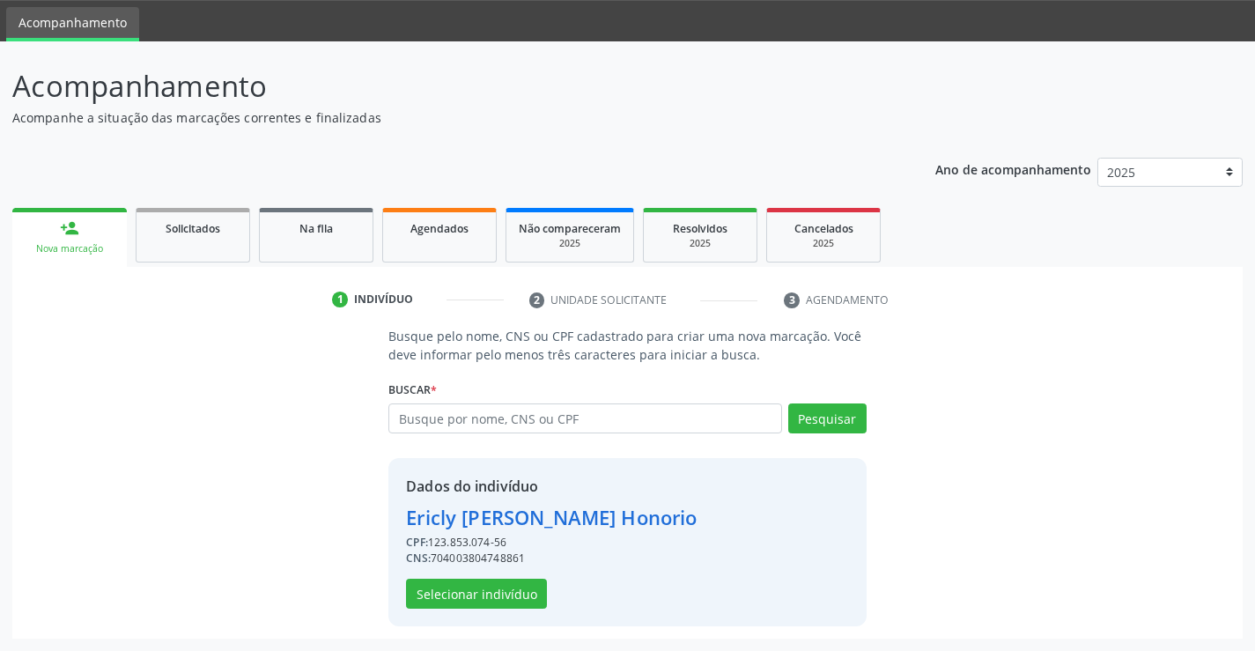
click at [356, 524] on div "Busque pelo nome, CNS ou CPF cadastrado para criar uma nova marcação. Você deve…" at bounding box center [627, 476] width 1205 height 298
click at [371, 505] on div "Busque pelo nome, CNS ou CPF cadastrado para criar uma nova marcação. Você deve…" at bounding box center [627, 476] width 1205 height 298
click at [449, 439] on div "Ericly [PERSON_NAME] Honorio [PERSON_NAME] Honorio CPF: 123.853.074-56 CNS: 704…" at bounding box center [626, 424] width 477 height 42
click at [630, 596] on div "Dados do indivíduo [PERSON_NAME] Honorio CPF: 123.853.074-56 CNS: 7040038047488…" at bounding box center [551, 541] width 291 height 133
click at [675, 409] on input "text" at bounding box center [584, 418] width 393 height 30
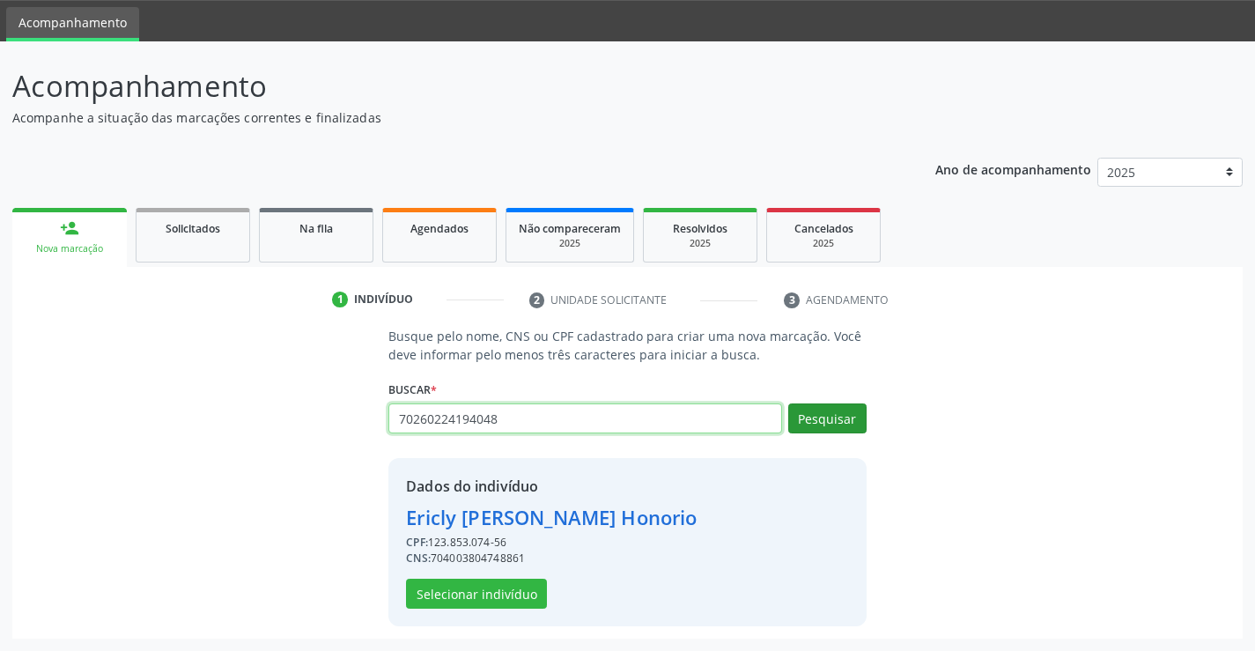
type input "70260224194048"
click at [847, 407] on button "Pesquisar" at bounding box center [827, 418] width 78 height 30
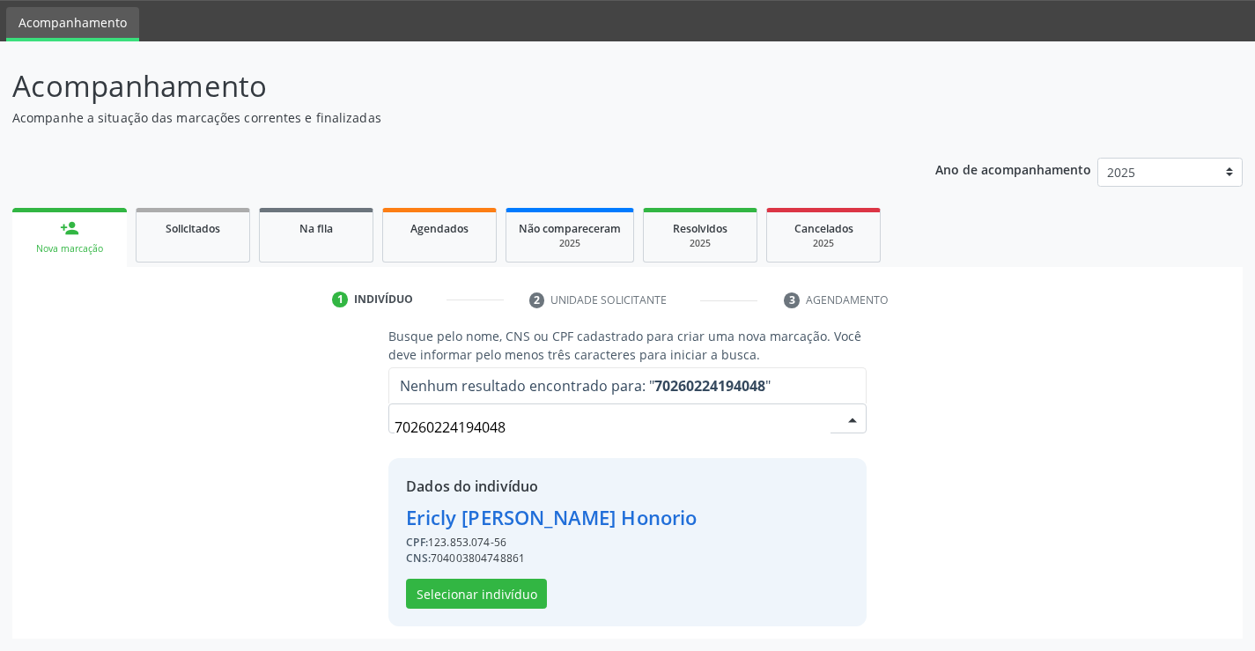
click at [725, 431] on input "70260224194048" at bounding box center [611, 426] width 435 height 35
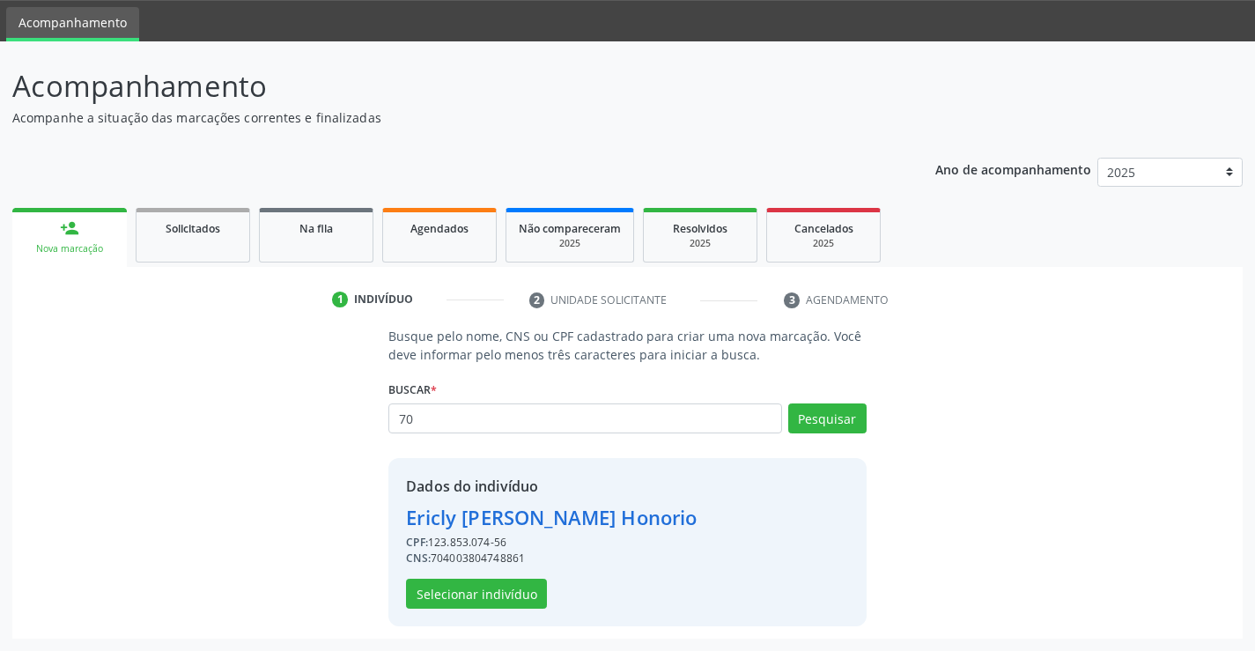
type input "7"
click at [78, 246] on div "Nova marcação" at bounding box center [70, 248] width 90 height 13
click at [79, 246] on div "Nova marcação" at bounding box center [70, 248] width 90 height 13
click at [416, 260] on link "Agendados" at bounding box center [439, 235] width 114 height 55
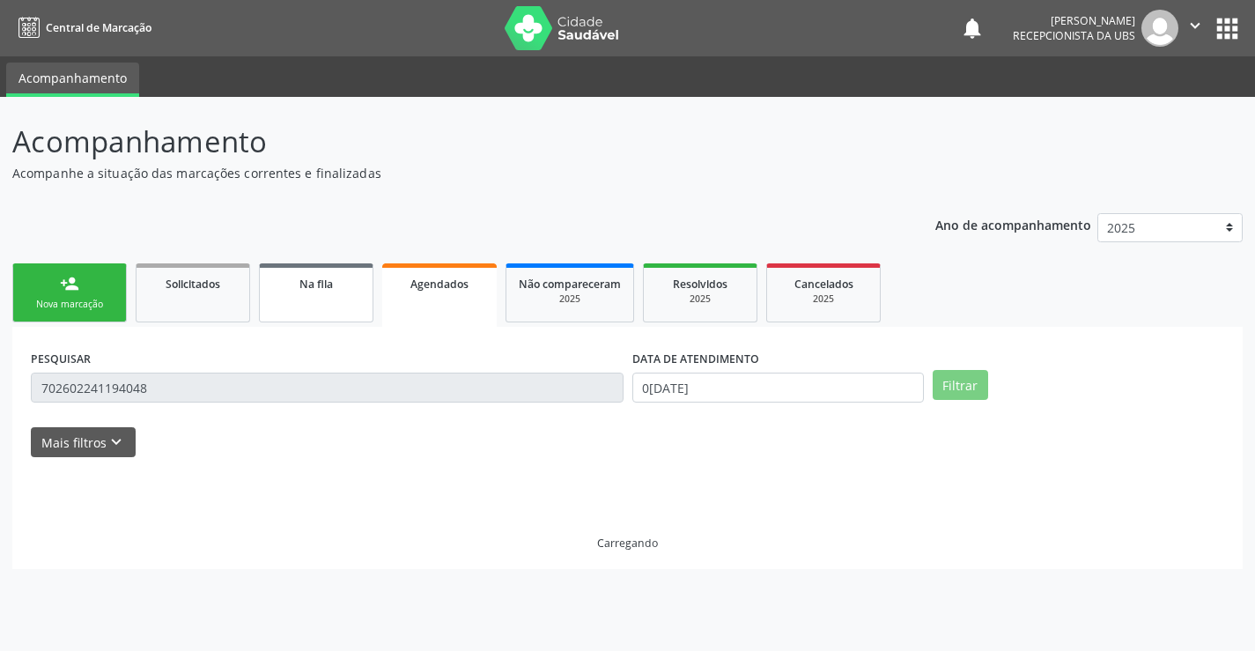
scroll to position [0, 0]
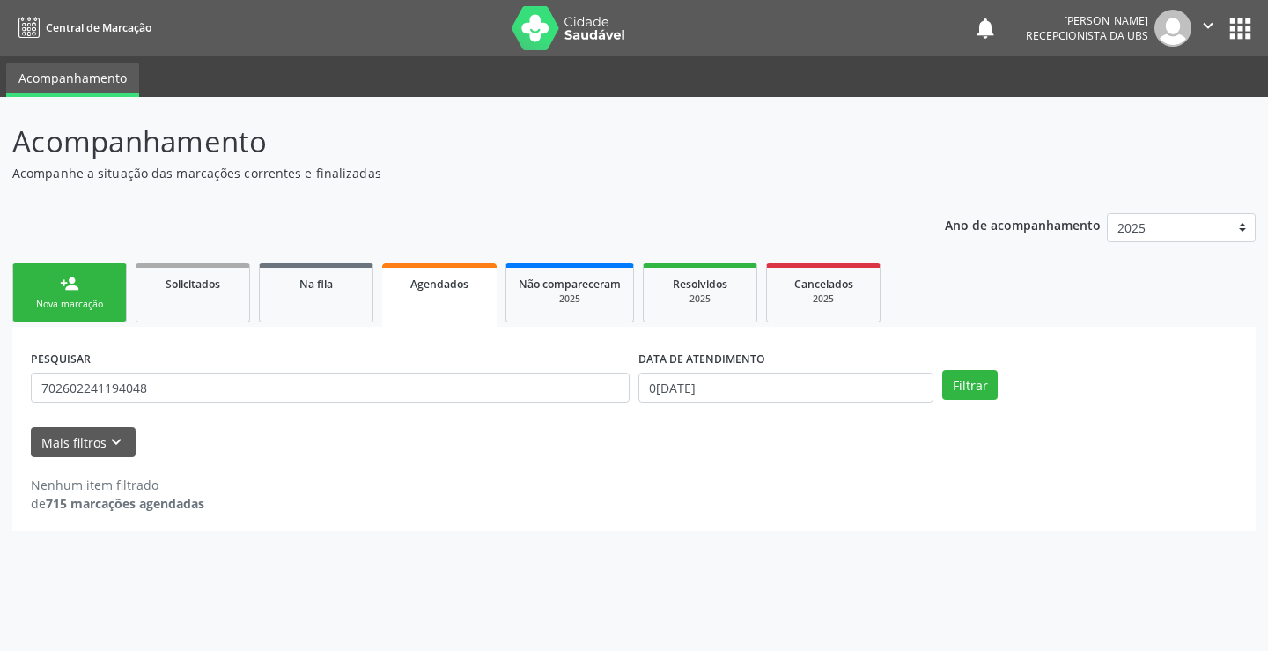
click at [80, 303] on div "Nova marcação" at bounding box center [70, 304] width 88 height 13
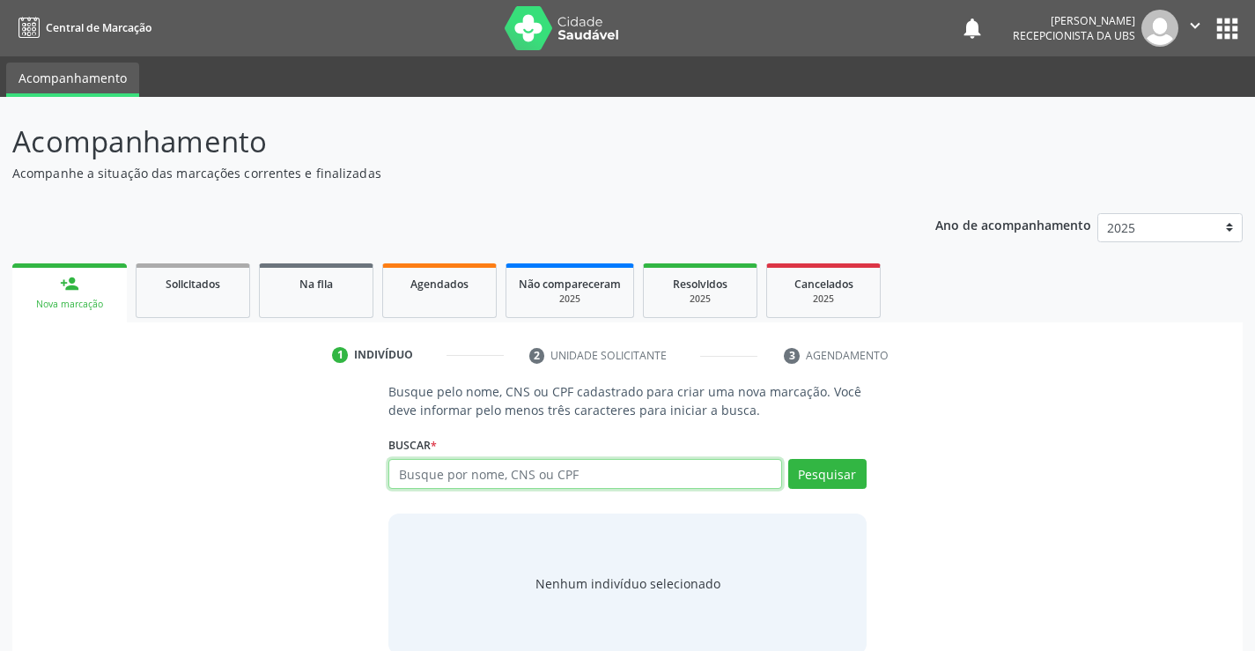
click at [431, 468] on input "text" at bounding box center [584, 474] width 393 height 30
type input "e"
type input "l"
type input "11384583416"
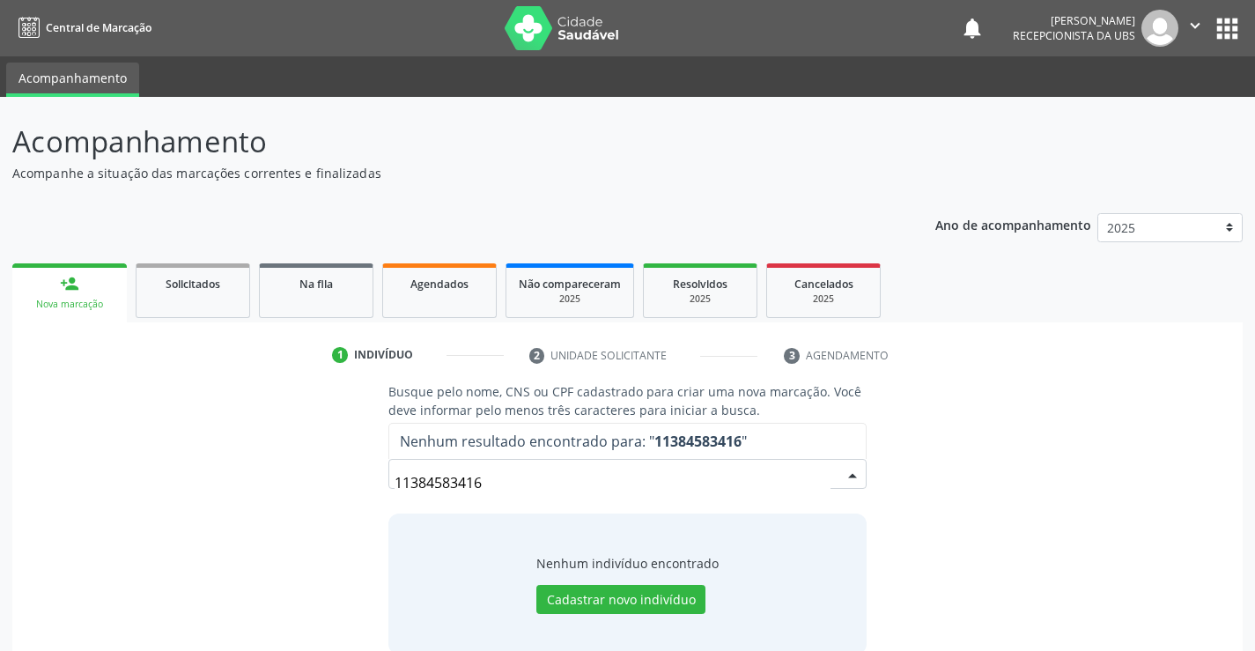
click at [564, 482] on input "11384583416" at bounding box center [611, 482] width 435 height 35
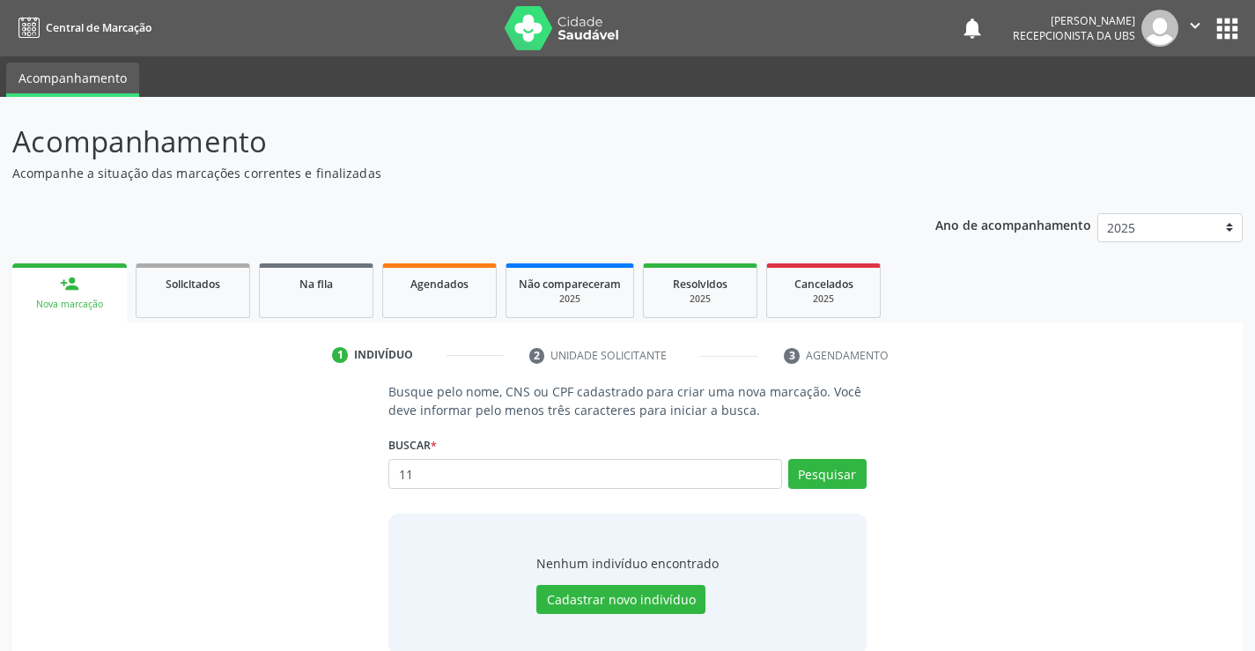
type input "1"
type input "12385307456"
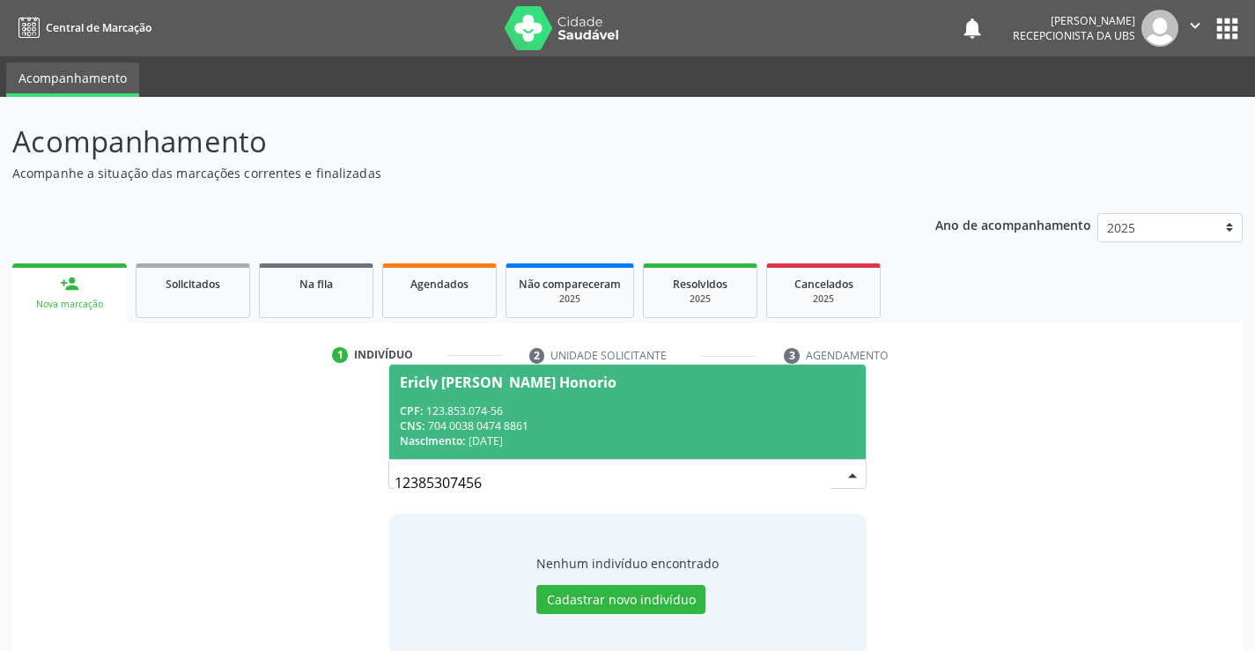
click at [650, 391] on span "Ericly [PERSON_NAME] Honorio CPF: 123.853.074-56 CNS: 704 0038 0474 8861 Nascim…" at bounding box center [626, 412] width 475 height 94
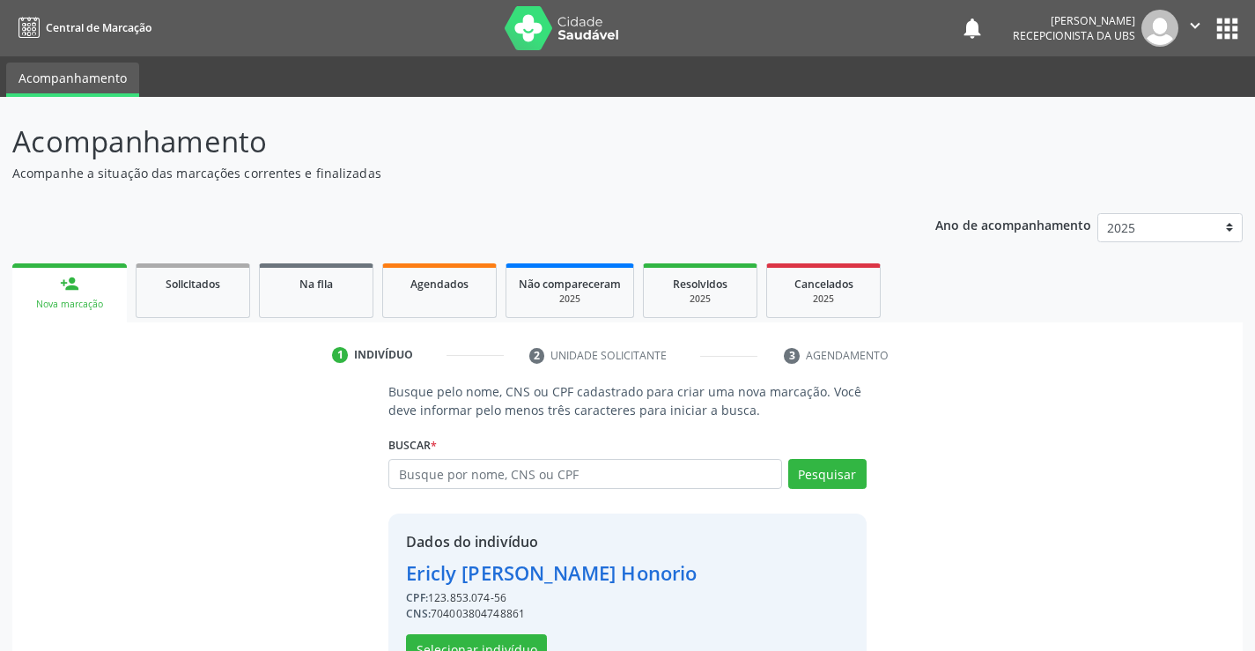
scroll to position [55, 0]
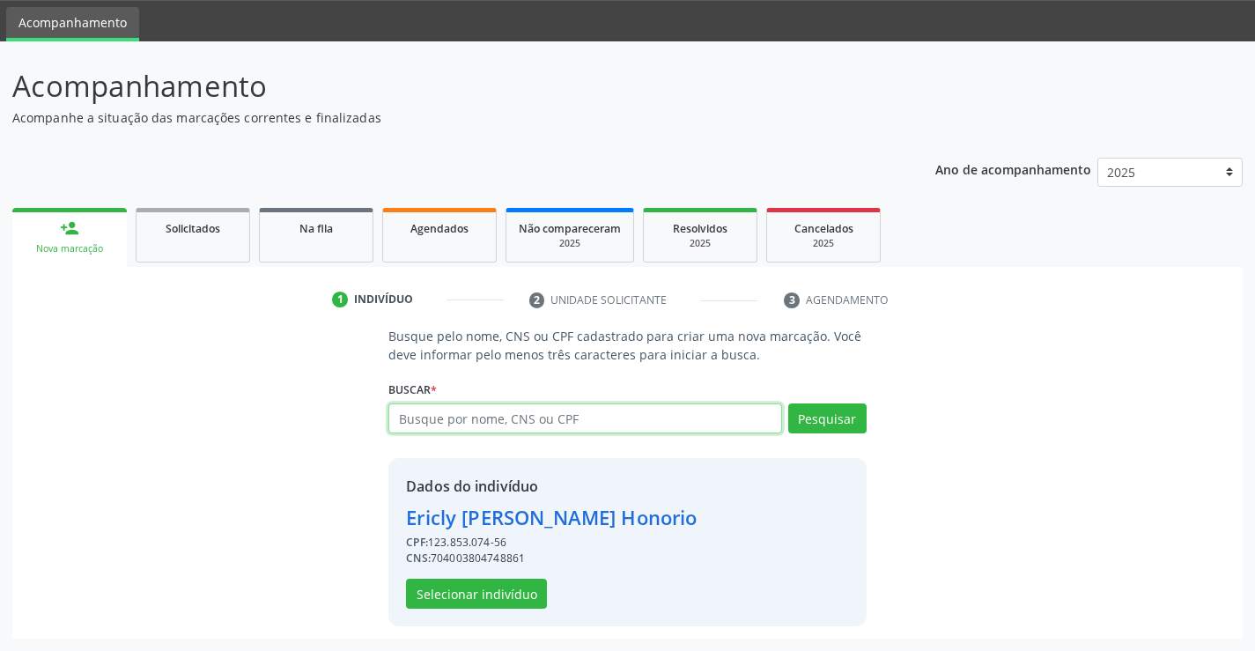
click at [545, 424] on input "text" at bounding box center [584, 418] width 393 height 30
type input "898002351671378"
click at [802, 421] on button "Pesquisar" at bounding box center [827, 418] width 78 height 30
type input "898002351671378"
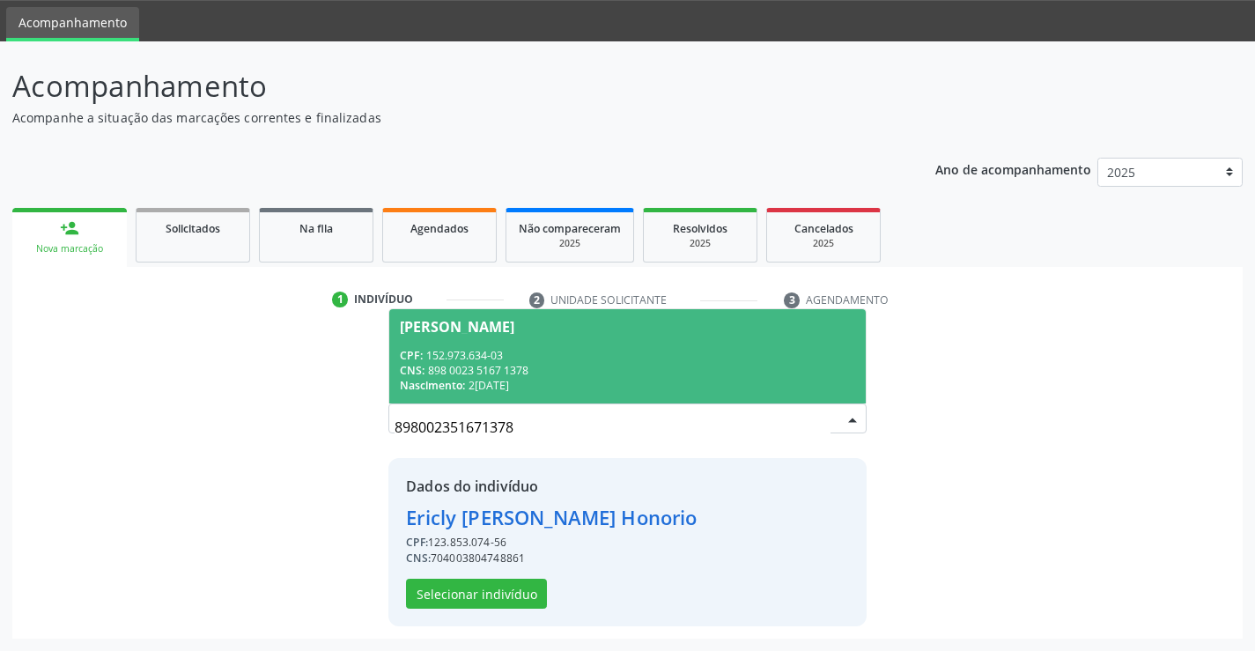
click at [548, 367] on div "CNS: 898 0023 5167 1378" at bounding box center [627, 370] width 454 height 15
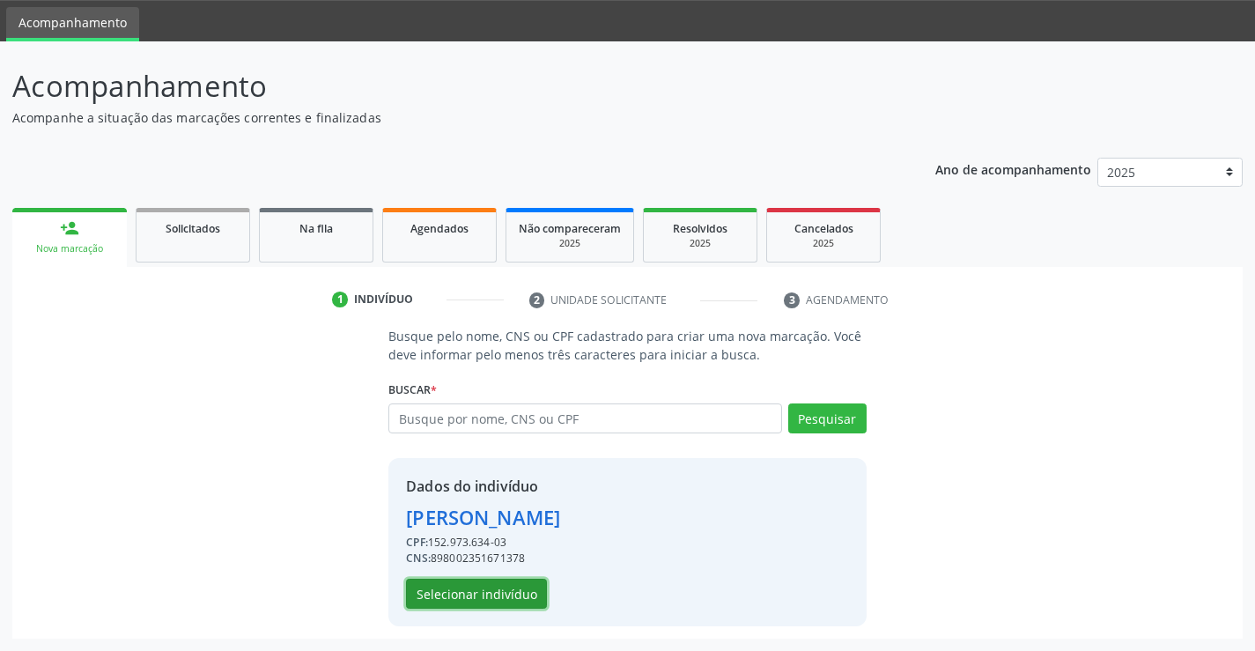
click at [451, 591] on button "Selecionar indivíduo" at bounding box center [476, 593] width 141 height 30
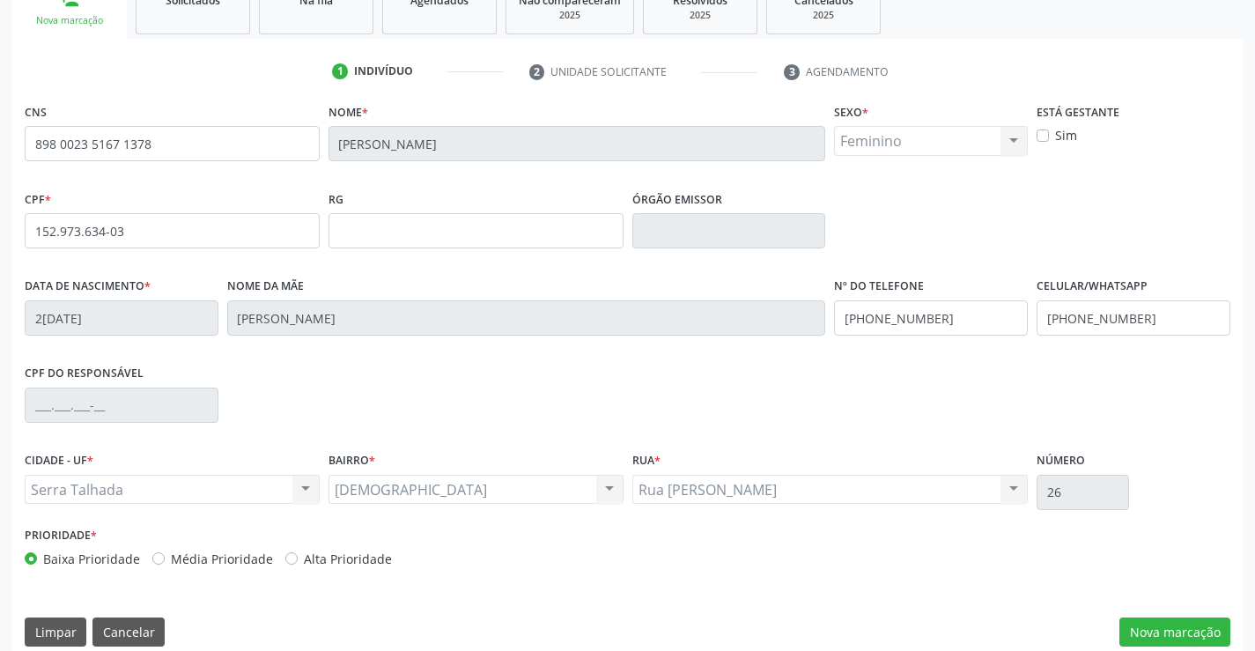
scroll to position [304, 0]
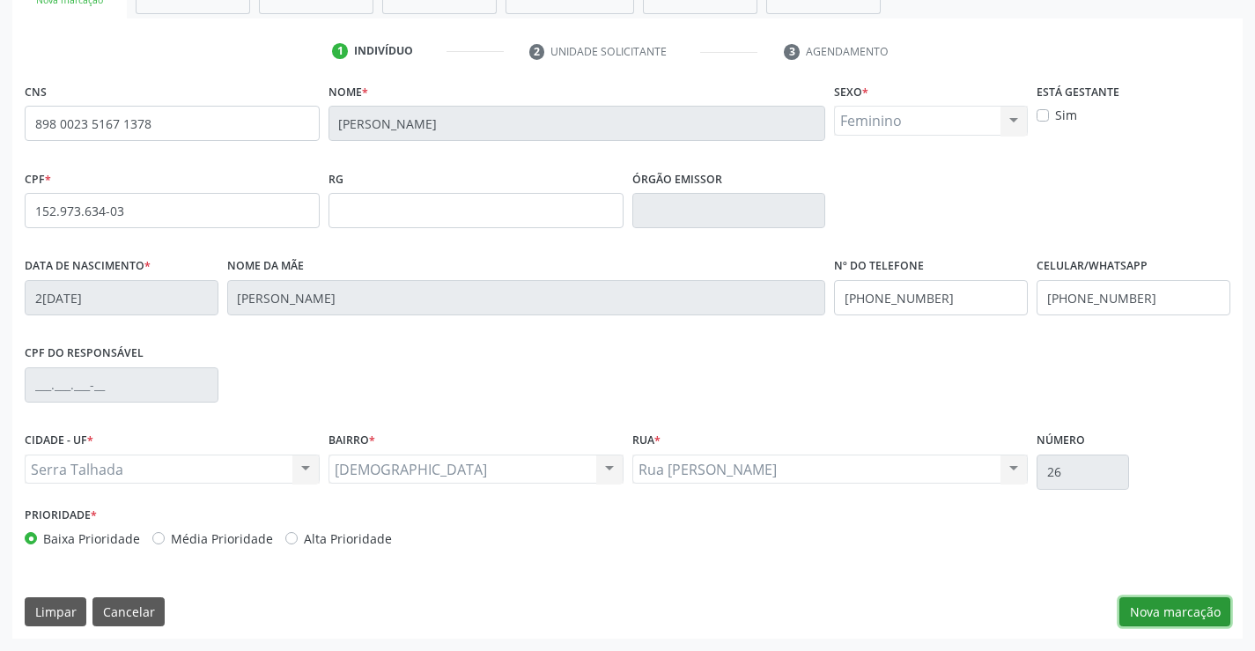
click at [1164, 607] on button "Nova marcação" at bounding box center [1174, 612] width 111 height 30
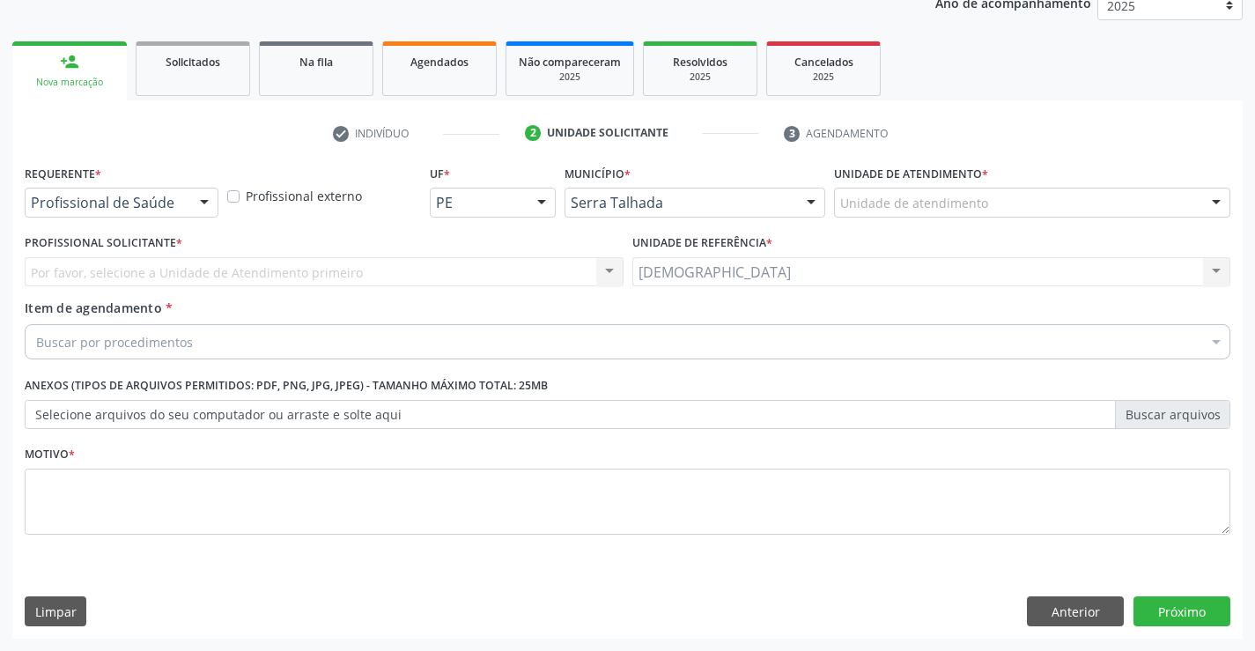
click at [207, 210] on div at bounding box center [204, 203] width 26 height 30
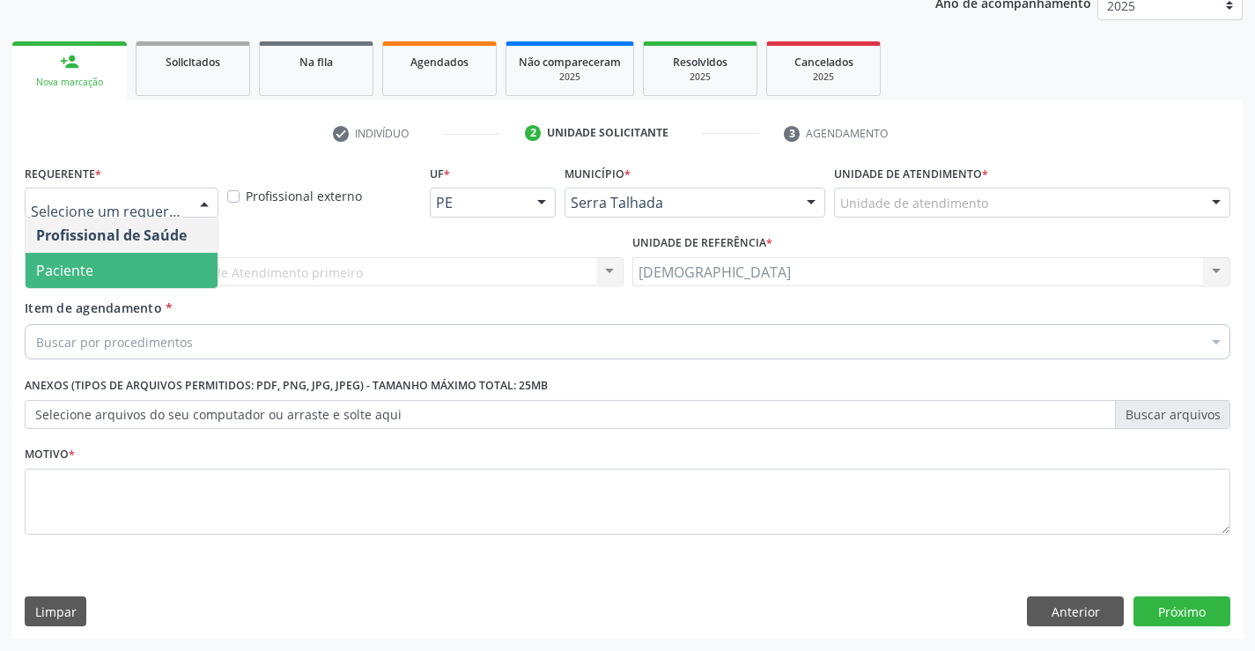
click at [94, 276] on span "Paciente" at bounding box center [122, 270] width 192 height 35
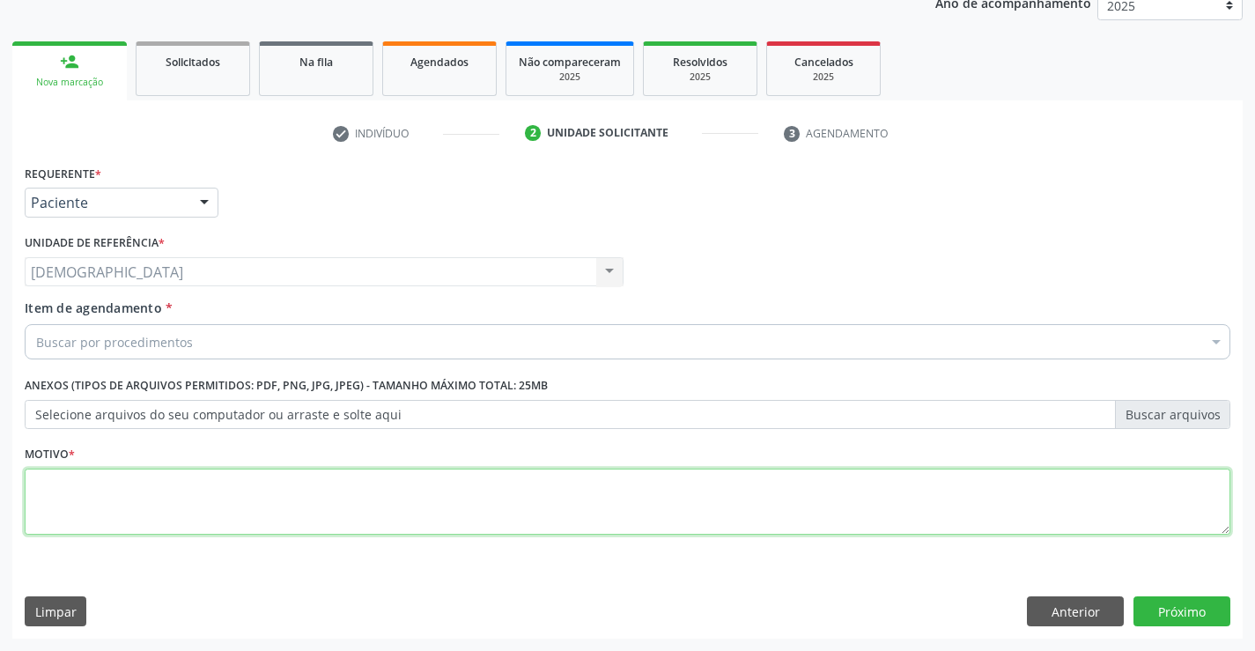
click at [81, 502] on textarea at bounding box center [627, 501] width 1205 height 67
type textarea "."
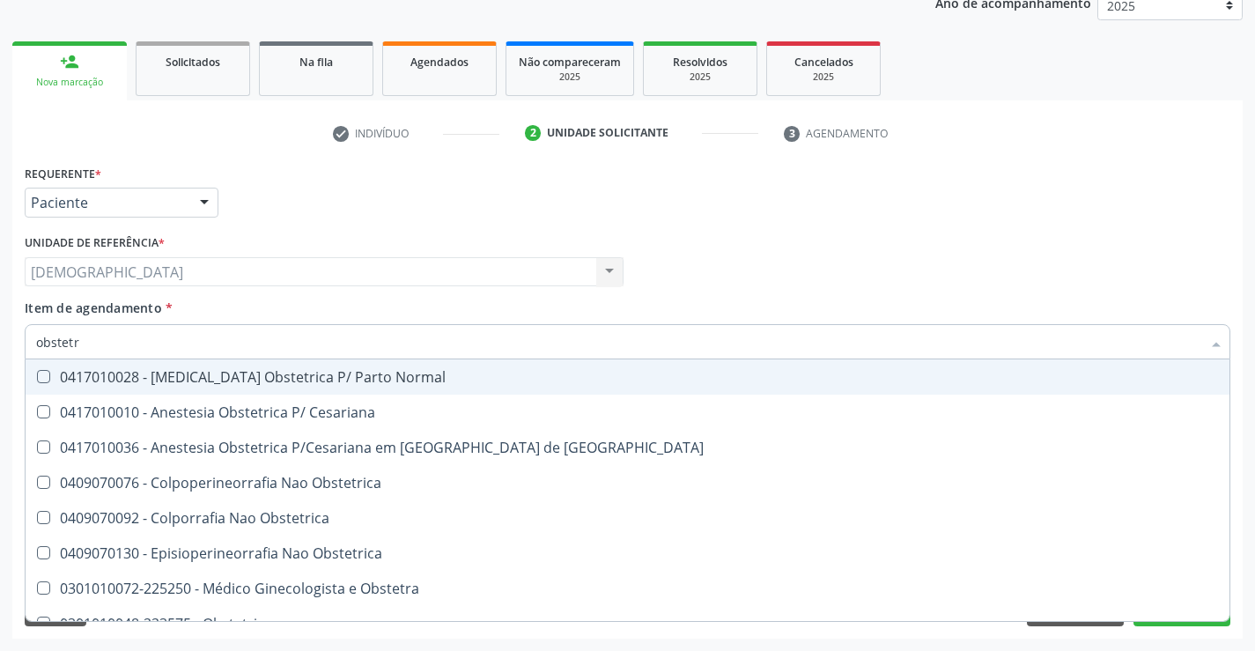
type input "obstetra"
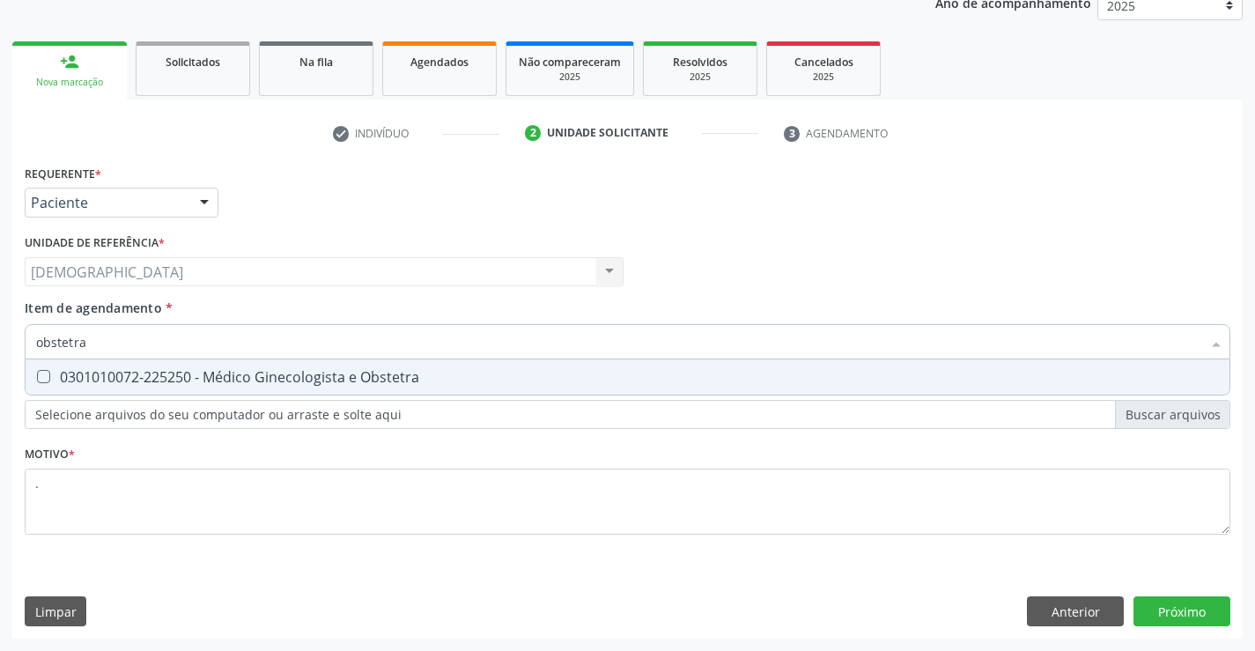
click at [258, 372] on div "0301010072-225250 - Médico Ginecologista e Obstetra" at bounding box center [627, 377] width 1183 height 14
checkbox Obstetra "true"
click at [1194, 609] on div "Requerente * Paciente Profissional de Saúde Paciente Nenhum resultado encontrad…" at bounding box center [627, 399] width 1230 height 478
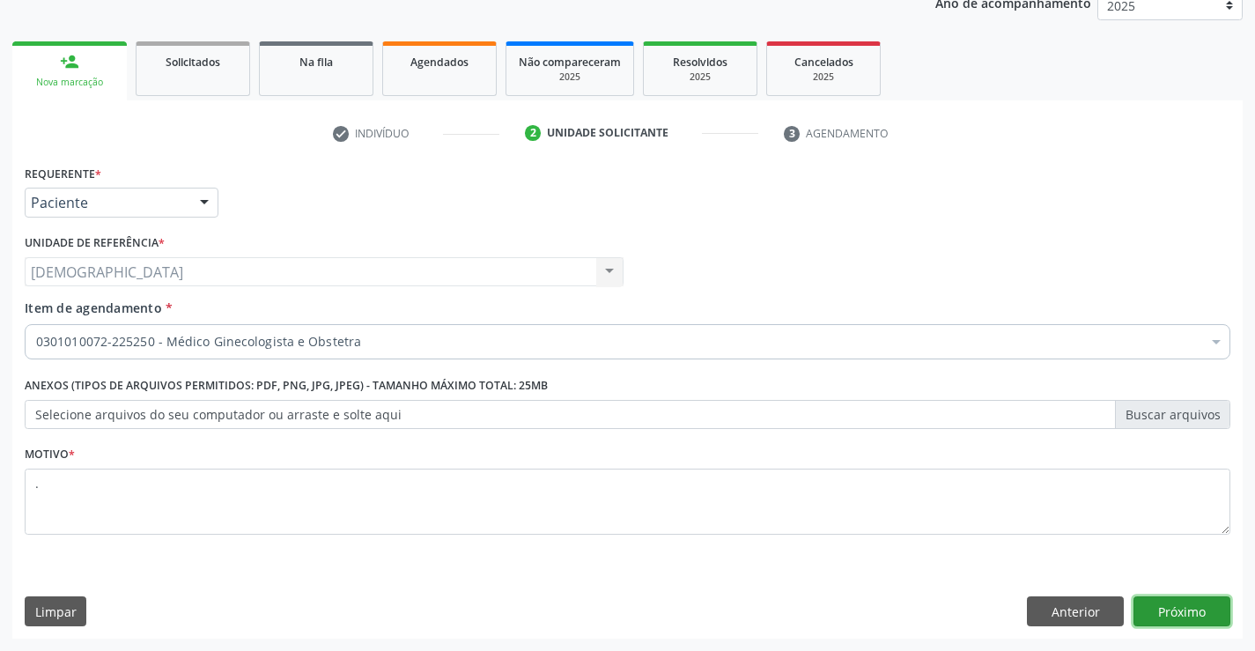
click at [1166, 621] on button "Próximo" at bounding box center [1181, 611] width 97 height 30
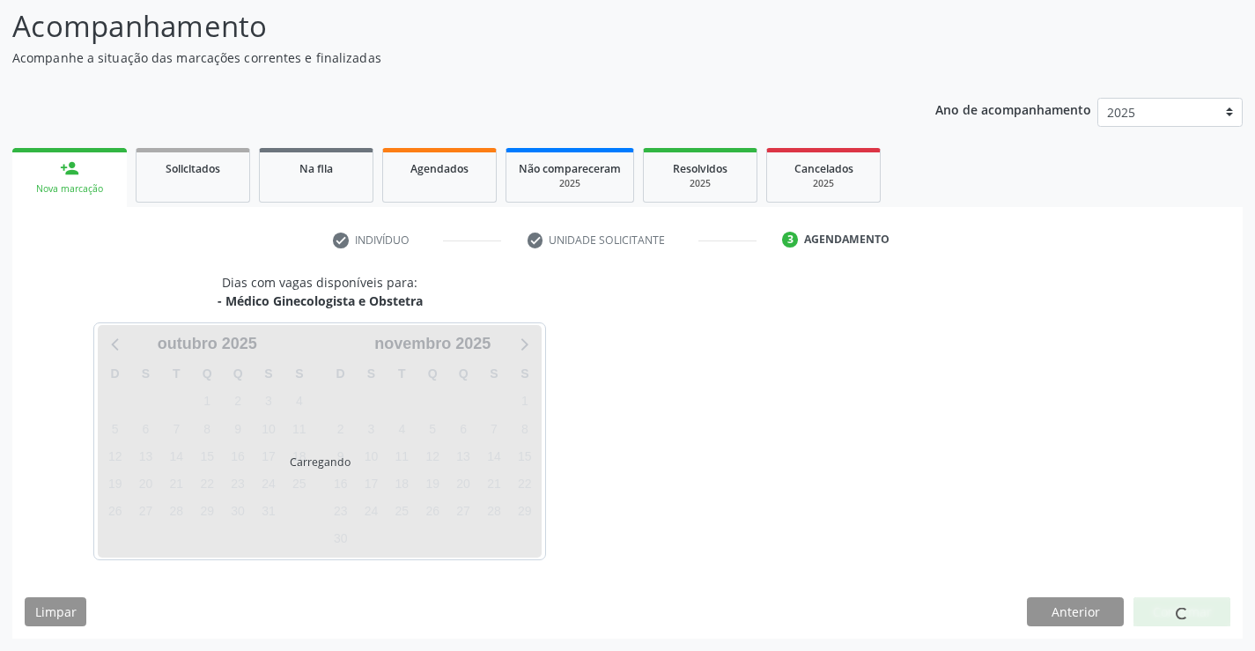
scroll to position [115, 0]
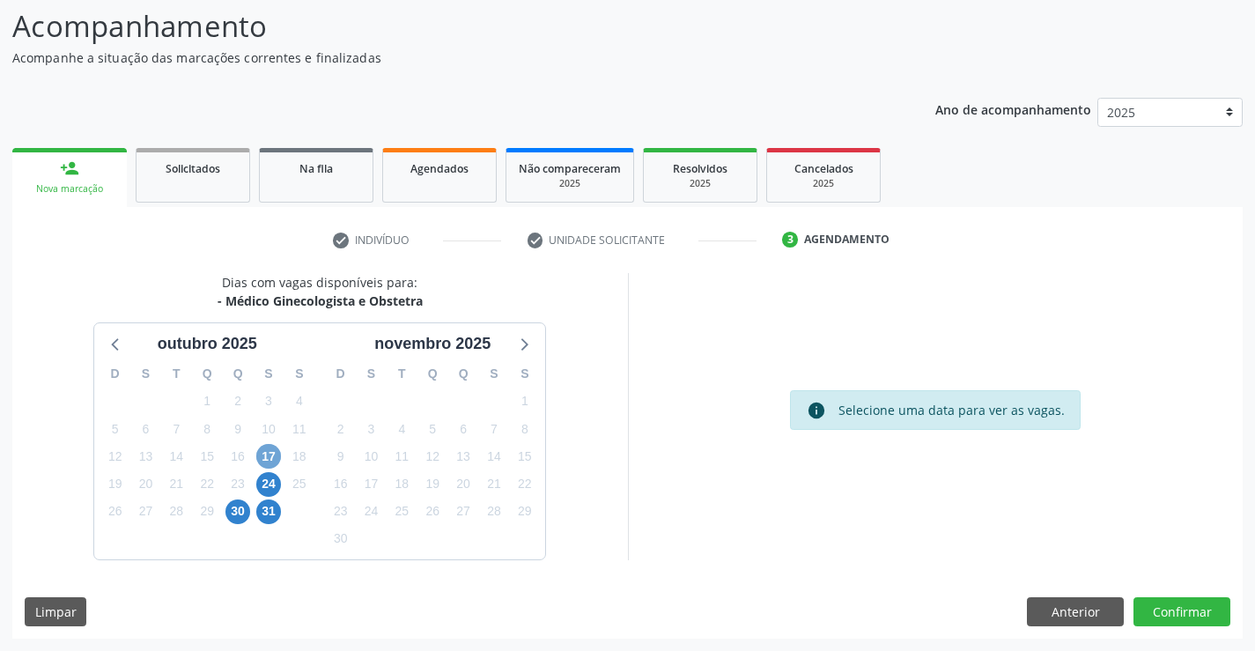
click at [267, 462] on span "17" at bounding box center [268, 456] width 25 height 25
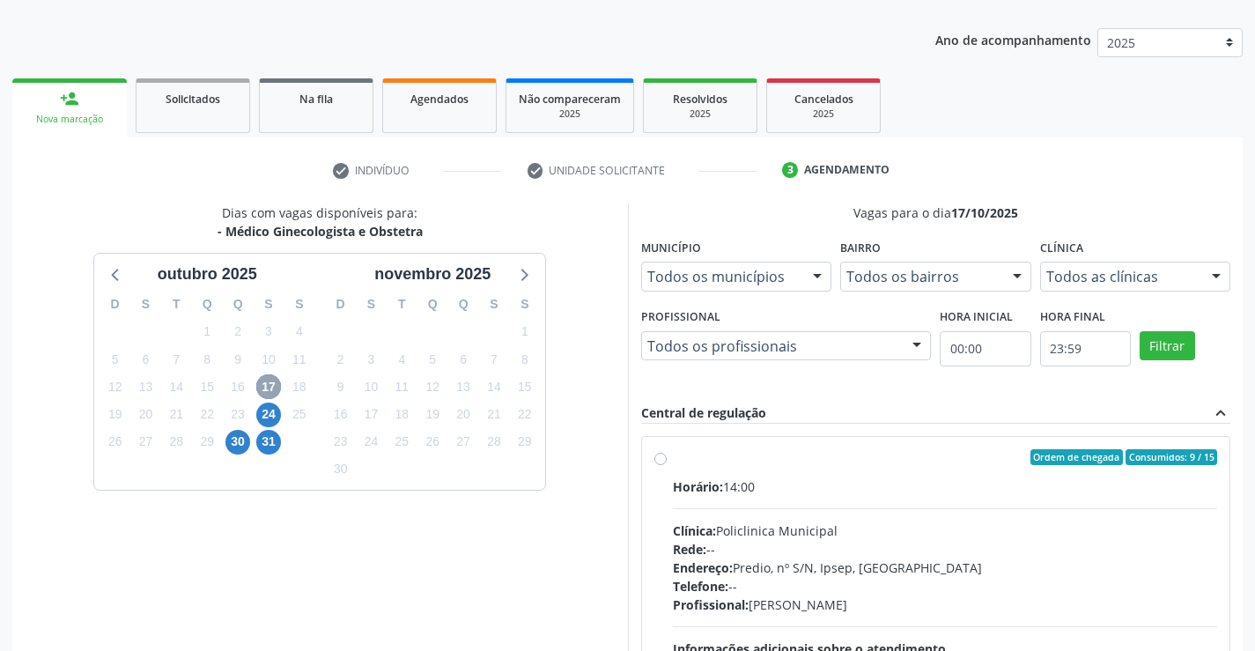
scroll to position [370, 0]
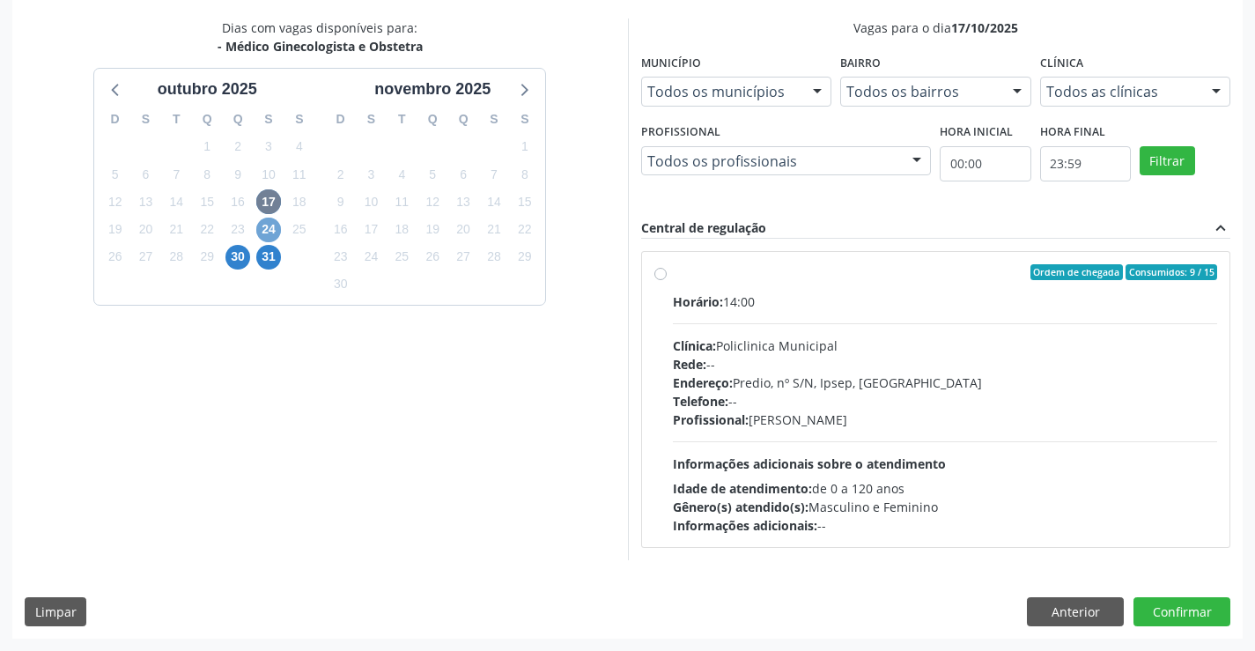
click at [273, 228] on span "24" at bounding box center [268, 229] width 25 height 25
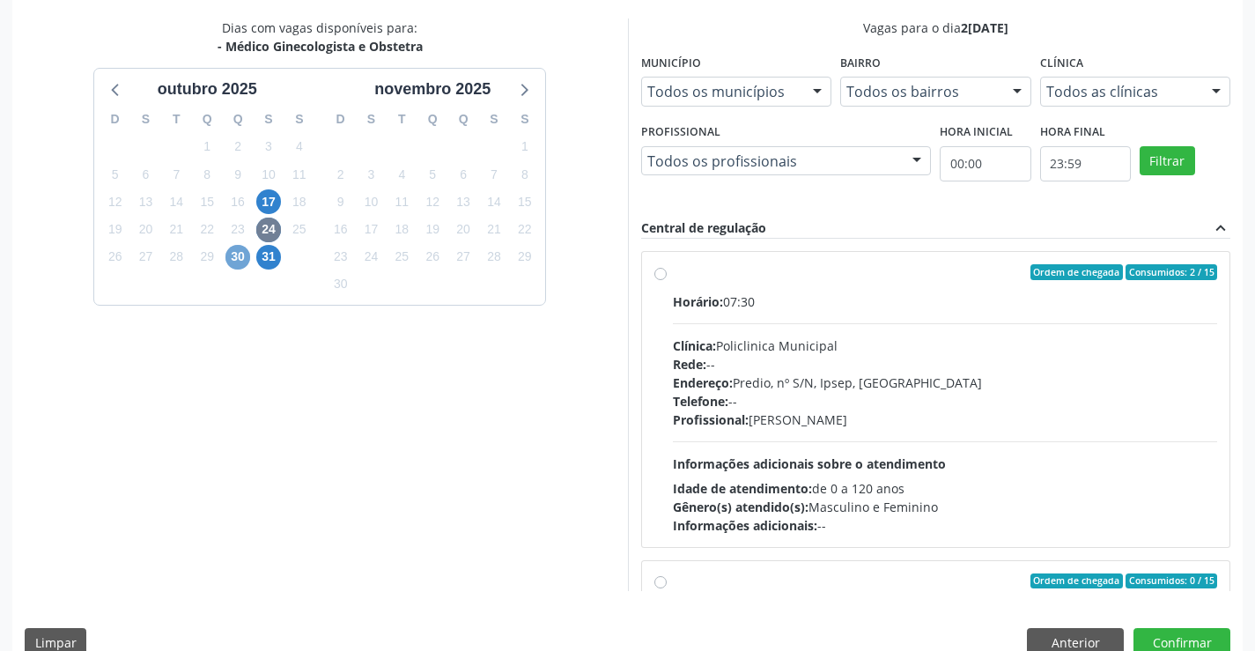
click at [241, 259] on span "30" at bounding box center [237, 257] width 25 height 25
click at [276, 260] on span "31" at bounding box center [268, 257] width 25 height 25
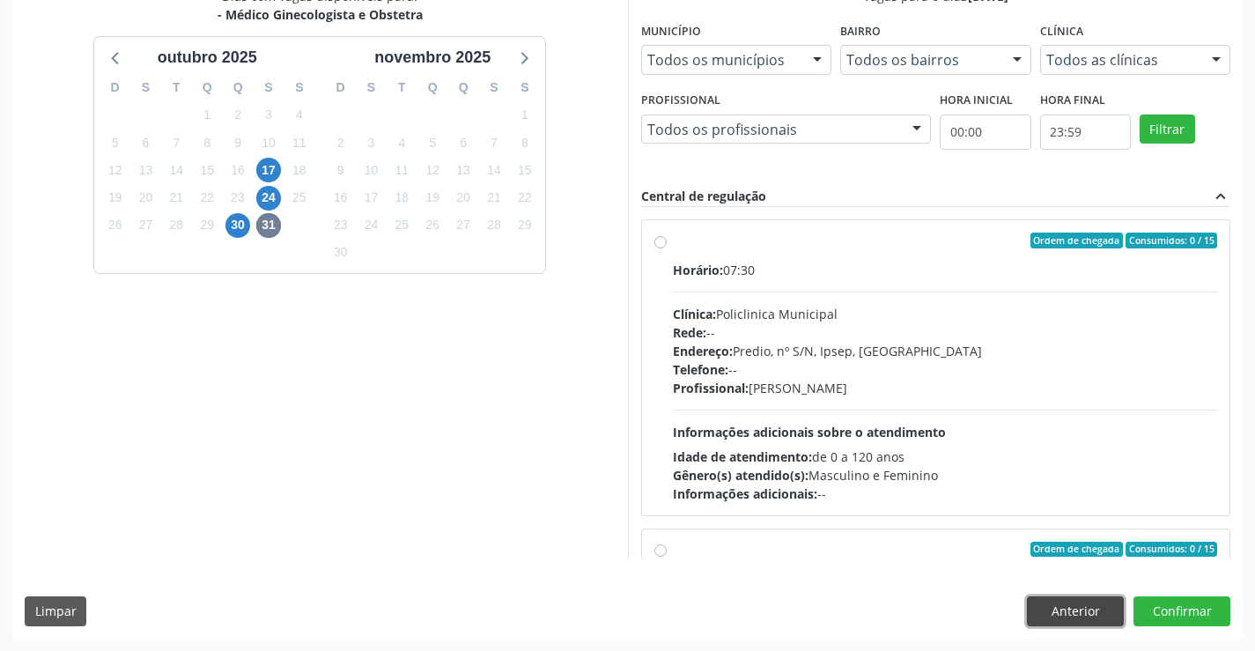
click at [1065, 607] on button "Anterior" at bounding box center [1075, 611] width 97 height 30
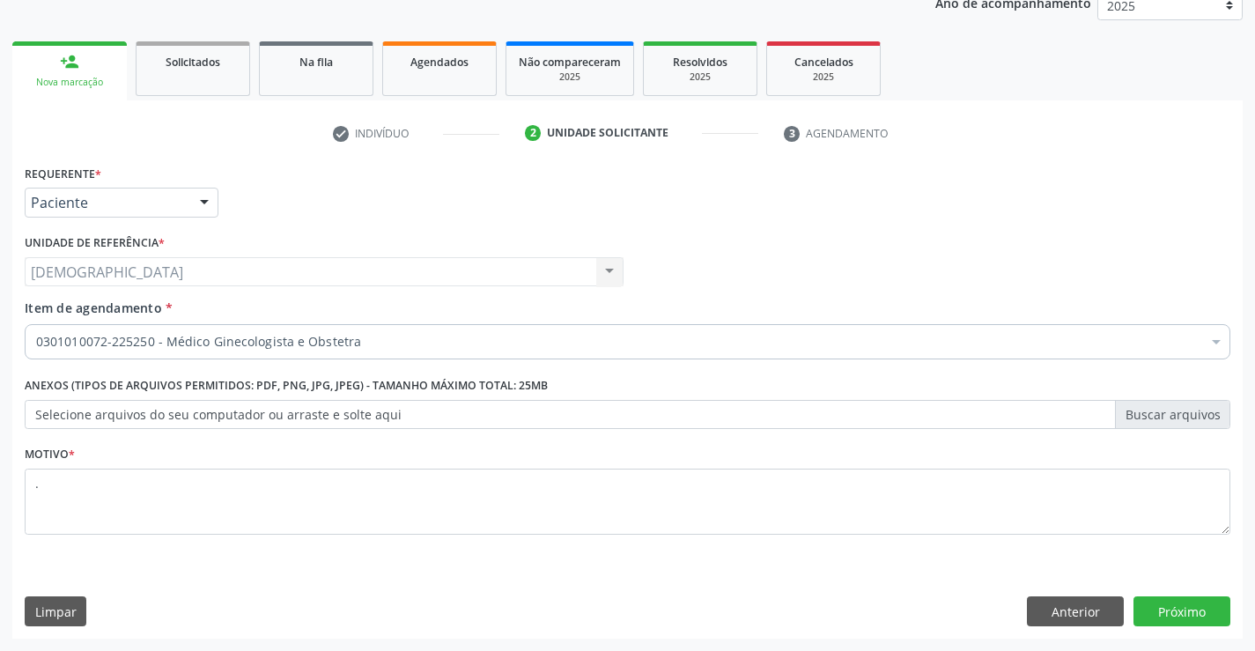
scroll to position [222, 0]
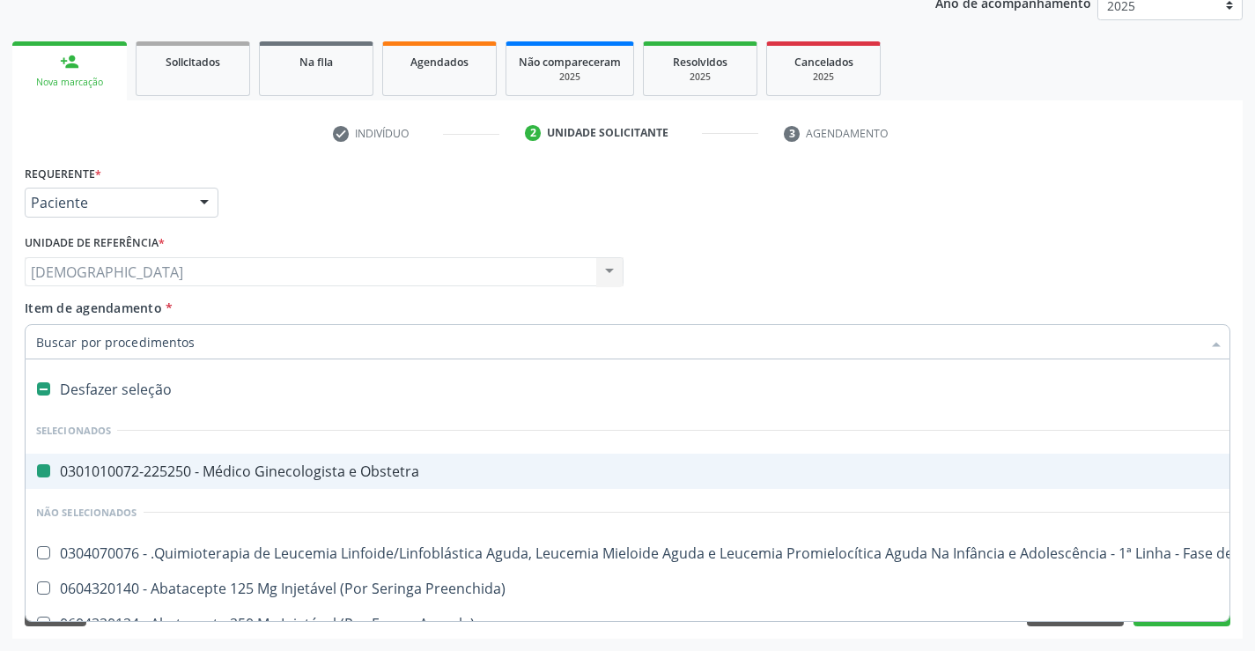
type input "p"
checkbox Obstetra "false"
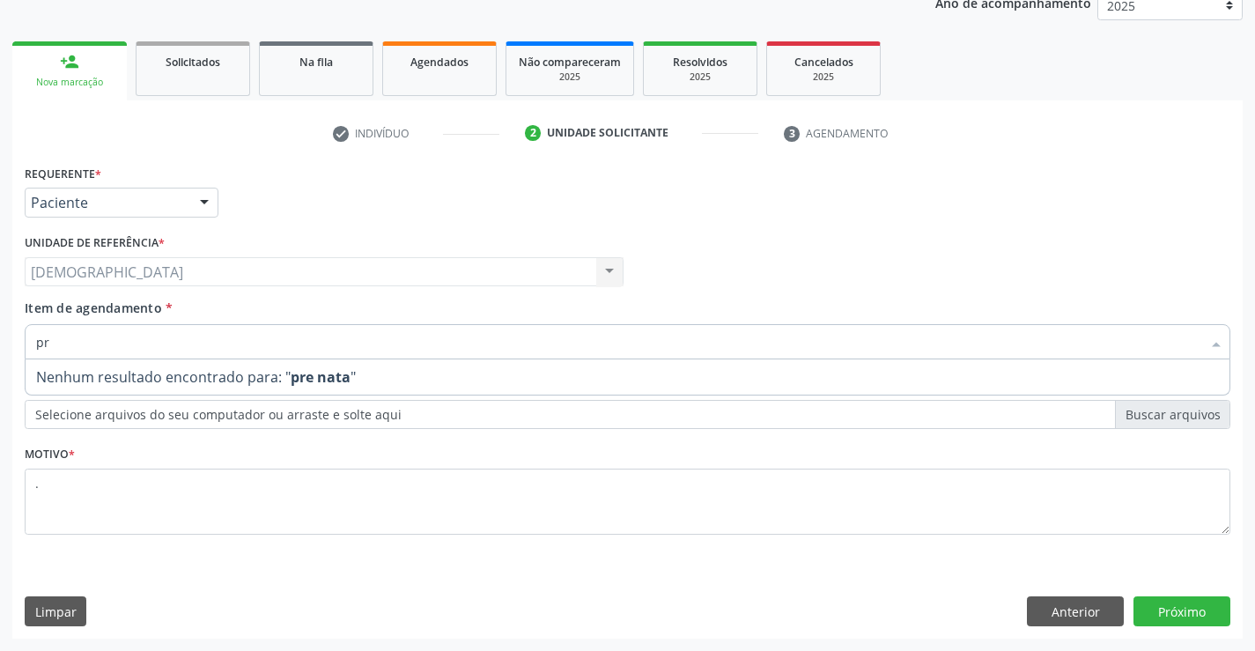
type input "p"
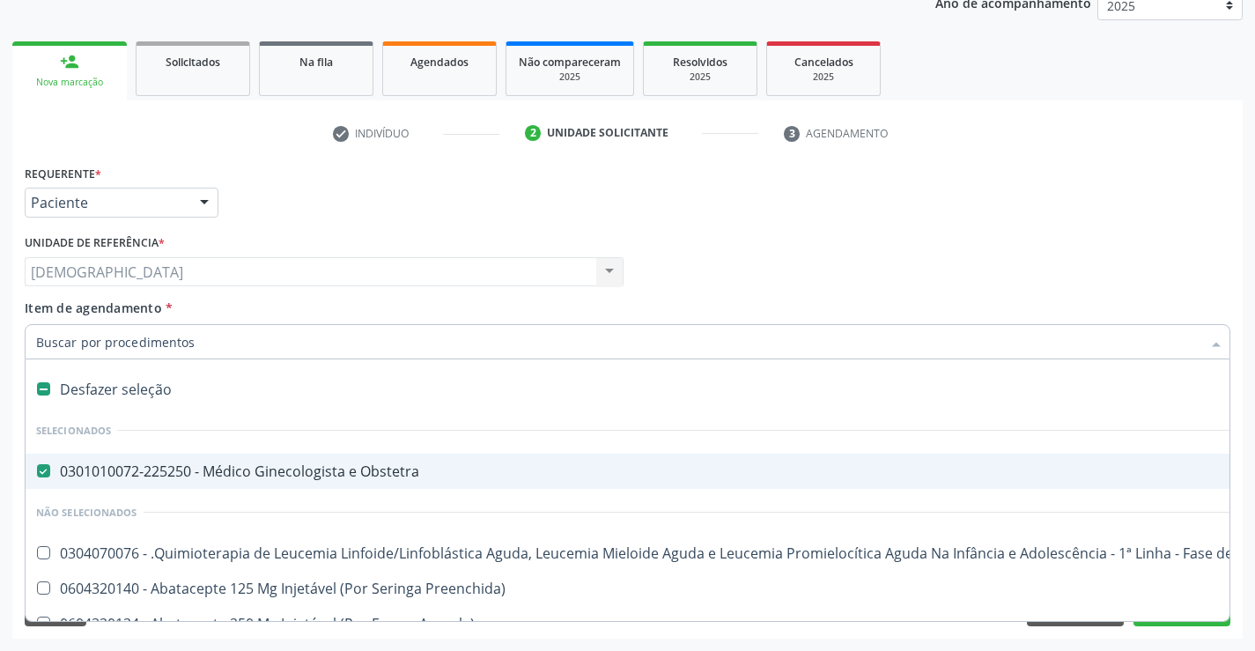
click at [181, 473] on div "0301010072-225250 - Médico Ginecologista e Obstetra" at bounding box center [721, 471] width 1371 height 14
checkbox Obstetra "false"
click at [213, 346] on input "Item de agendamento *" at bounding box center [618, 341] width 1165 height 35
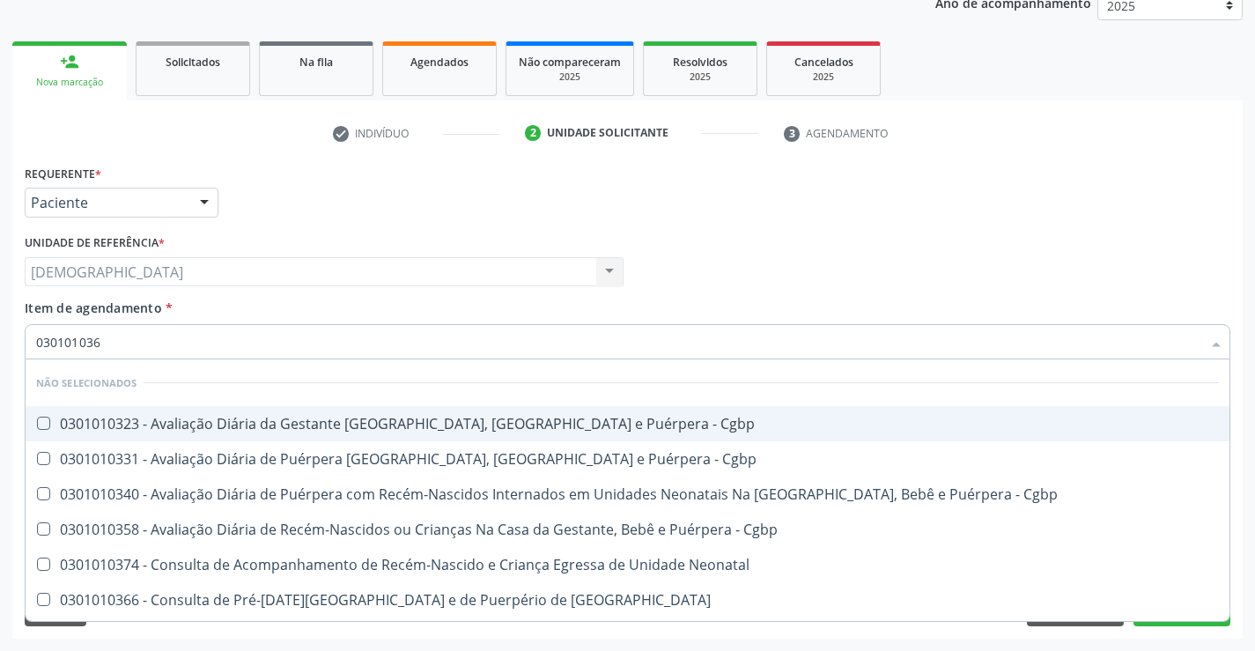
type input "0301010366"
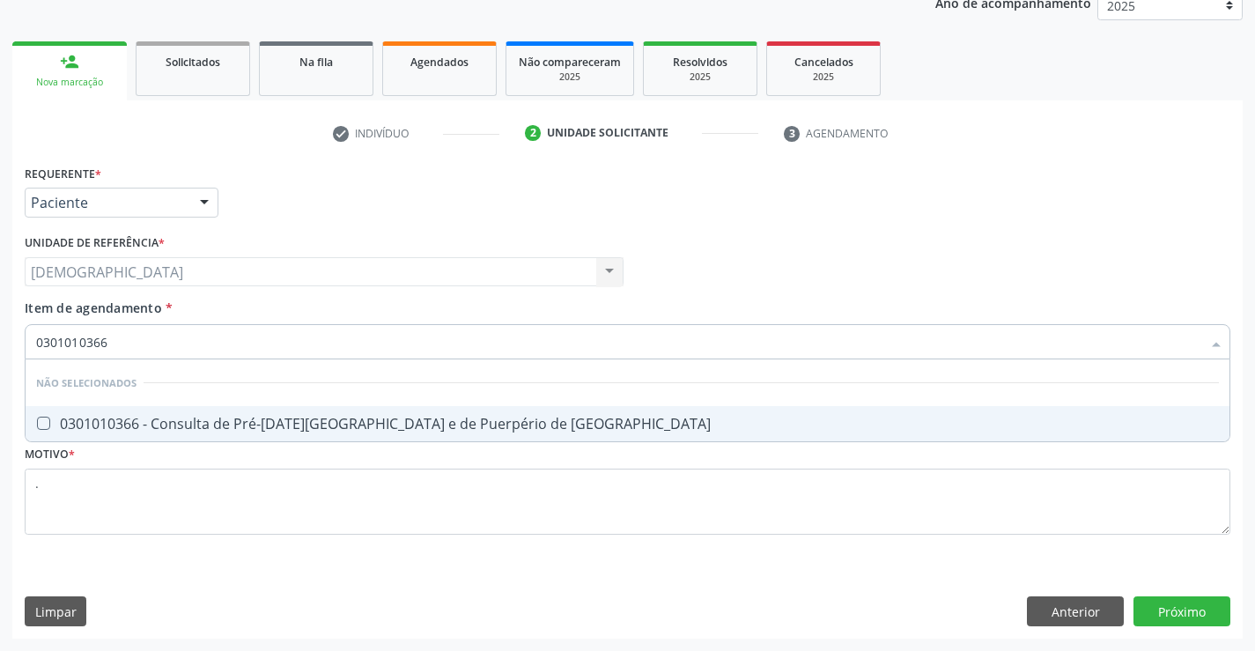
click at [222, 424] on div "0301010366 - Consulta de Pré-[DATE][GEOGRAPHIC_DATA] e de Puerpério de [GEOGRAP…" at bounding box center [627, 423] width 1183 height 14
checkbox Risco "true"
click at [1201, 614] on div "Requerente * Paciente Profissional de Saúde Paciente Nenhum resultado encontrad…" at bounding box center [627, 399] width 1230 height 478
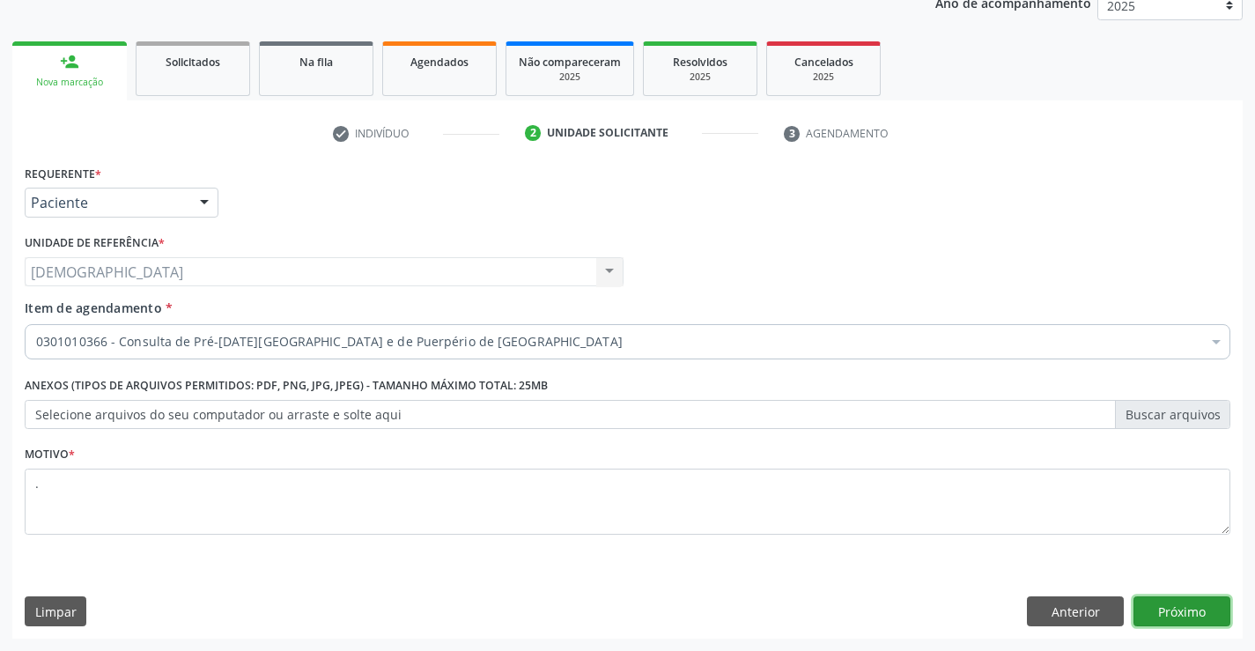
click at [1190, 610] on button "Próximo" at bounding box center [1181, 611] width 97 height 30
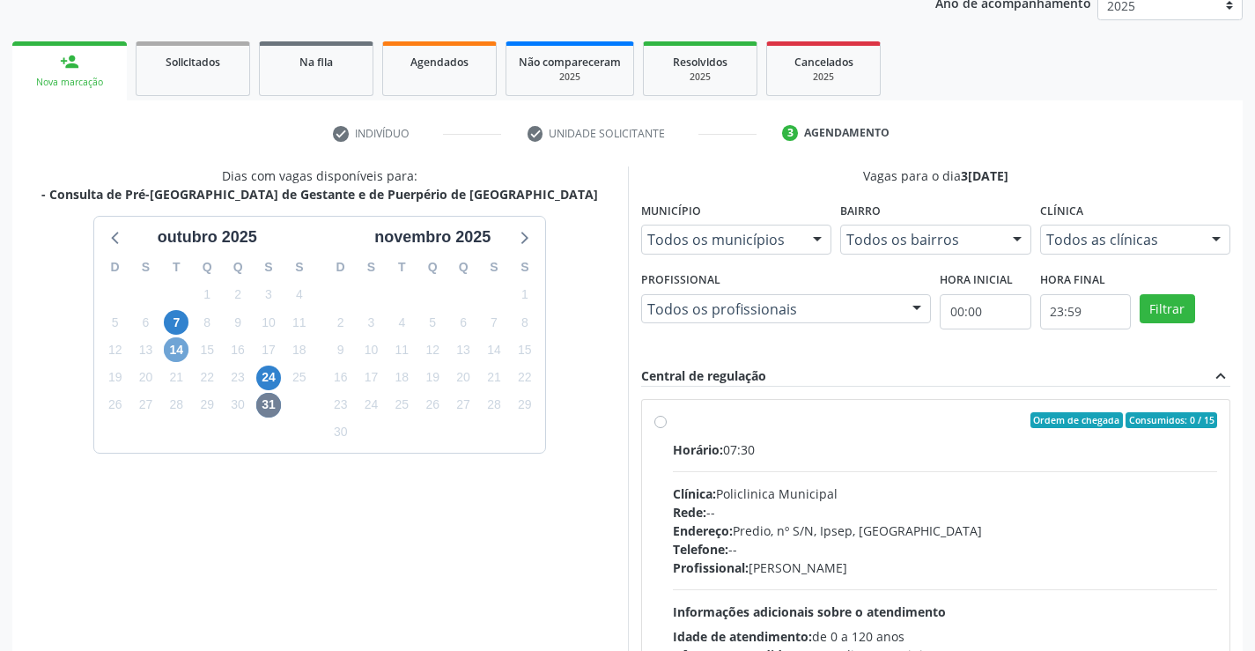
click at [166, 347] on span "14" at bounding box center [176, 349] width 25 height 25
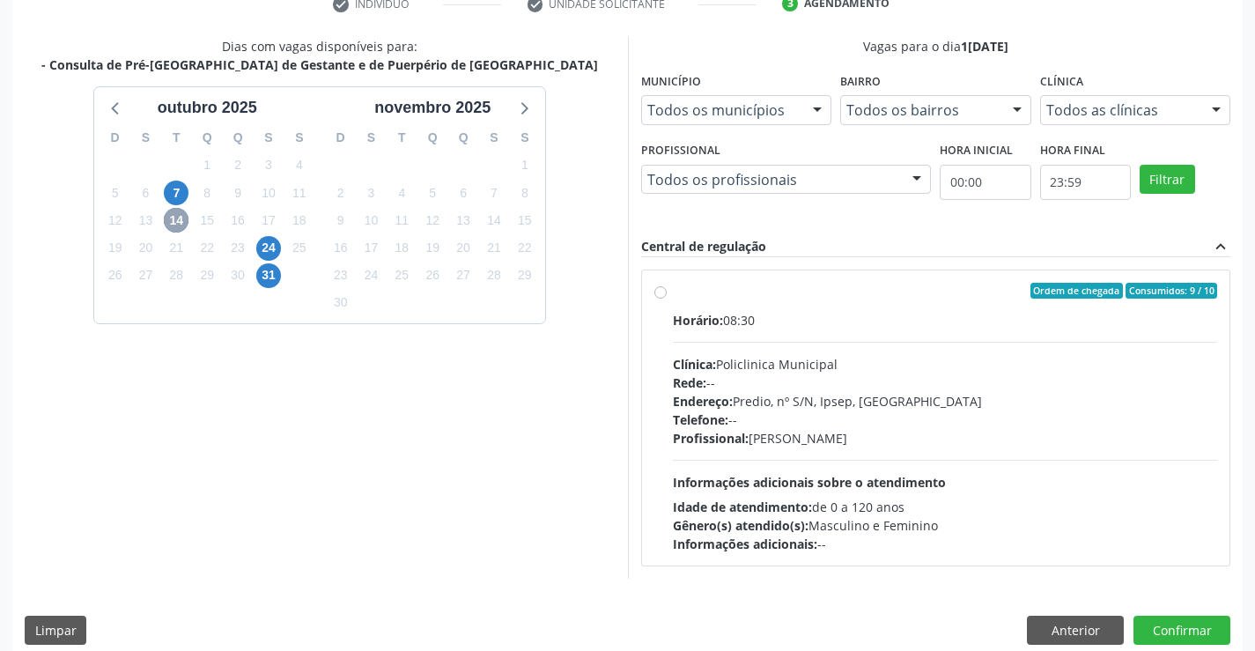
scroll to position [370, 0]
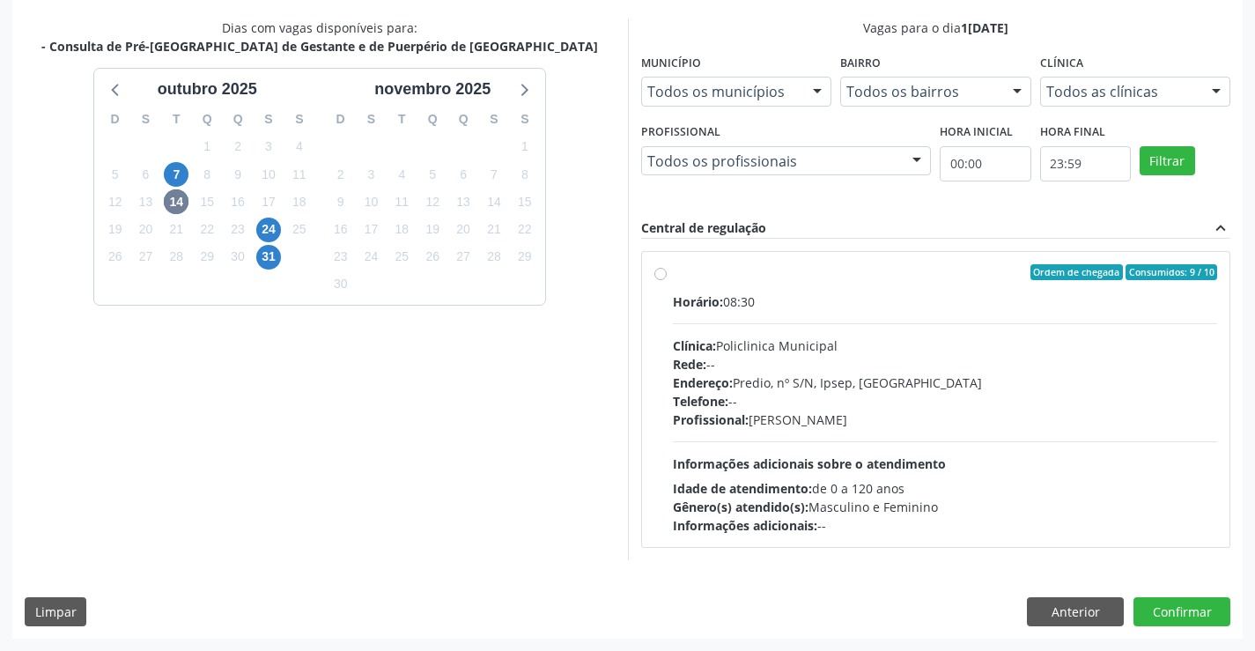
click at [673, 270] on label "Ordem de chegada Consumidos: 9 / 10 Horário: 08:30 Clínica: Policlinica Municip…" at bounding box center [945, 399] width 545 height 270
click at [654, 270] on input "Ordem de chegada Consumidos: 9 / 10 Horário: 08:30 Clínica: Policlinica Municip…" at bounding box center [660, 272] width 12 height 16
radio input "true"
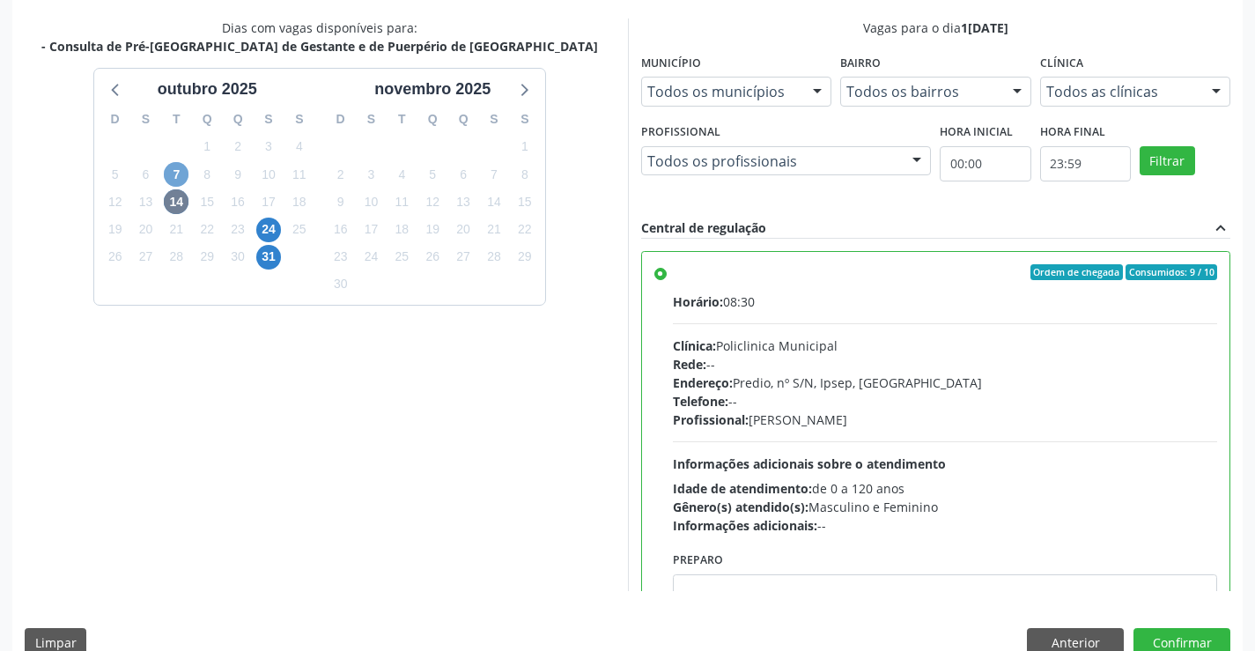
click at [181, 181] on span "7" at bounding box center [176, 174] width 25 height 25
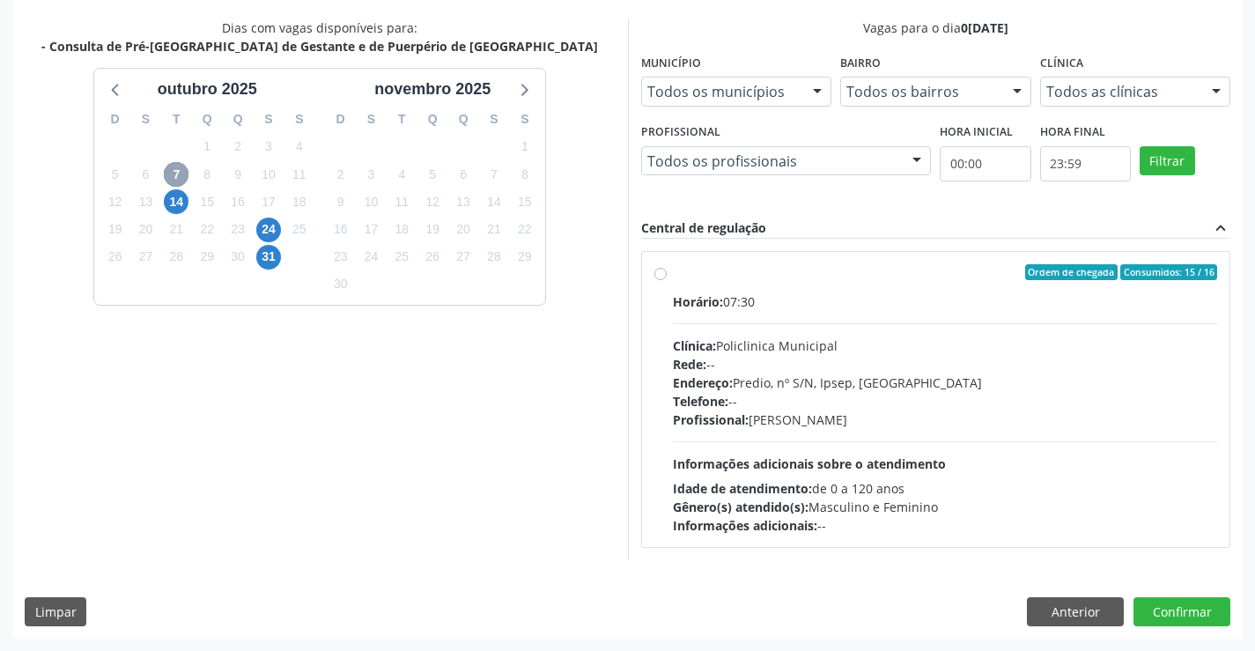
click at [180, 177] on span "7" at bounding box center [176, 174] width 25 height 25
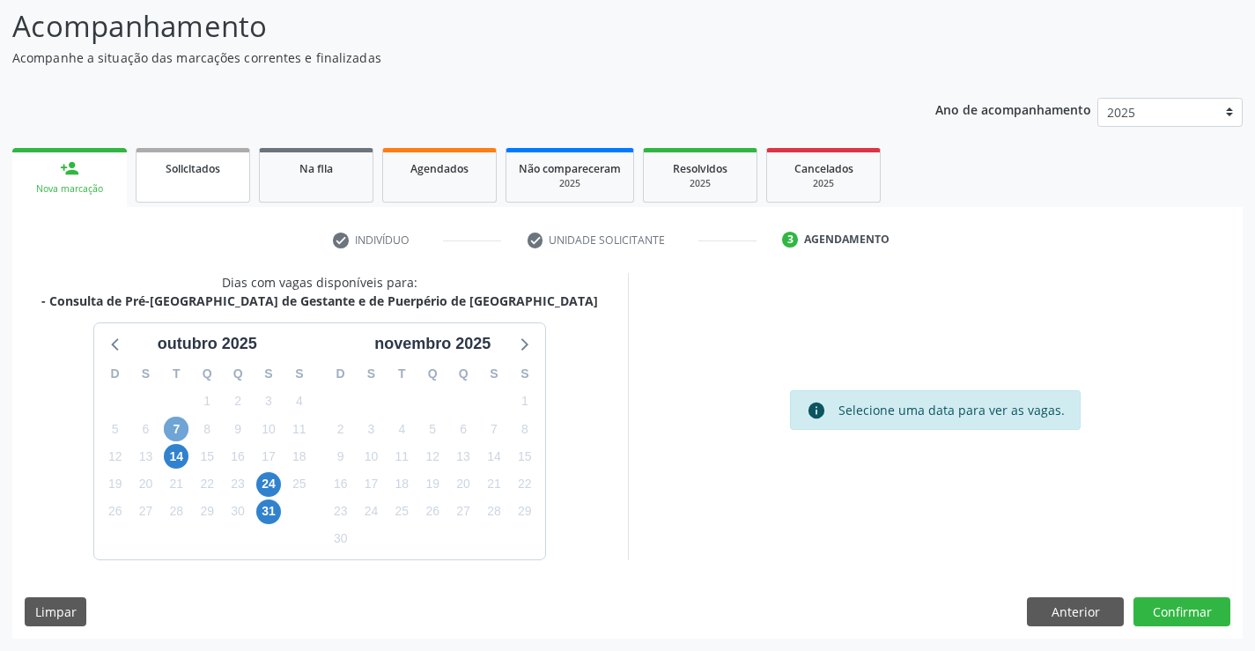
scroll to position [115, 0]
click at [180, 426] on span "7" at bounding box center [176, 428] width 25 height 25
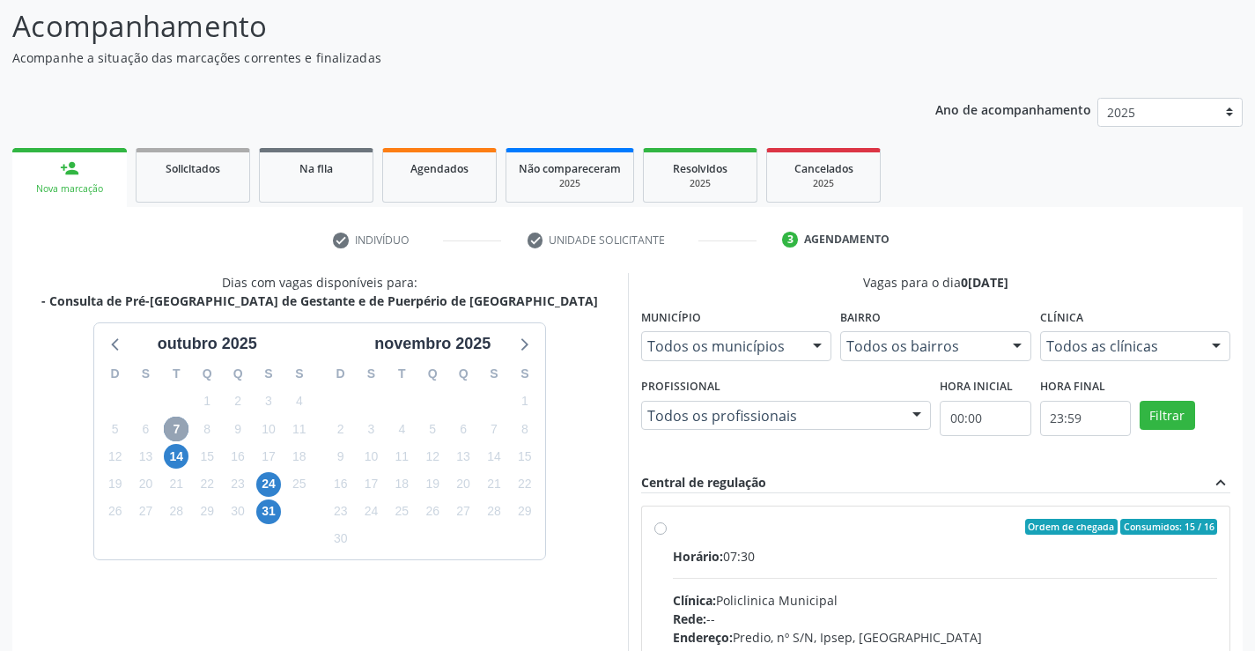
scroll to position [370, 0]
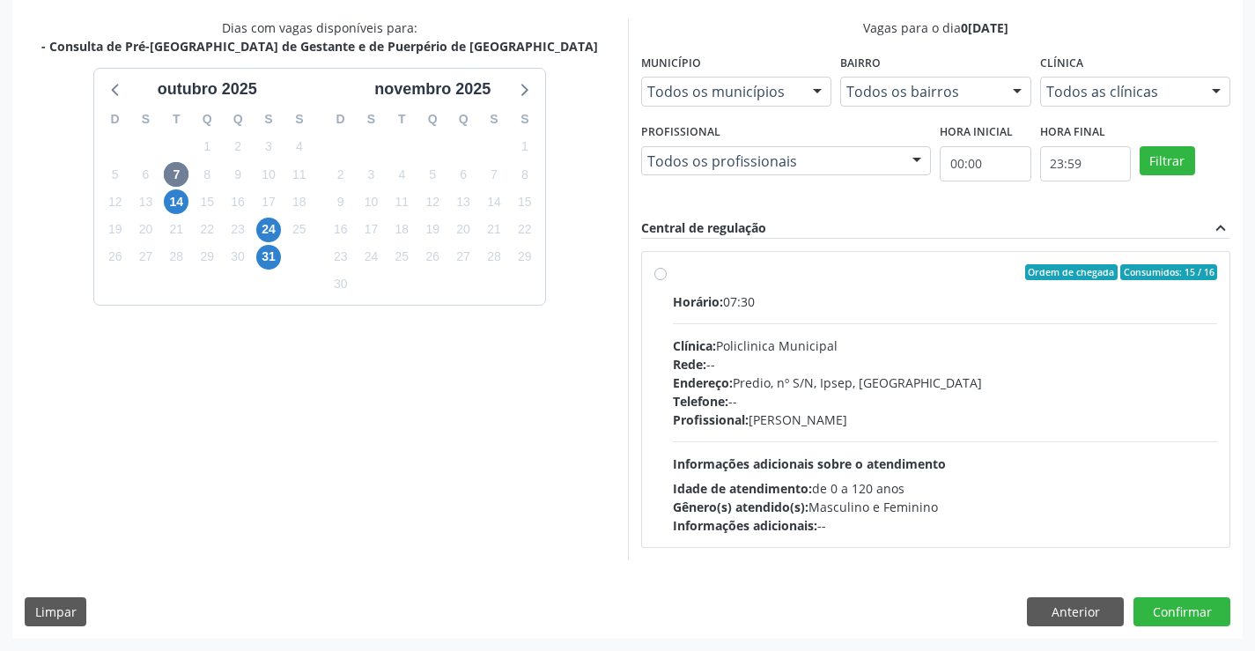
click at [673, 270] on label "Ordem de chegada Consumidos: 15 / 16 Horário: 07:30 Clínica: Policlinica Munici…" at bounding box center [945, 399] width 545 height 270
click at [659, 270] on input "Ordem de chegada Consumidos: 15 / 16 Horário: 07:30 Clínica: Policlinica Munici…" at bounding box center [660, 272] width 12 height 16
radio input "true"
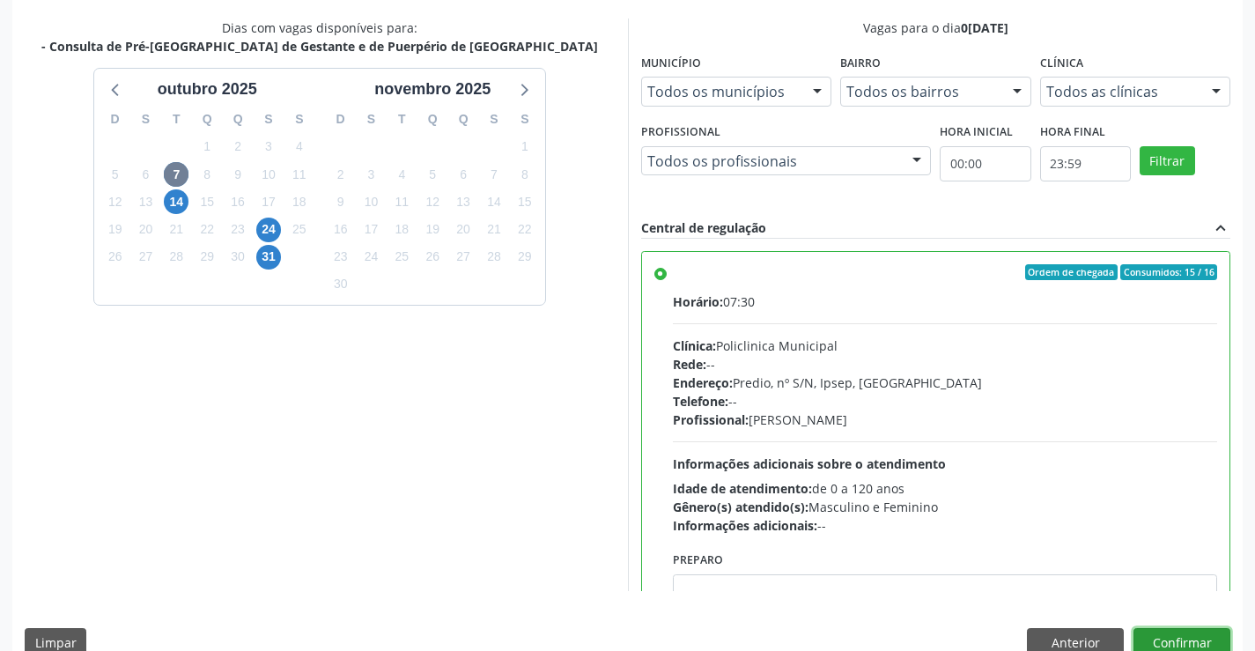
click at [1155, 637] on button "Confirmar" at bounding box center [1181, 643] width 97 height 30
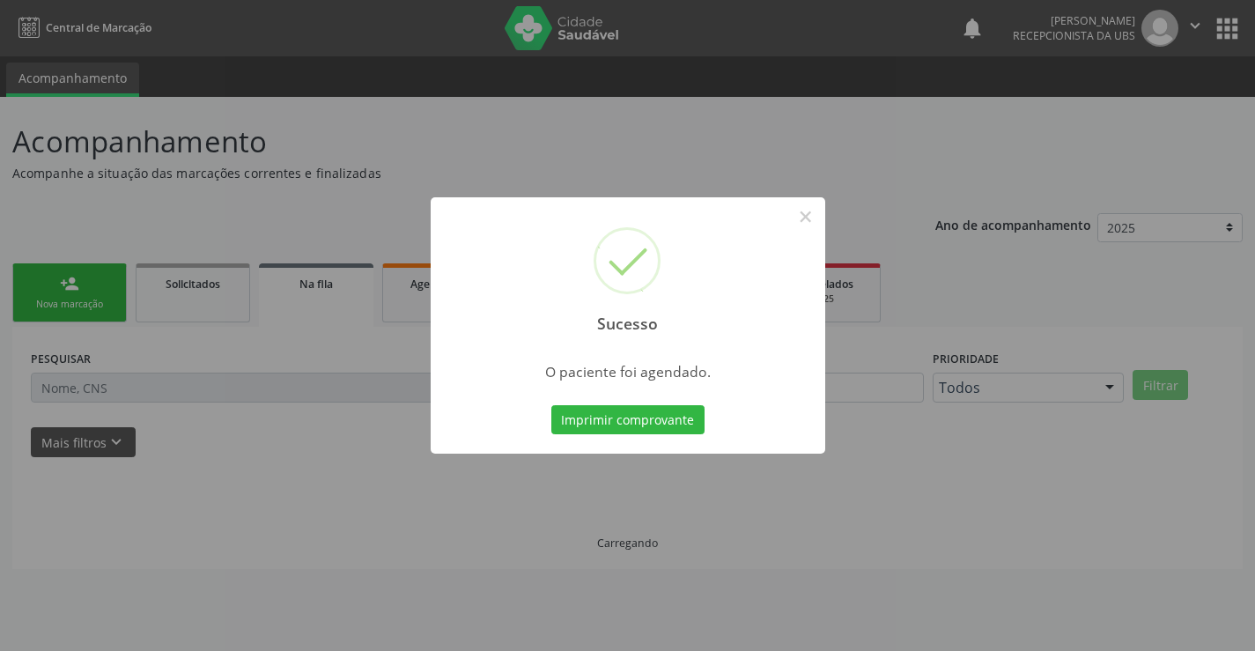
scroll to position [0, 0]
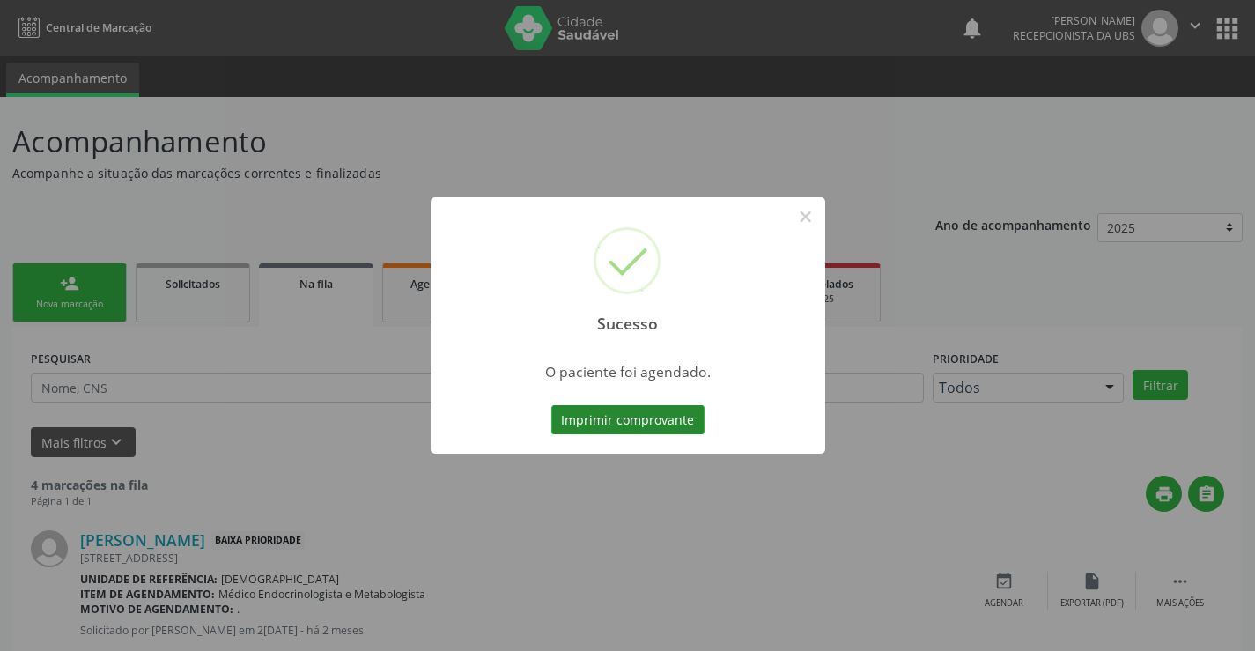
click at [678, 419] on button "Imprimir comprovante" at bounding box center [627, 420] width 153 height 30
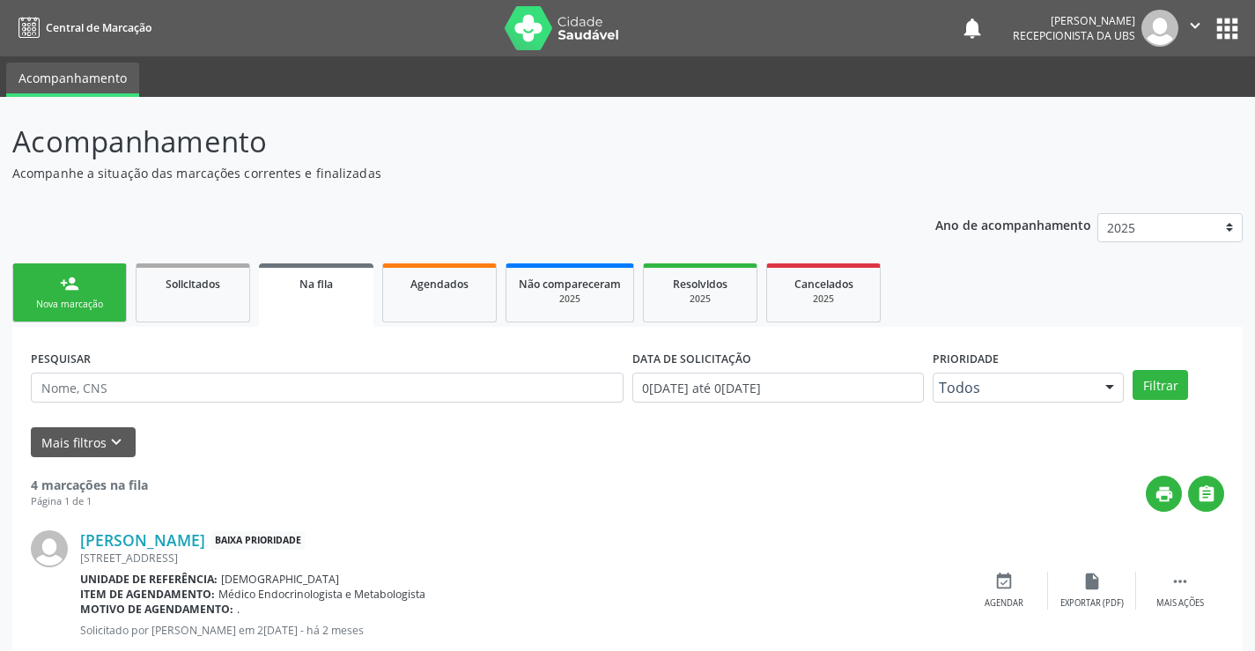
click at [81, 283] on link "person_add Nova marcação" at bounding box center [69, 292] width 114 height 59
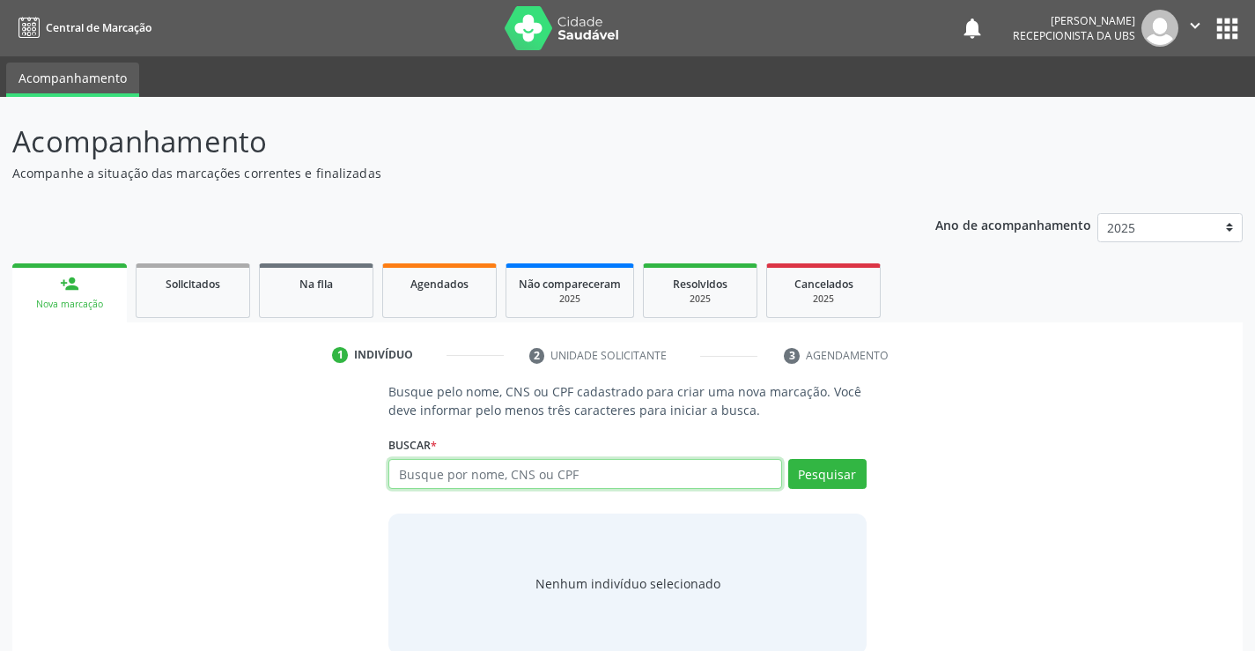
click at [532, 475] on input "text" at bounding box center [584, 474] width 393 height 30
click at [545, 477] on input "text" at bounding box center [584, 474] width 393 height 30
type input "15169785445"
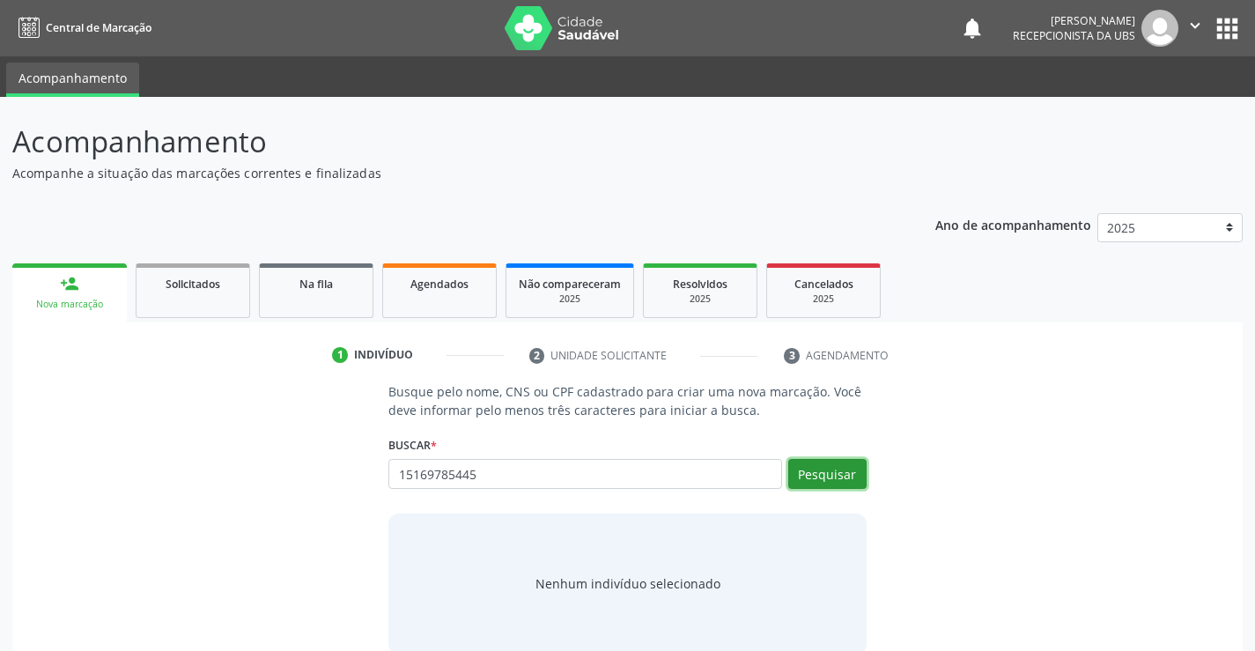
click at [804, 470] on button "Pesquisar" at bounding box center [827, 474] width 78 height 30
type input "15169785445"
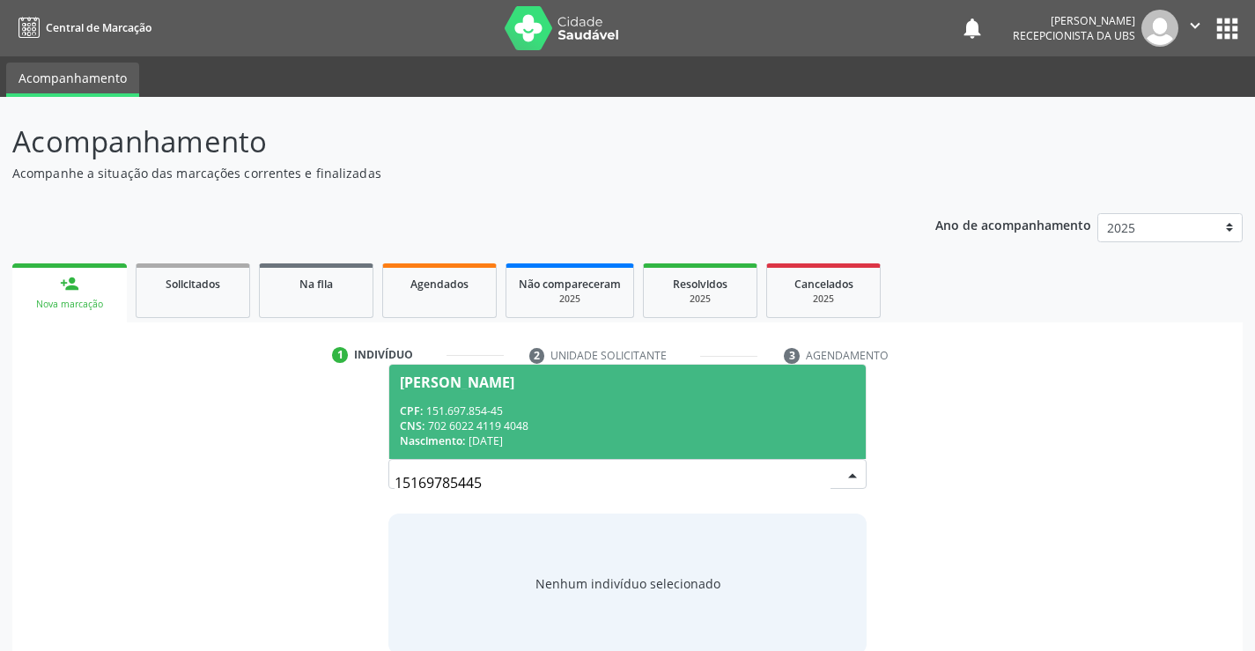
click at [680, 405] on div "CPF: 151.697.854-45" at bounding box center [627, 410] width 454 height 15
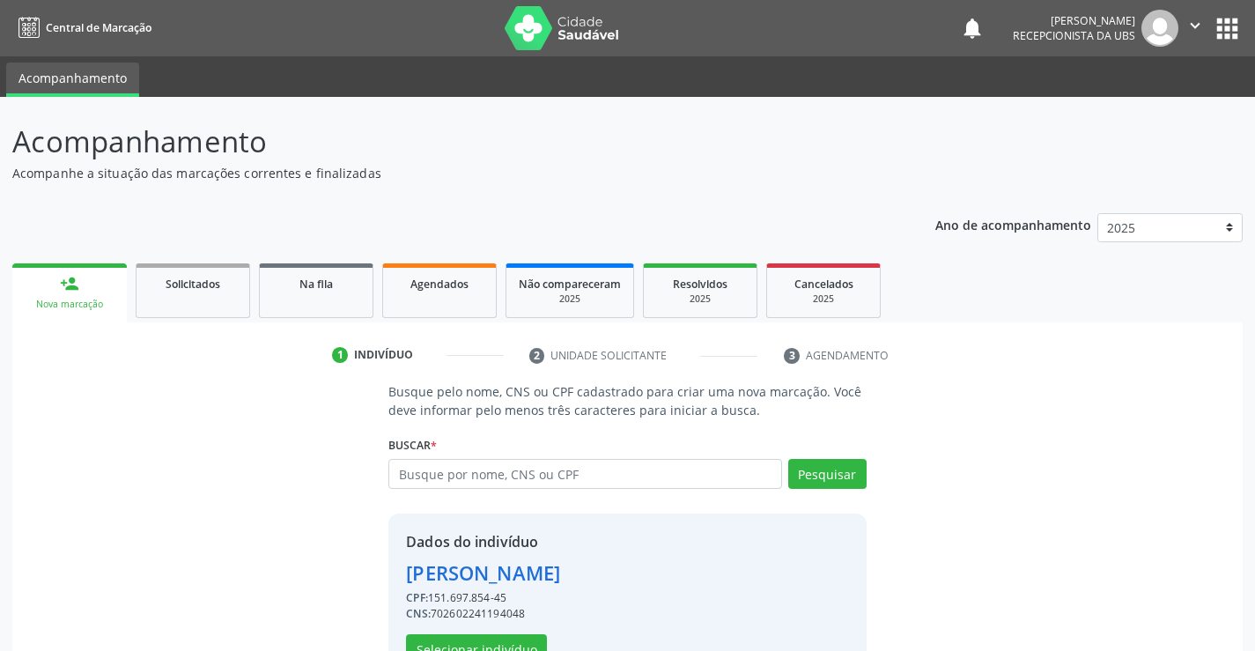
scroll to position [55, 0]
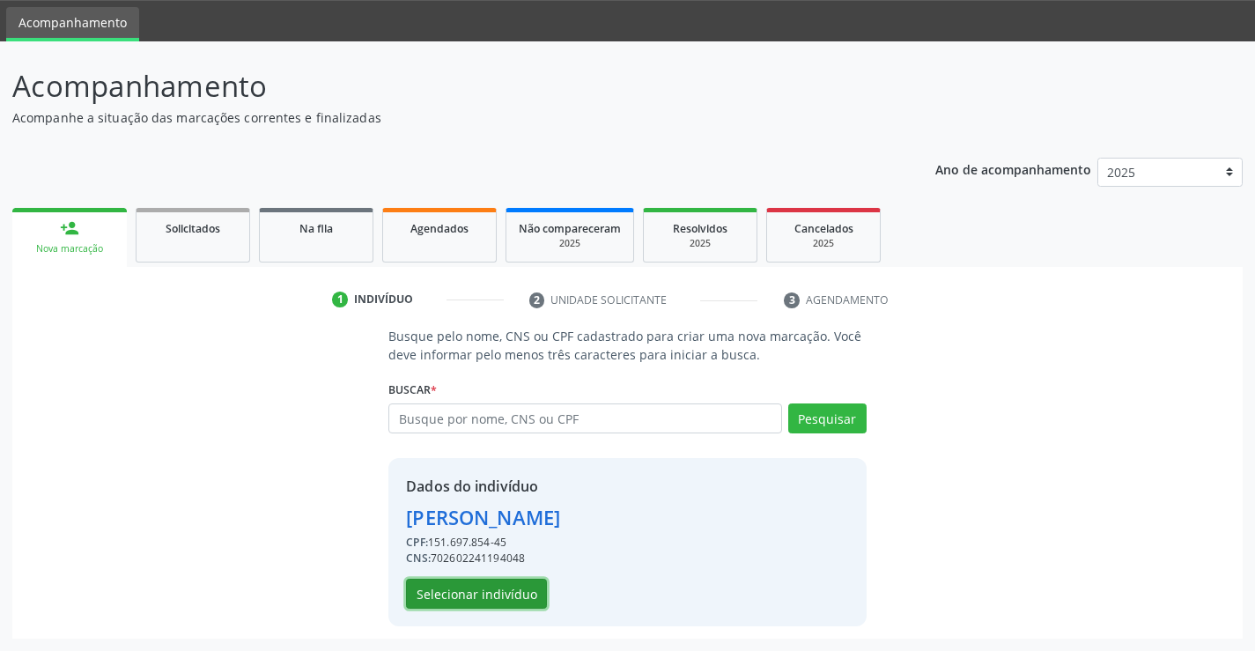
click at [434, 591] on button "Selecionar indivíduo" at bounding box center [476, 593] width 141 height 30
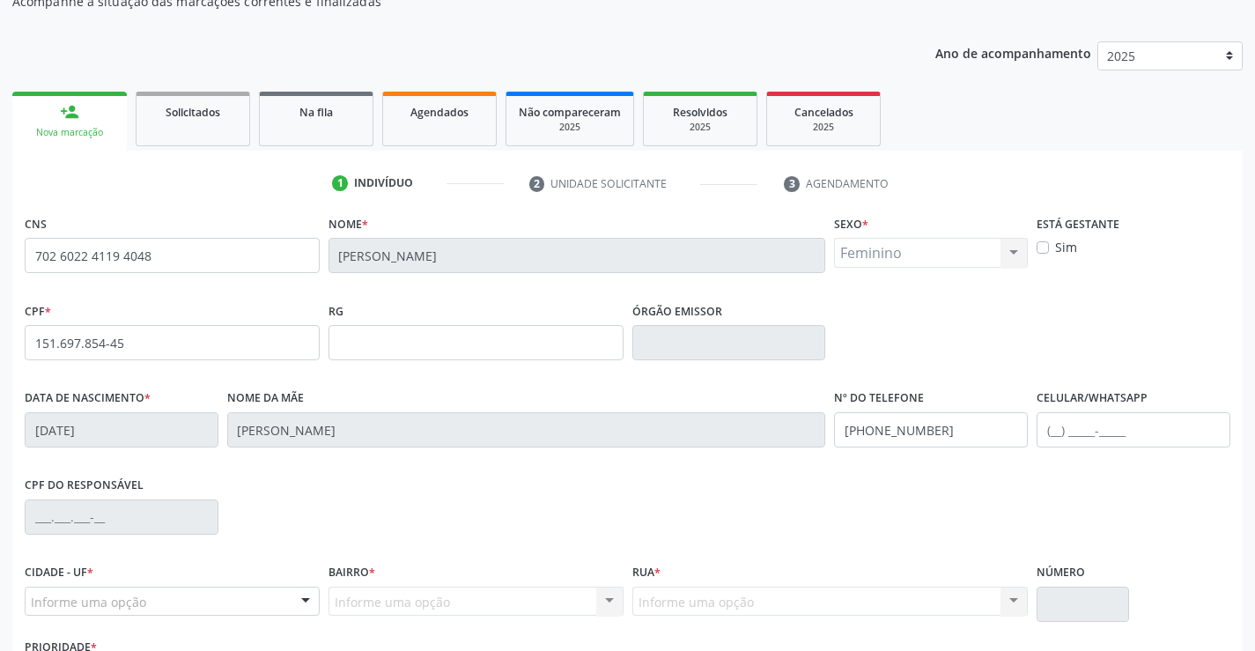
scroll to position [304, 0]
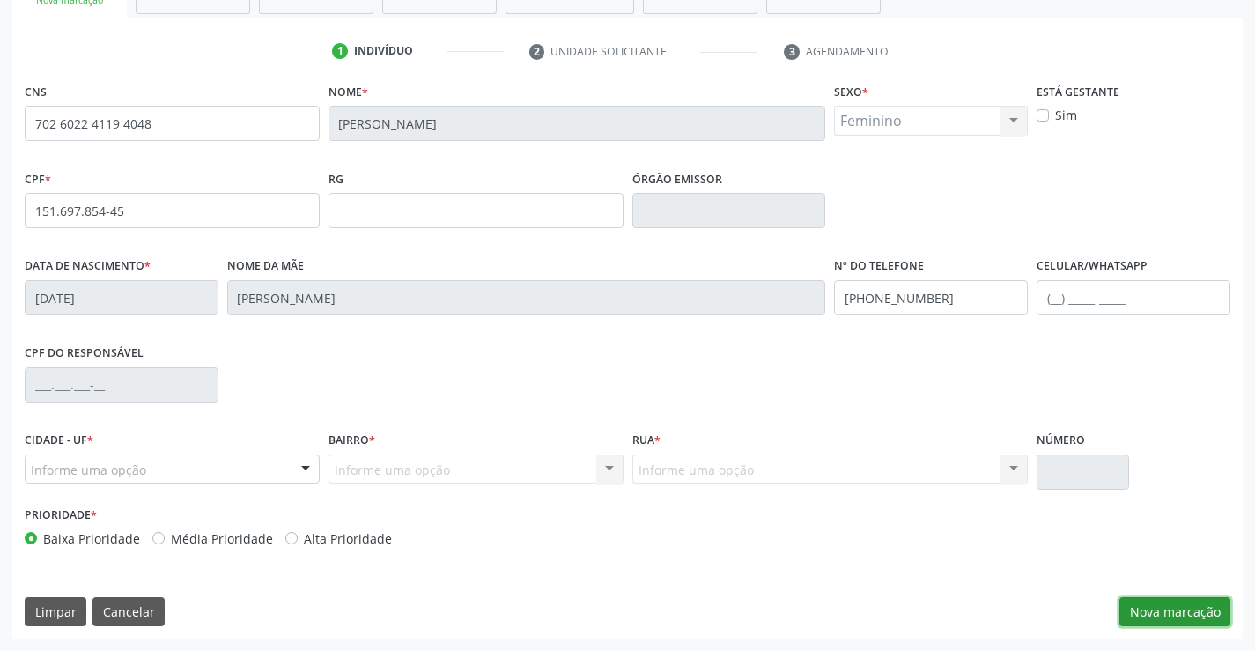
click at [1205, 613] on button "Nova marcação" at bounding box center [1174, 612] width 111 height 30
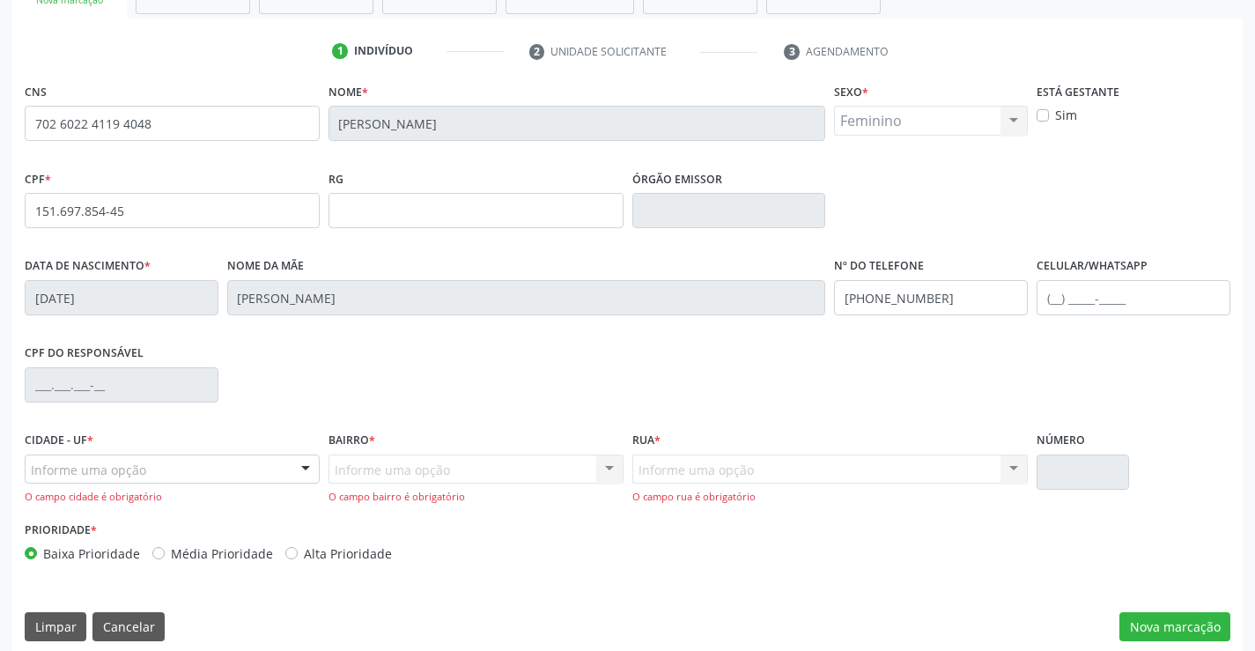
click at [307, 462] on div at bounding box center [305, 470] width 26 height 30
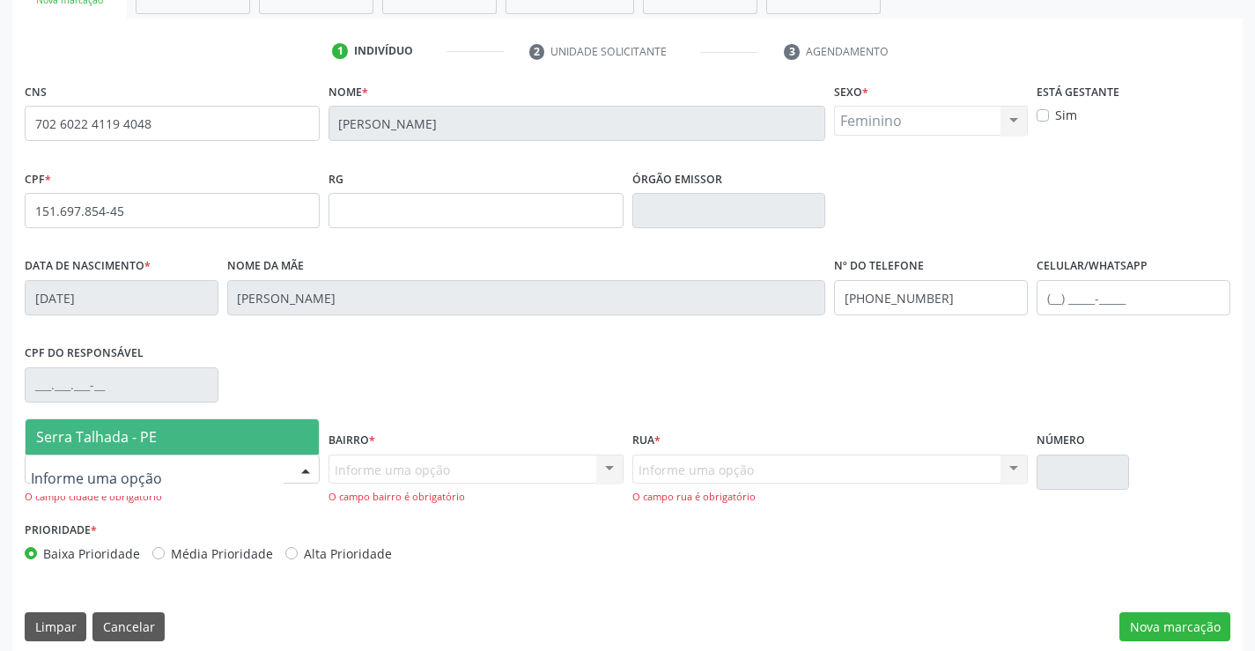
click at [207, 443] on span "Serra Talhada - PE" at bounding box center [172, 436] width 293 height 35
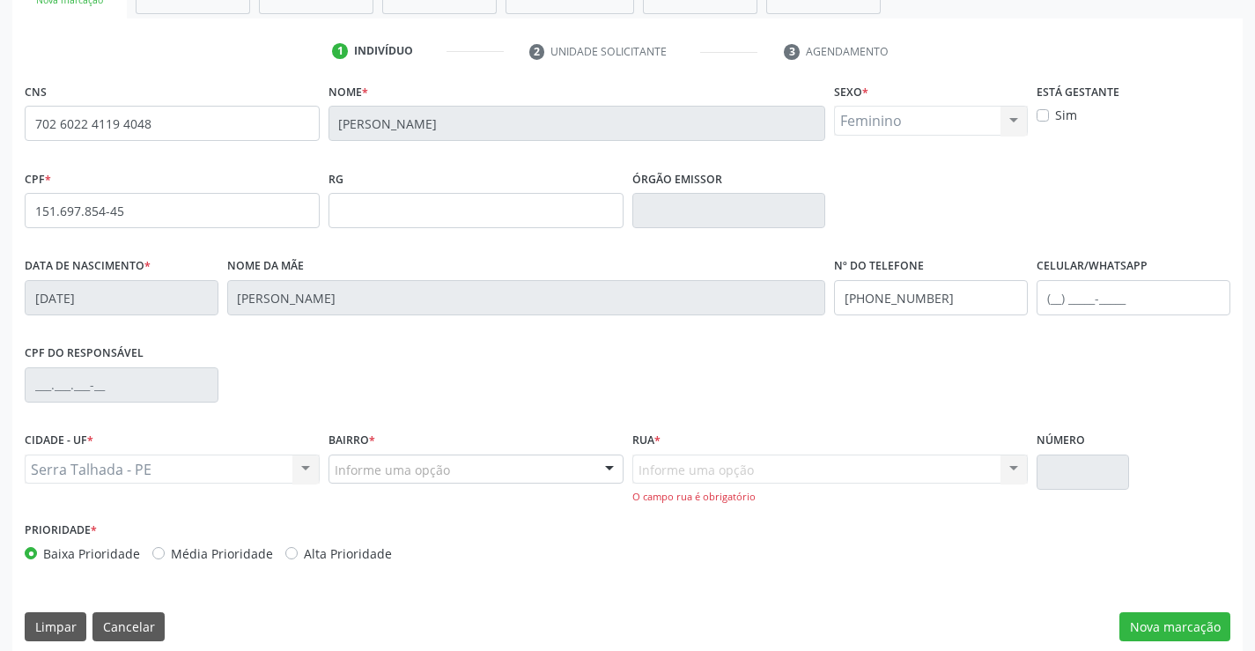
click at [333, 464] on div "Informe uma opção" at bounding box center [475, 469] width 295 height 30
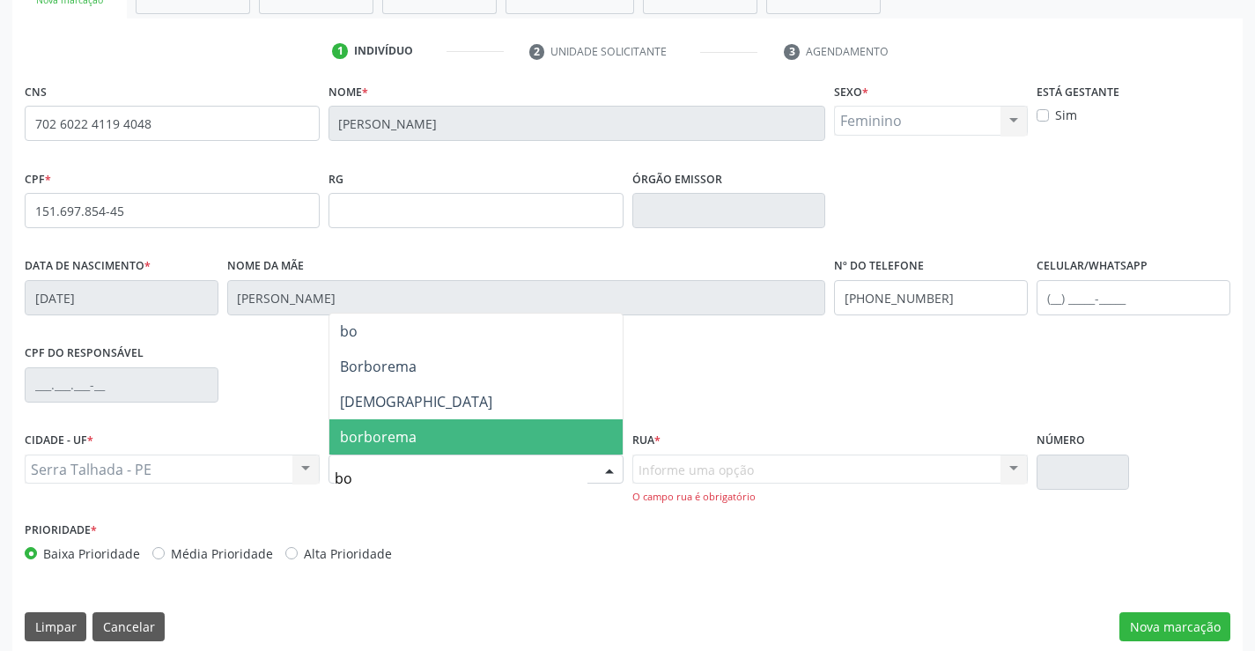
type input "bom"
click at [383, 443] on span "[DEMOGRAPHIC_DATA]" at bounding box center [416, 436] width 152 height 19
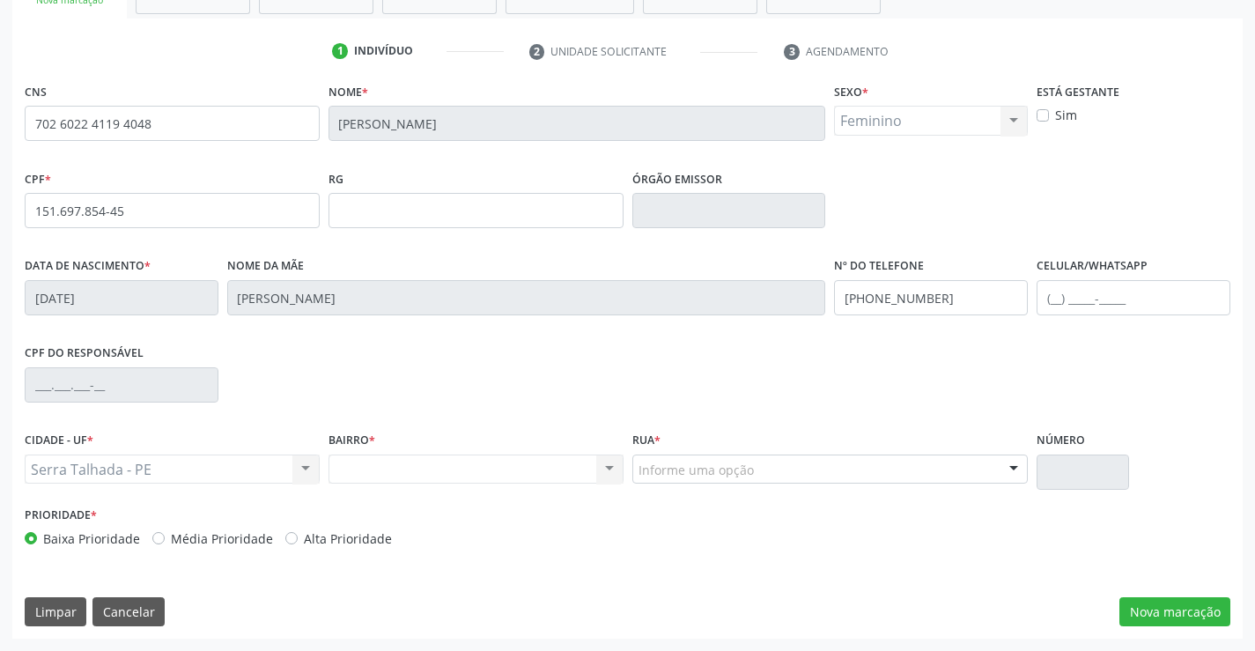
click at [760, 468] on div "Informe uma opção" at bounding box center [830, 469] width 396 height 30
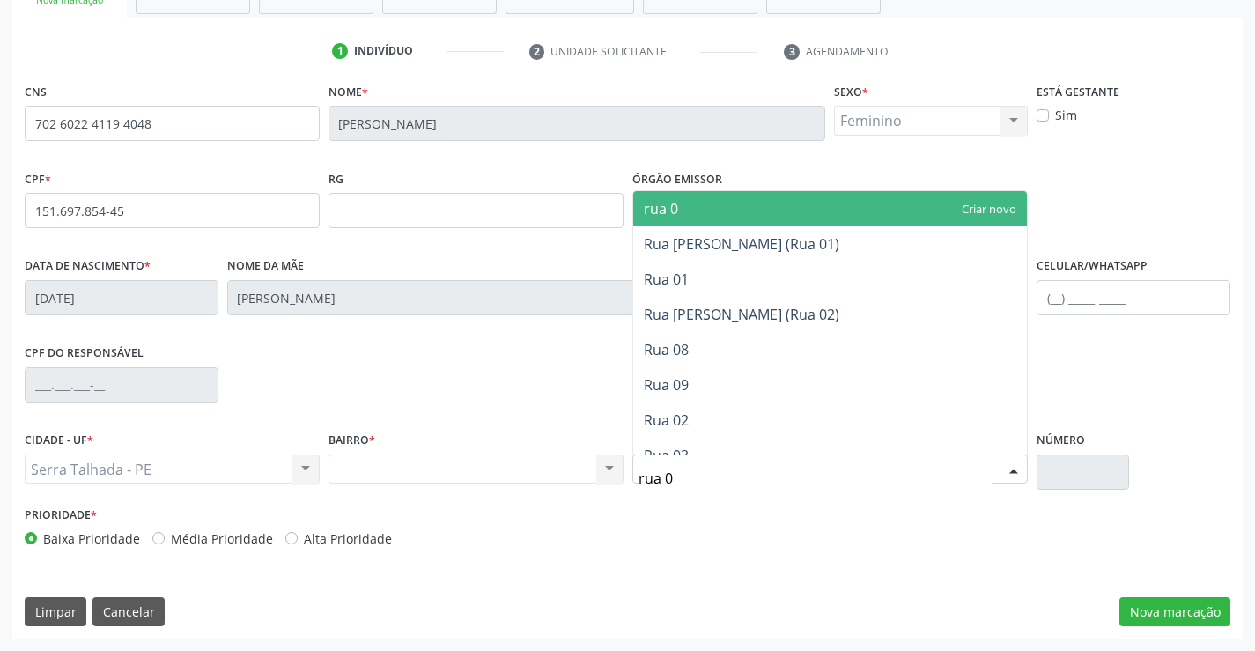
type input "rua 03"
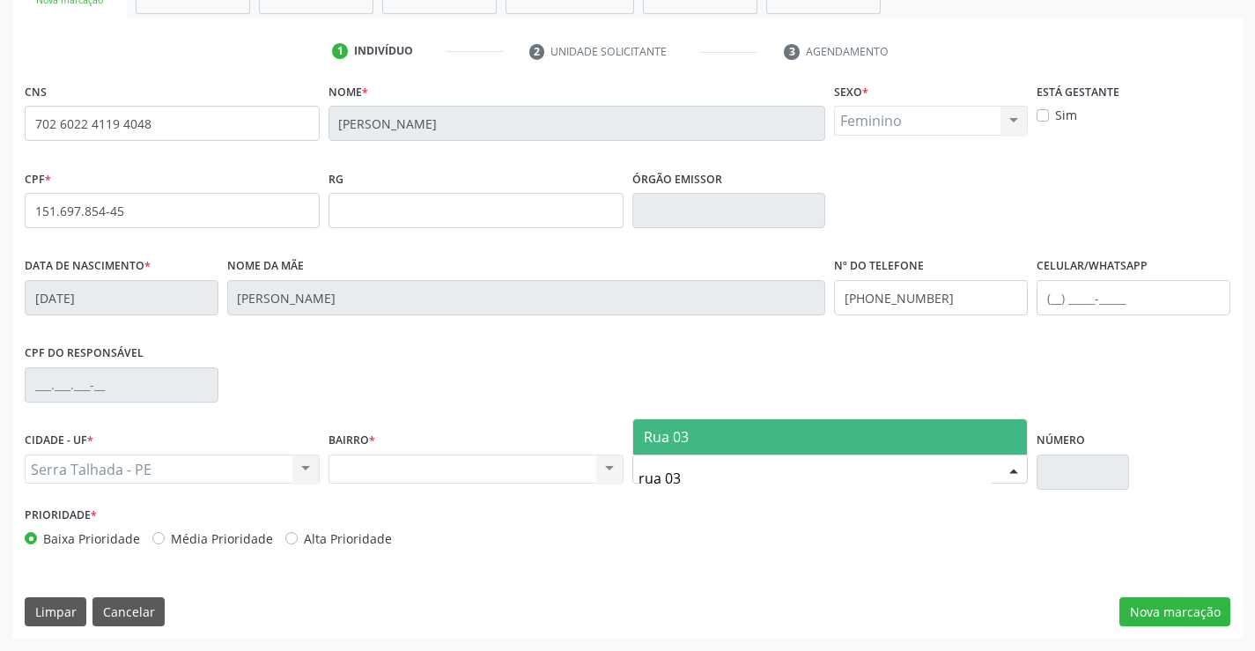
click at [778, 437] on span "Rua 03" at bounding box center [830, 436] width 394 height 35
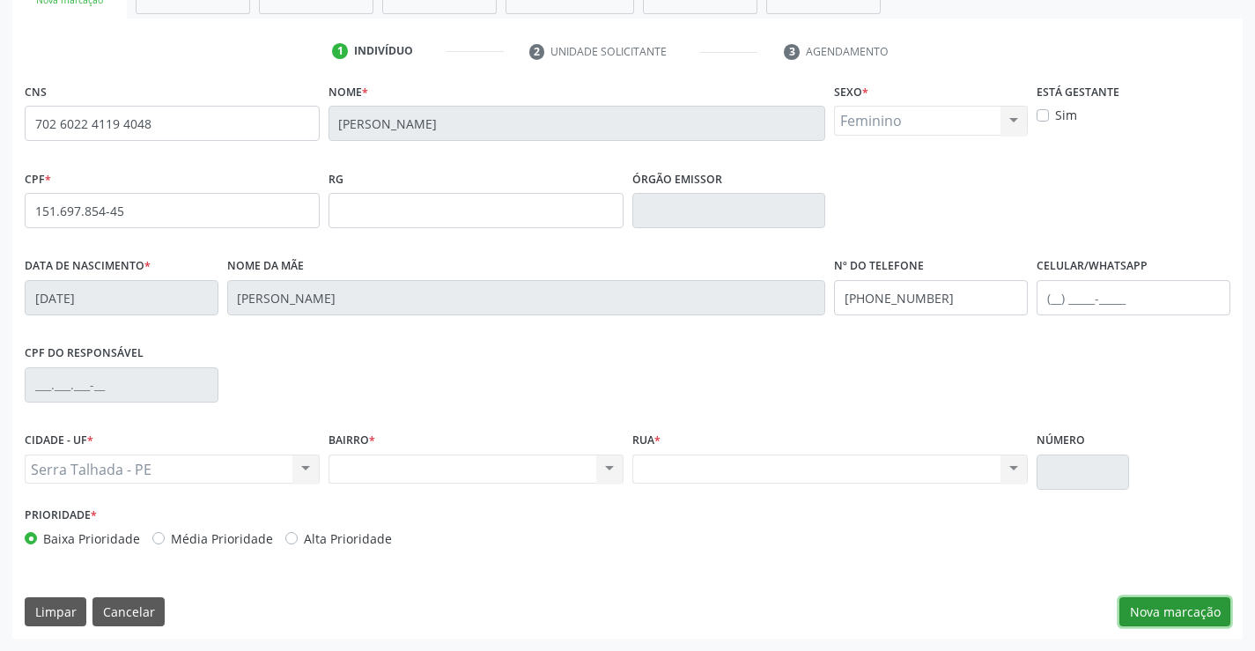
click at [1129, 604] on button "Nova marcação" at bounding box center [1174, 612] width 111 height 30
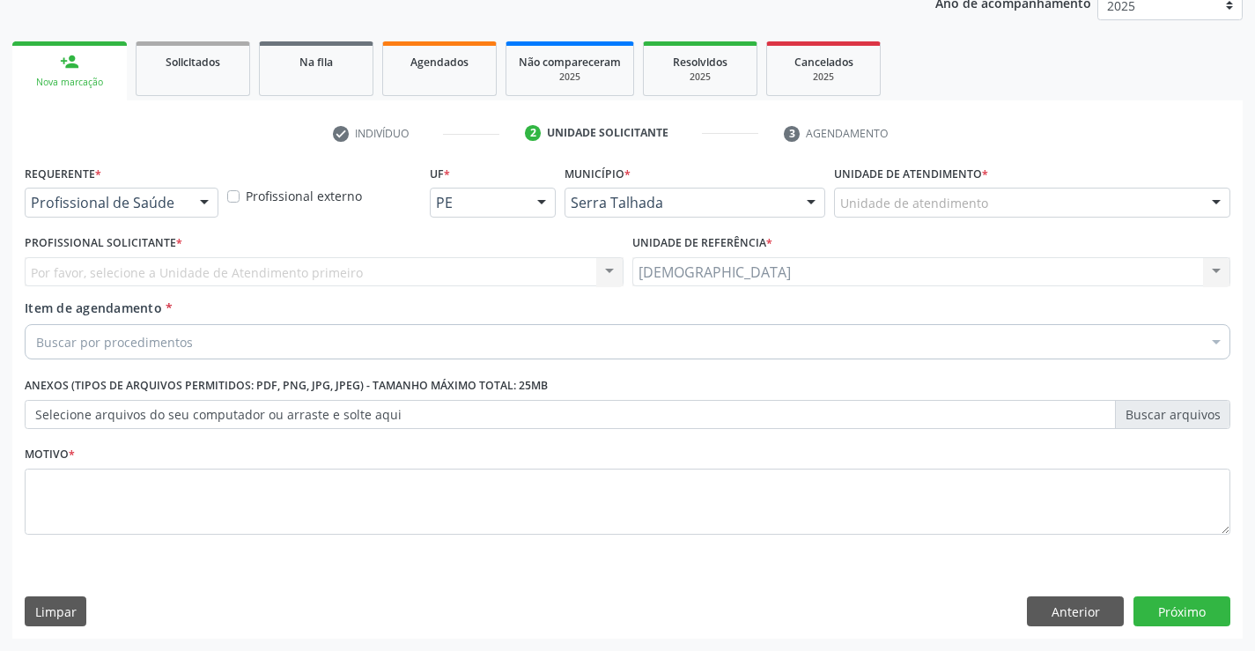
scroll to position [222, 0]
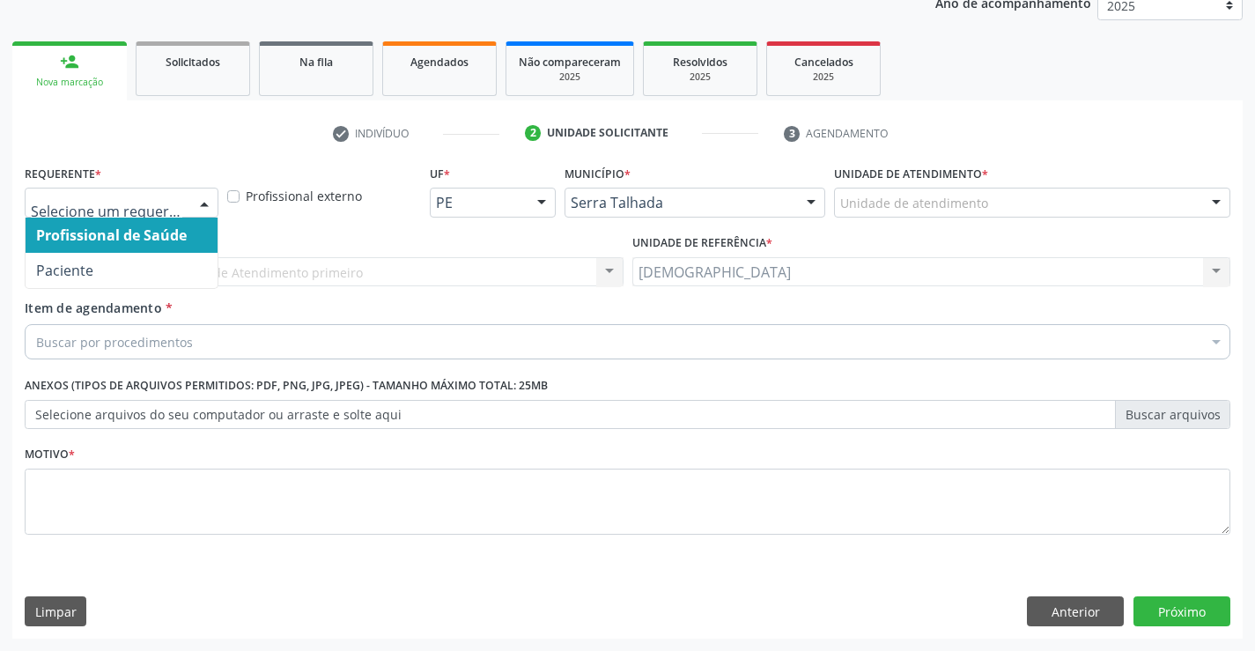
click at [207, 195] on div at bounding box center [204, 203] width 26 height 30
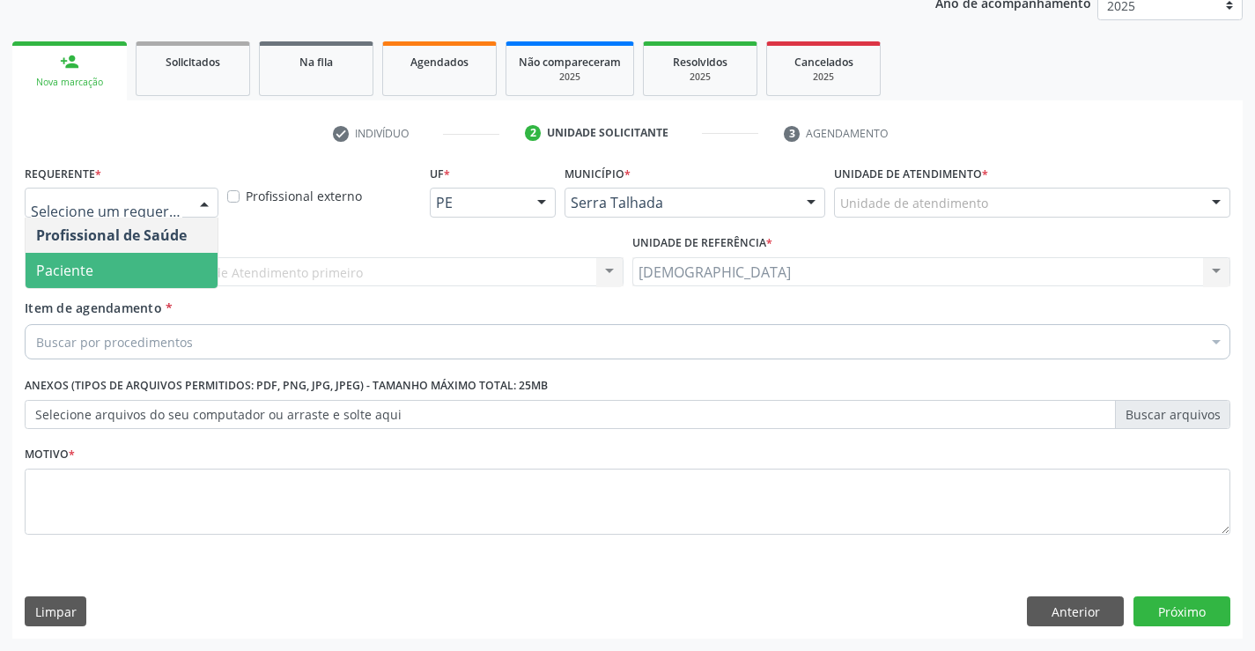
click at [165, 270] on span "Paciente" at bounding box center [122, 270] width 192 height 35
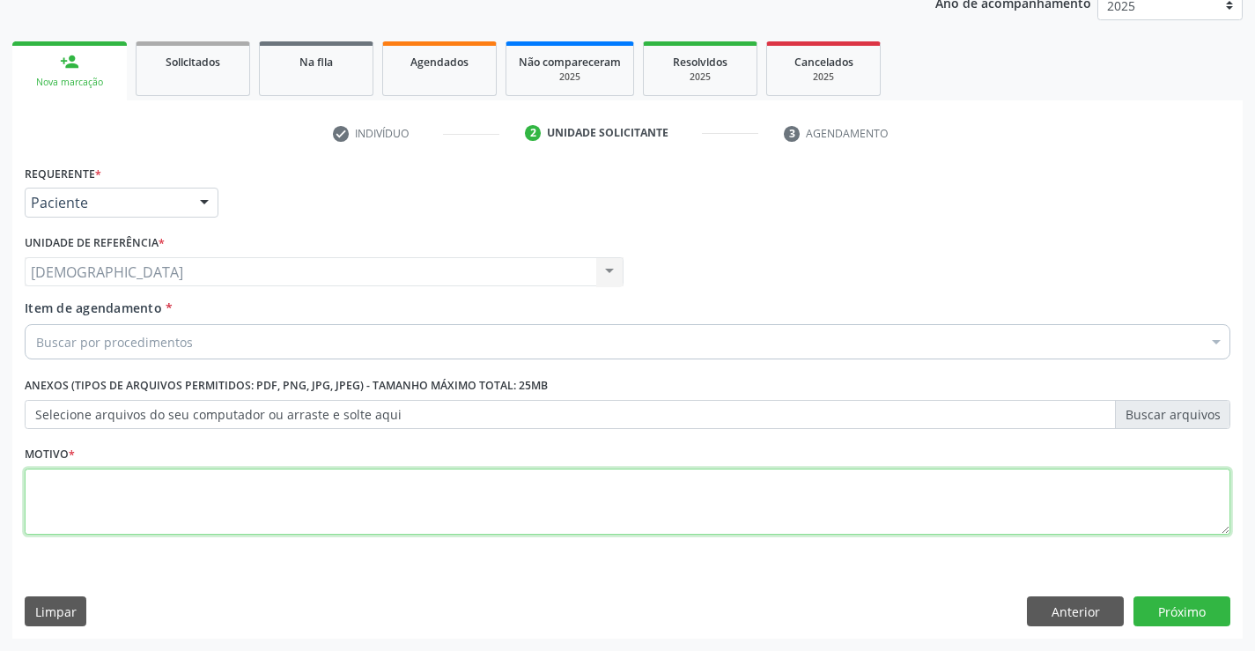
click at [111, 501] on textarea at bounding box center [627, 501] width 1205 height 67
type textarea "."
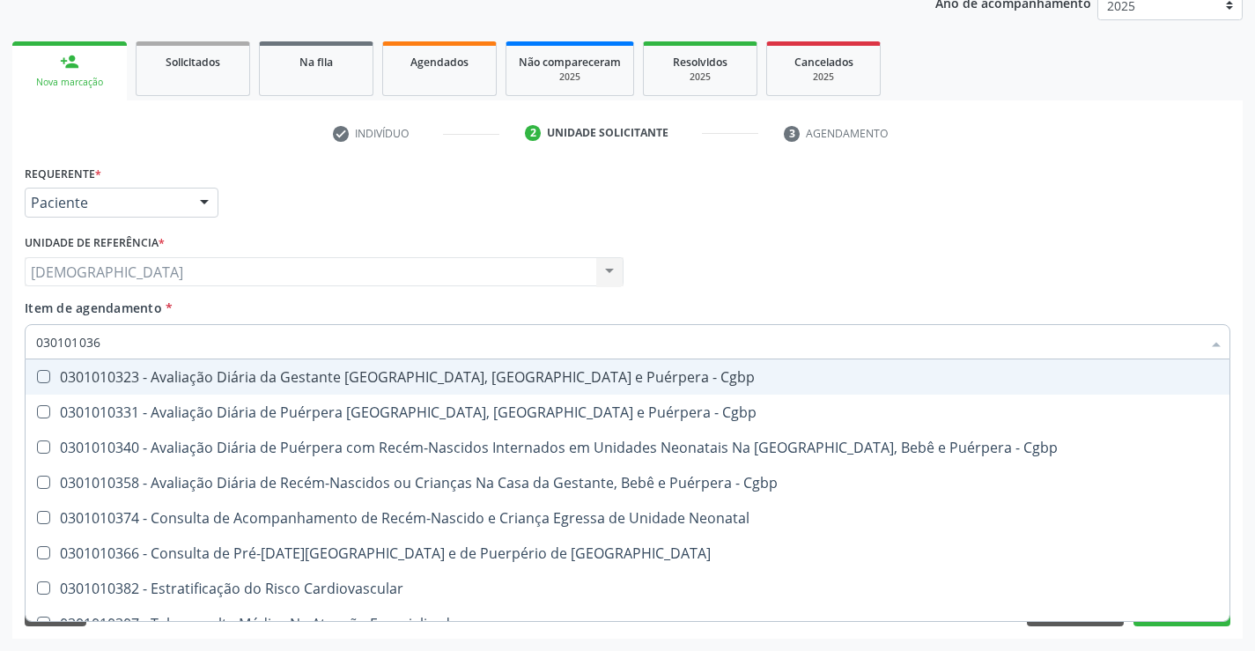
type input "0301010366"
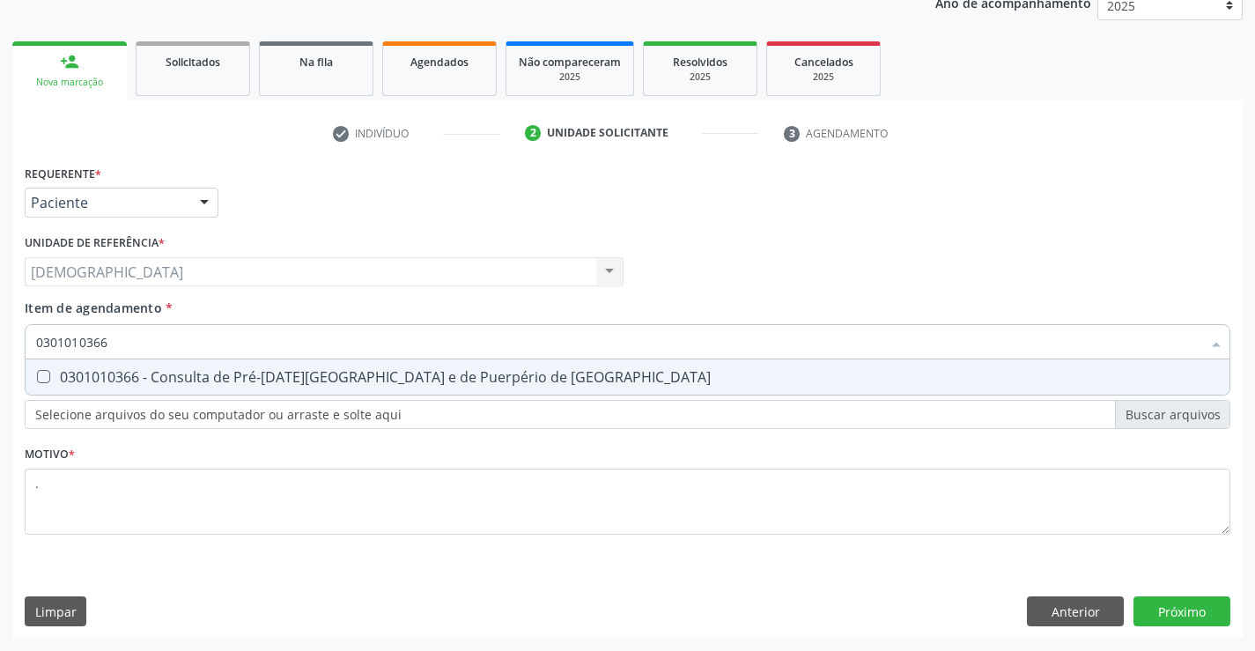
click at [178, 374] on div "0301010366 - Consulta de Pré-[DATE][GEOGRAPHIC_DATA] e de Puerpério de [GEOGRAP…" at bounding box center [627, 377] width 1183 height 14
checkbox Risco "true"
click at [1202, 614] on div "Requerente * Paciente Profissional de Saúde Paciente Nenhum resultado encontrad…" at bounding box center [627, 399] width 1230 height 478
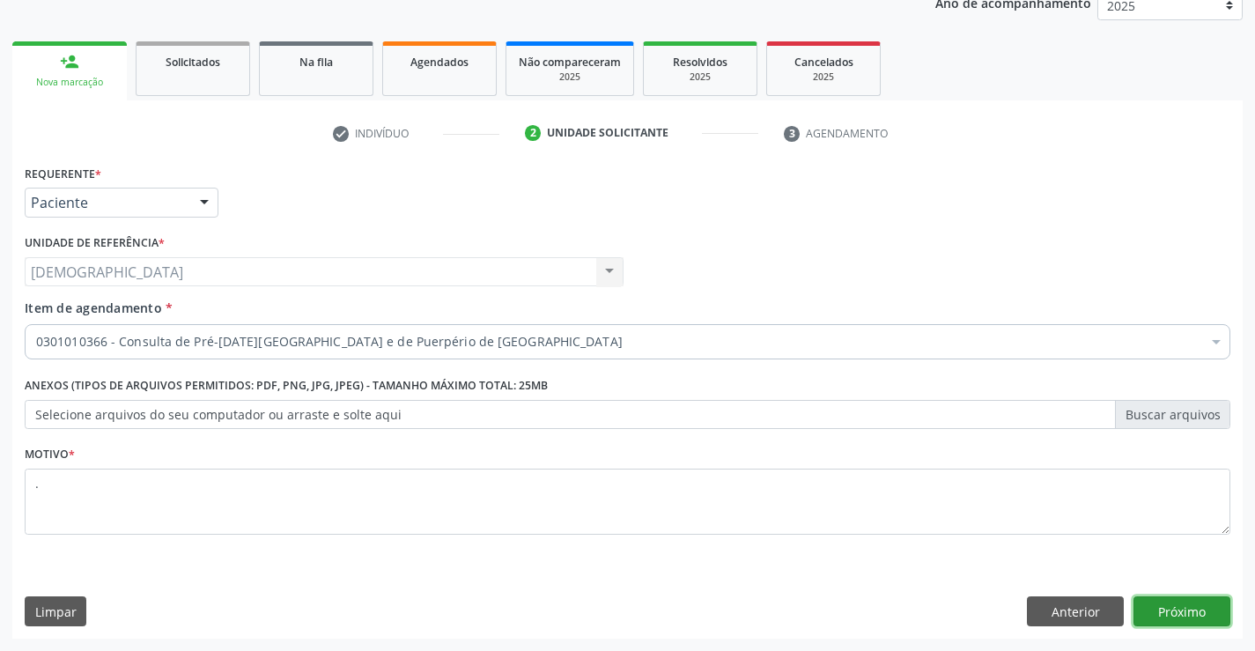
click at [1153, 606] on button "Próximo" at bounding box center [1181, 611] width 97 height 30
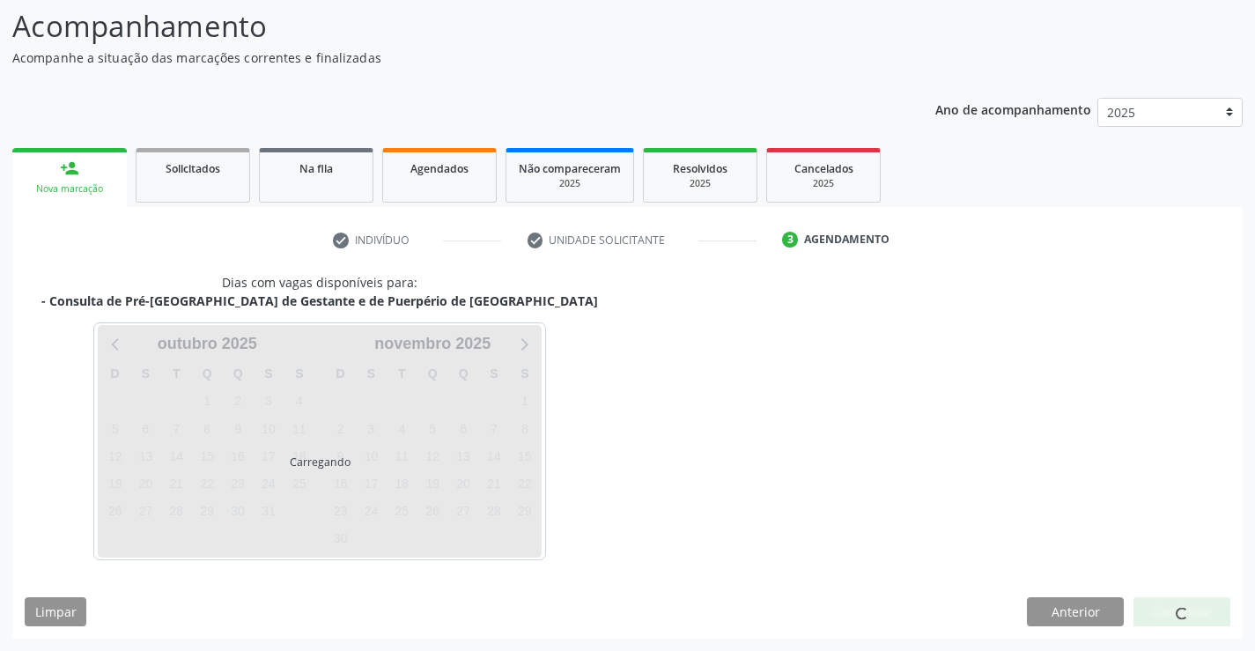
scroll to position [115, 0]
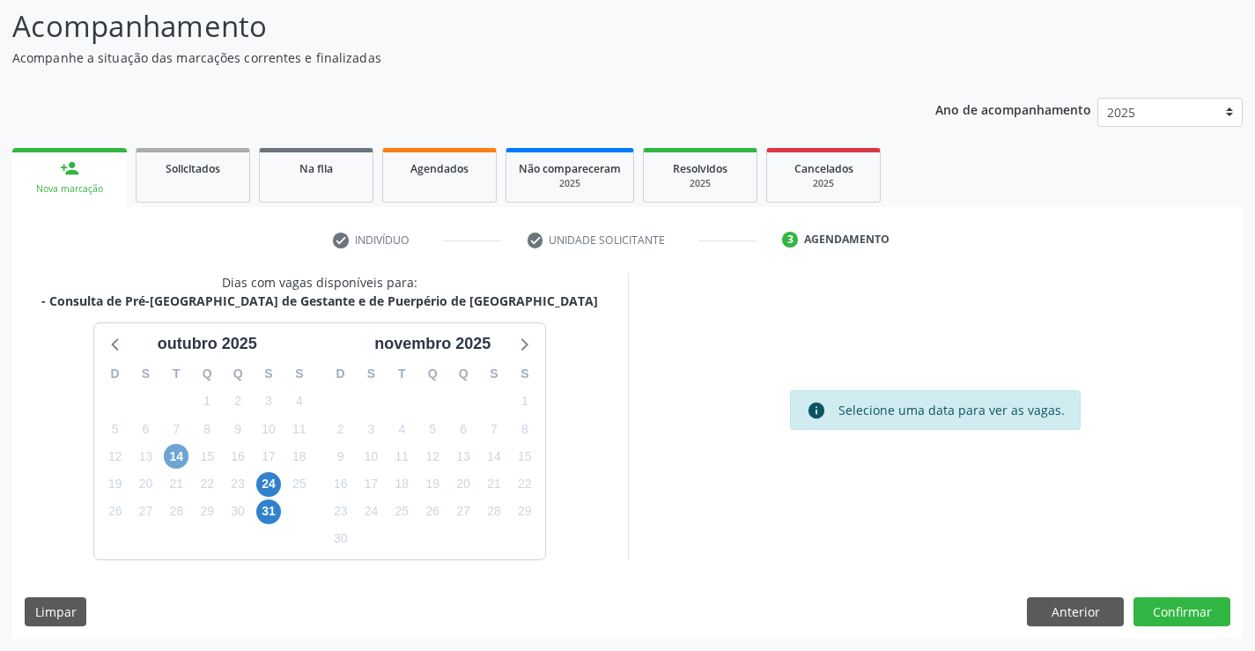
click at [181, 457] on span "14" at bounding box center [176, 456] width 25 height 25
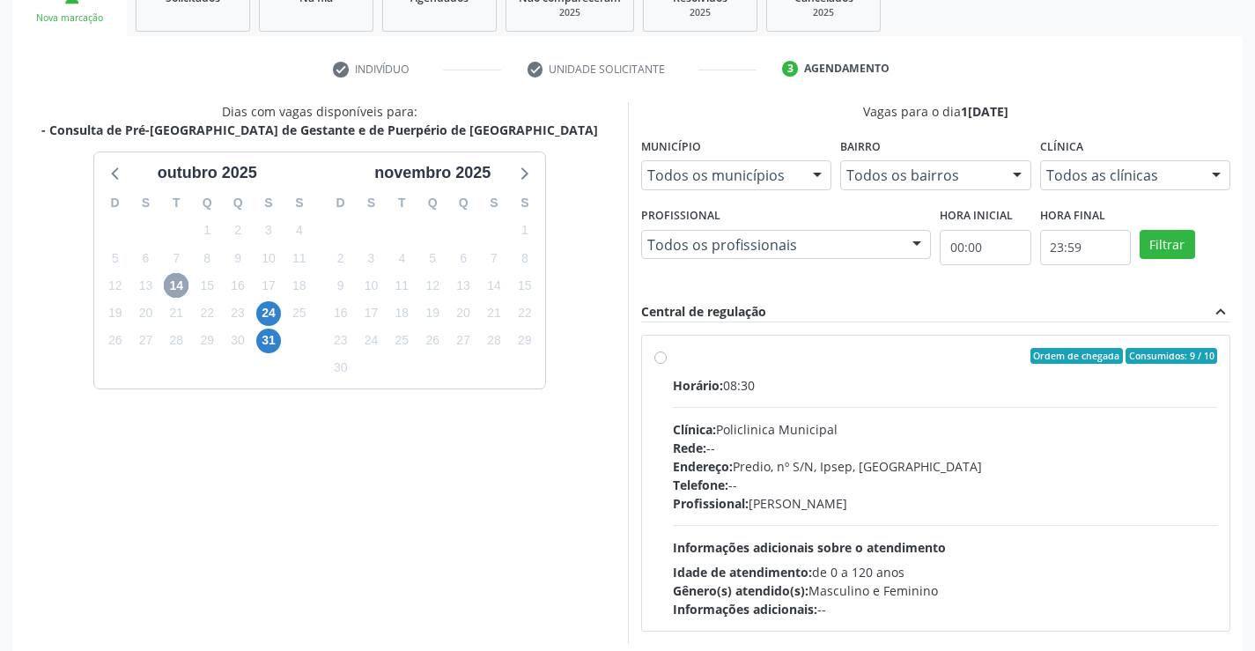
scroll to position [291, 0]
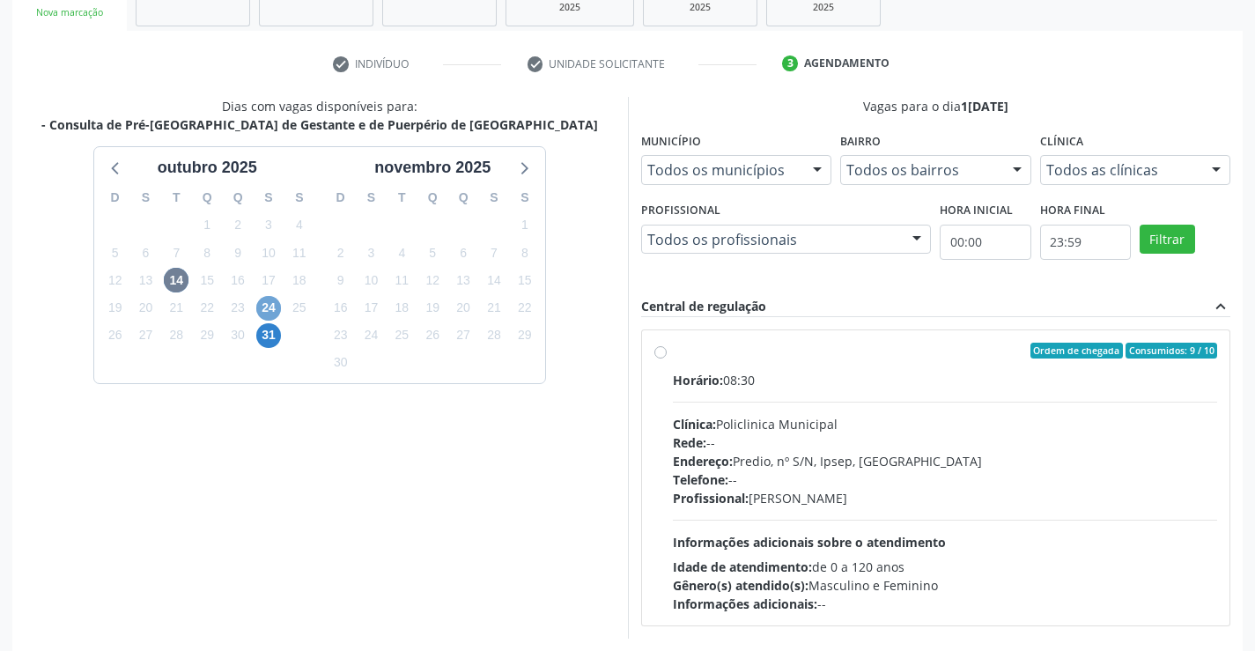
click at [266, 312] on span "24" at bounding box center [268, 308] width 25 height 25
click at [171, 278] on span "14" at bounding box center [176, 280] width 25 height 25
click at [272, 308] on span "24" at bounding box center [268, 308] width 25 height 25
click at [267, 334] on span "31" at bounding box center [268, 335] width 25 height 25
click at [673, 351] on label "Ordem de chegada Consumidos: 4 / 16 Horário: 07:30 Clínica: Policlinica Municip…" at bounding box center [945, 478] width 545 height 270
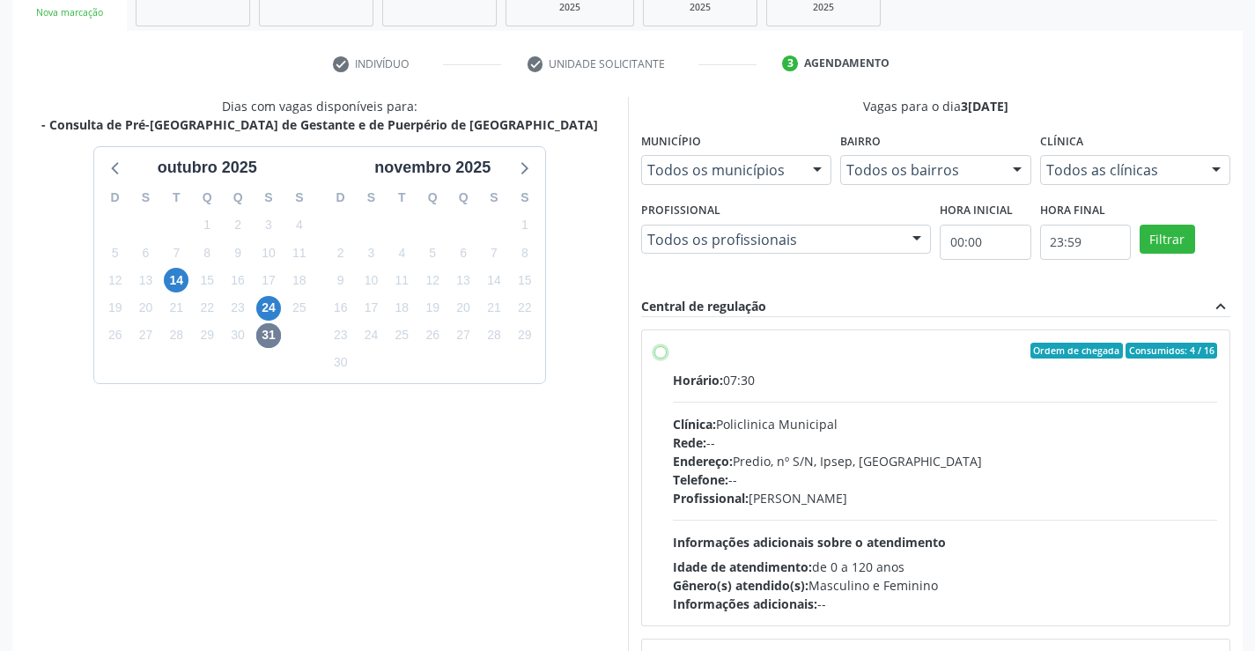
click at [660, 351] on input "Ordem de chegada Consumidos: 4 / 16 Horário: 07:30 Clínica: Policlinica Municip…" at bounding box center [660, 351] width 12 height 16
radio input "true"
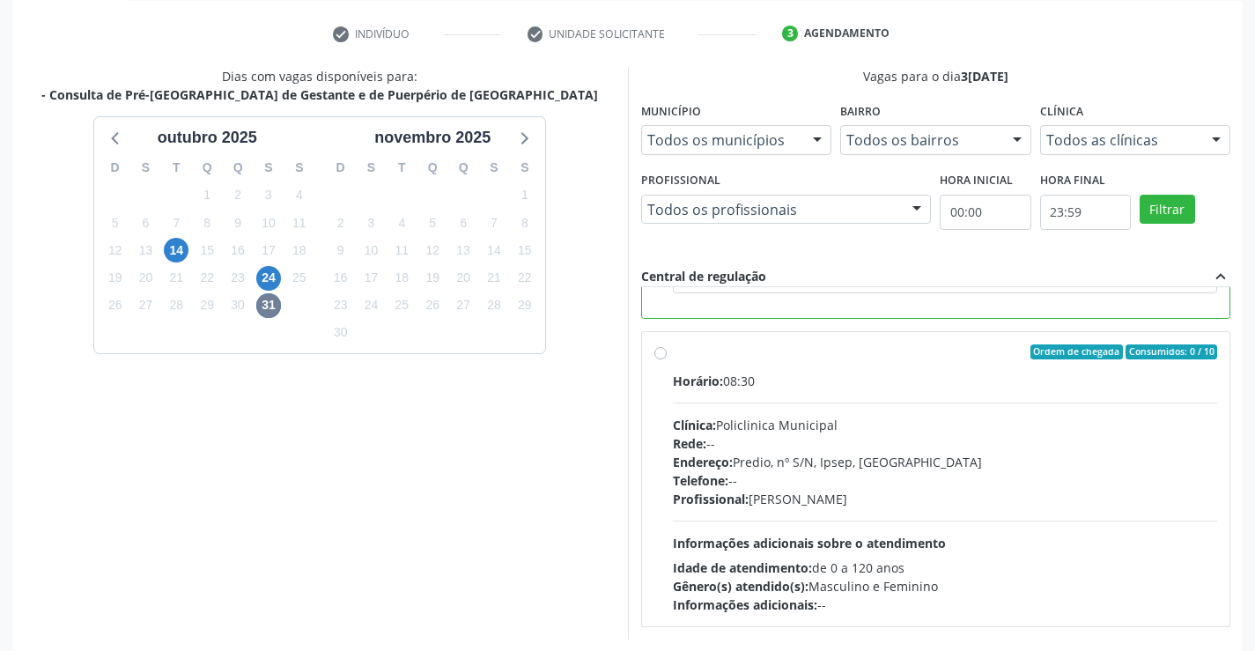
scroll to position [402, 0]
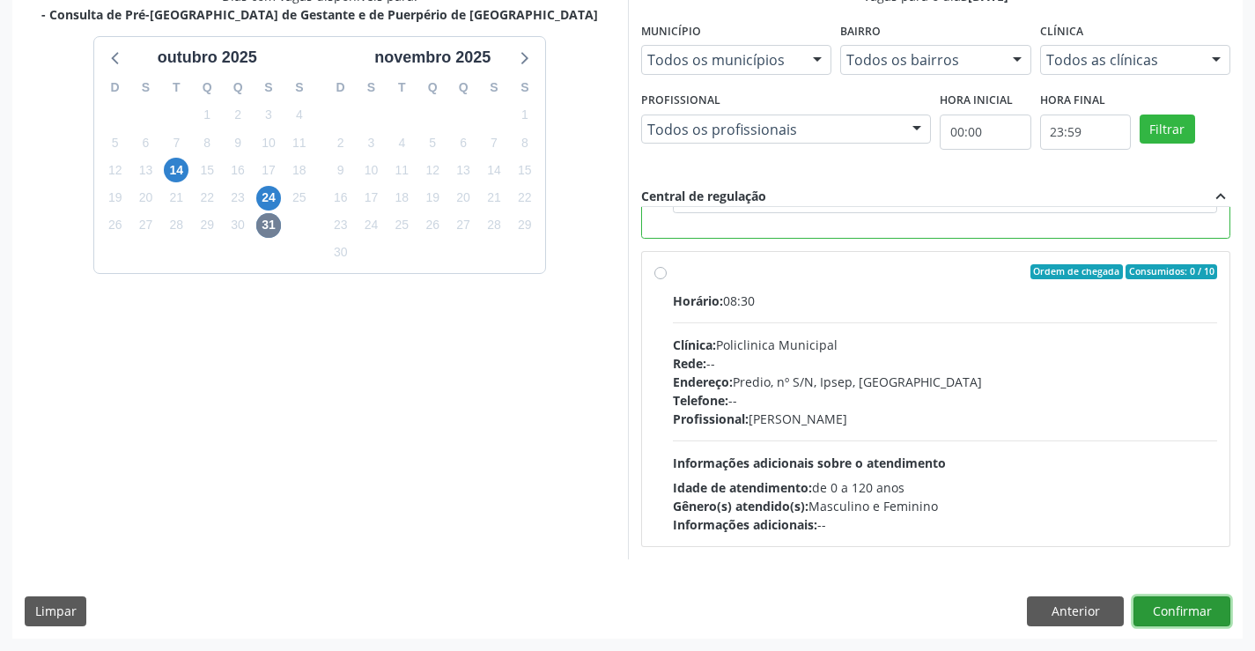
click at [1197, 610] on button "Confirmar" at bounding box center [1181, 611] width 97 height 30
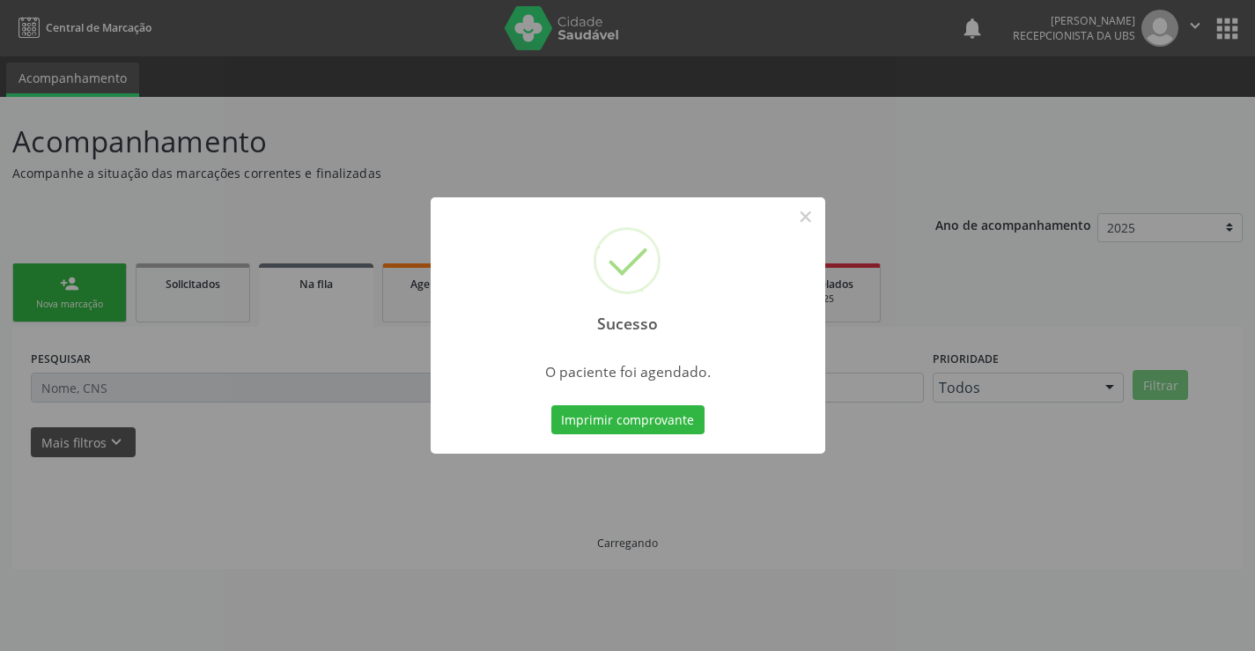
scroll to position [0, 0]
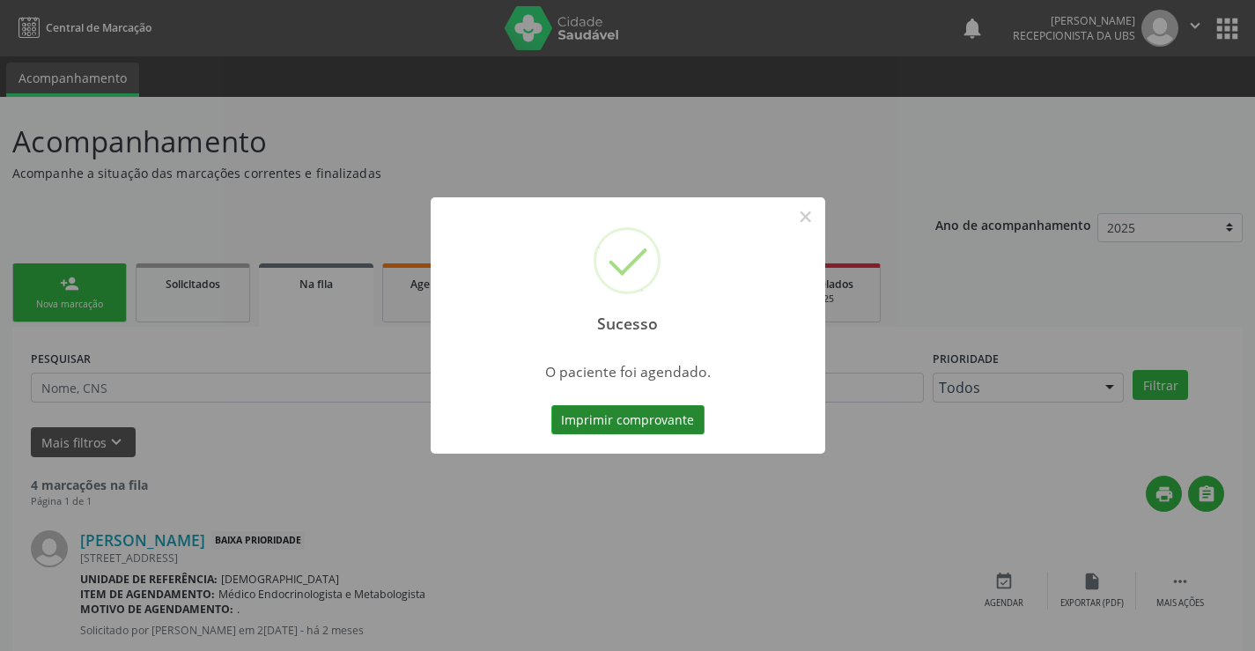
click at [623, 409] on button "Imprimir comprovante" at bounding box center [627, 420] width 153 height 30
